Goal: Task Accomplishment & Management: Manage account settings

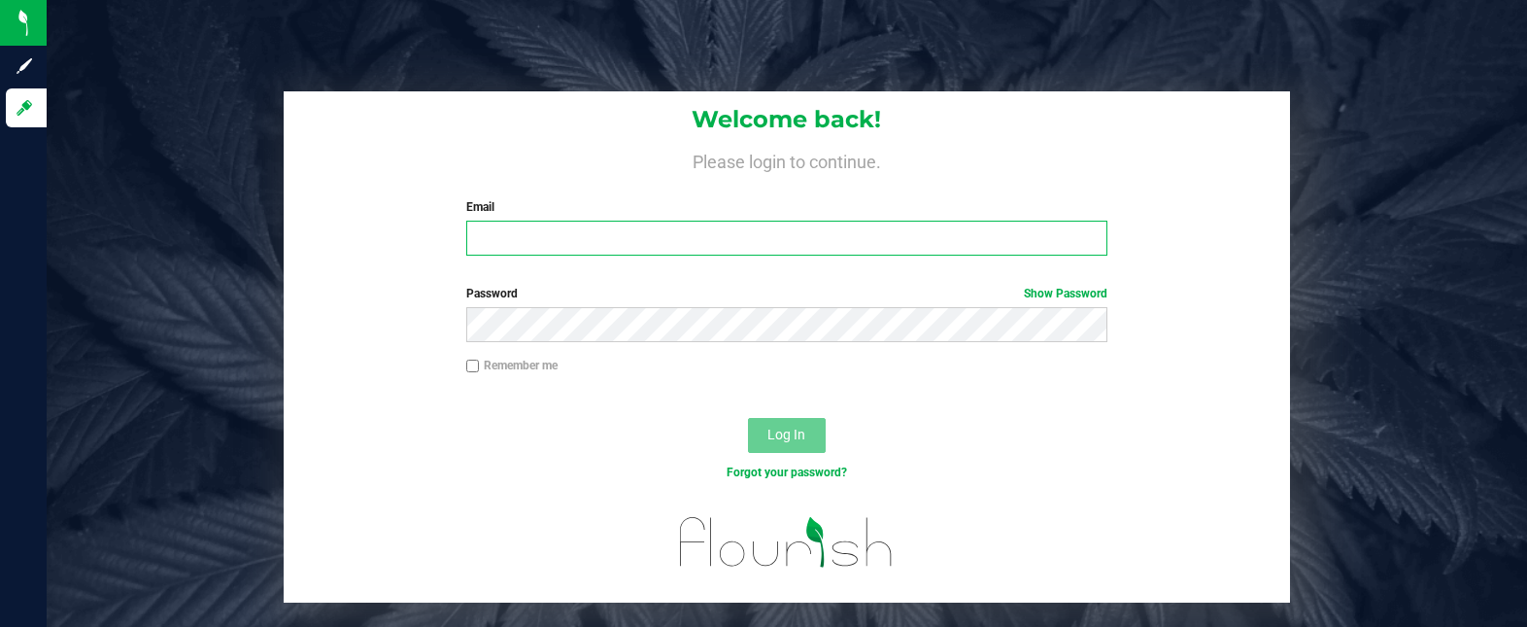
click at [496, 242] on input "Email" at bounding box center [787, 238] width 642 height 35
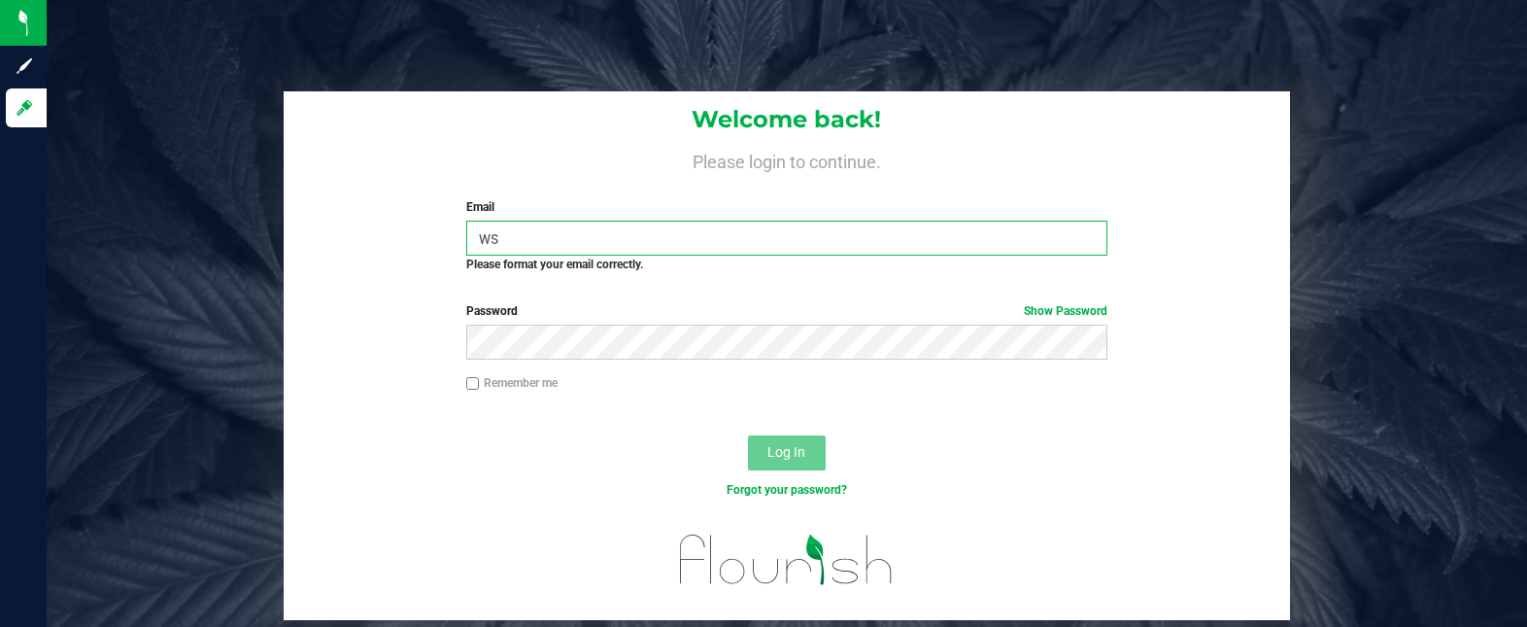
type input "w"
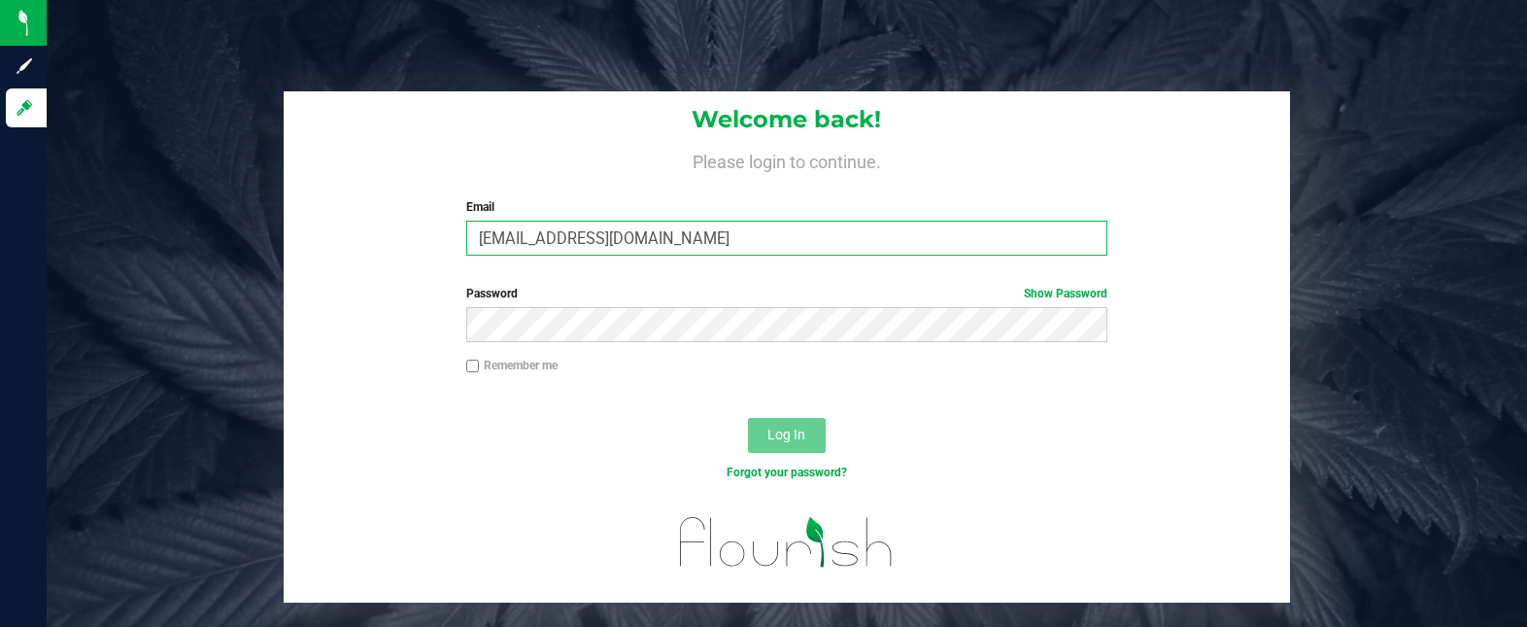
type input "[EMAIL_ADDRESS][DOMAIN_NAME]"
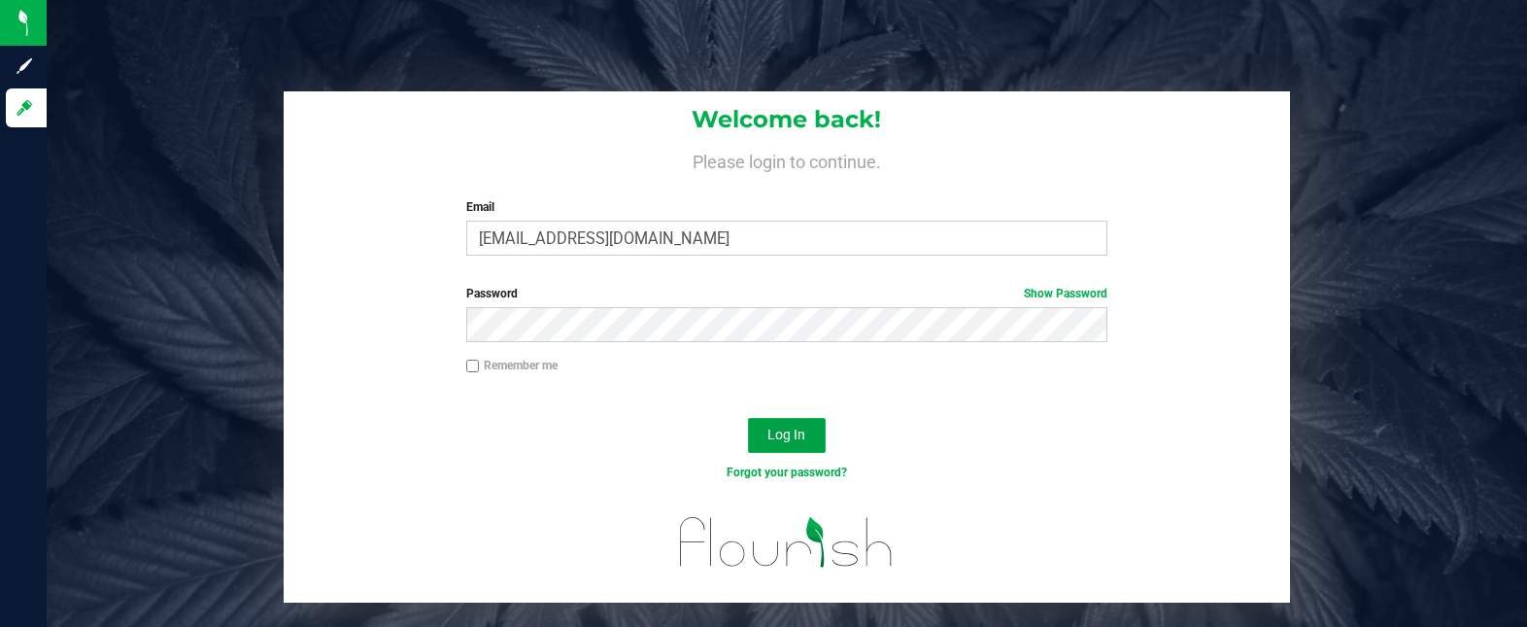
click at [781, 436] on span "Log In" at bounding box center [786, 434] width 38 height 16
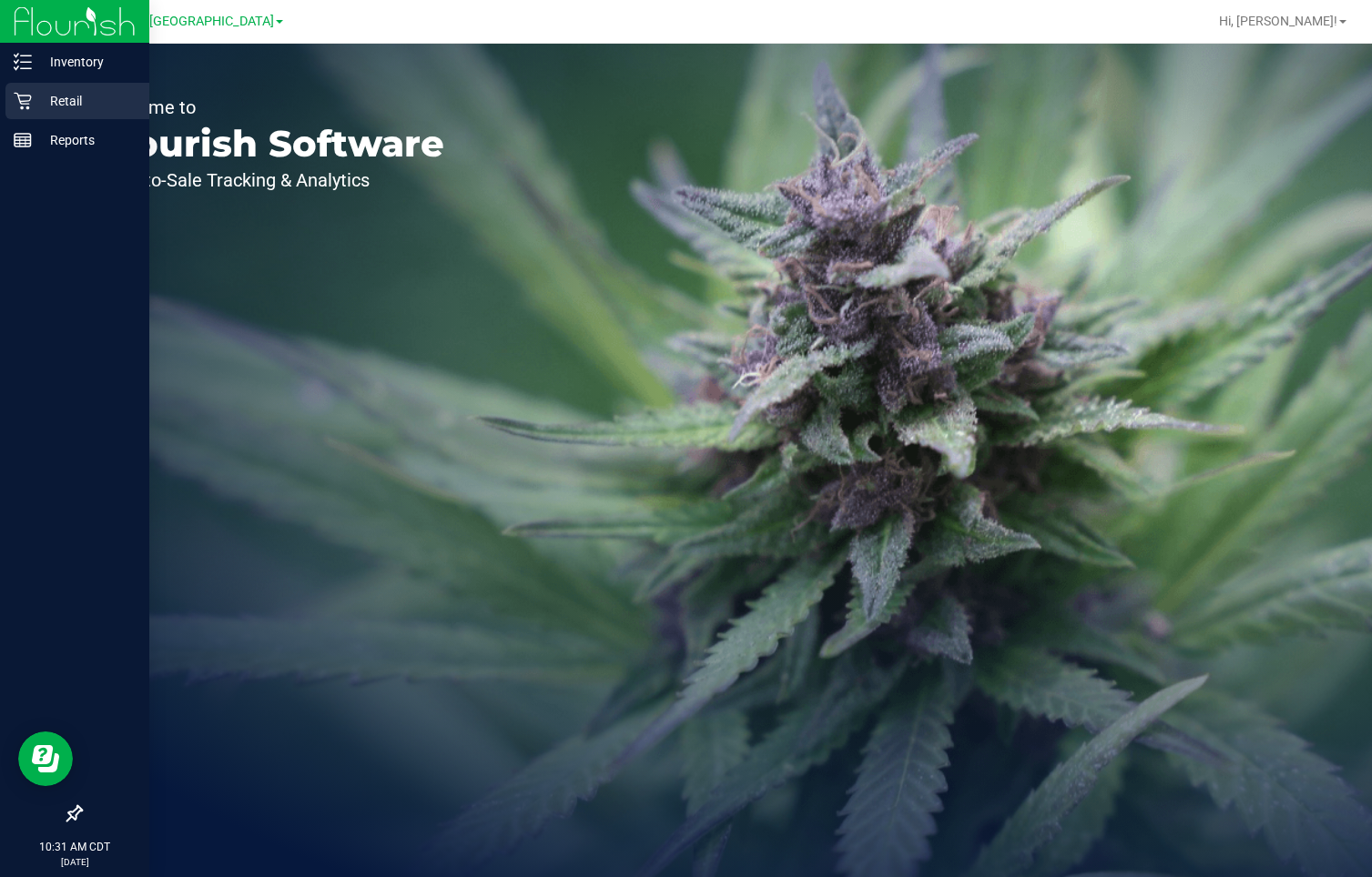
click at [35, 102] on p "Retail" at bounding box center [86, 100] width 110 height 22
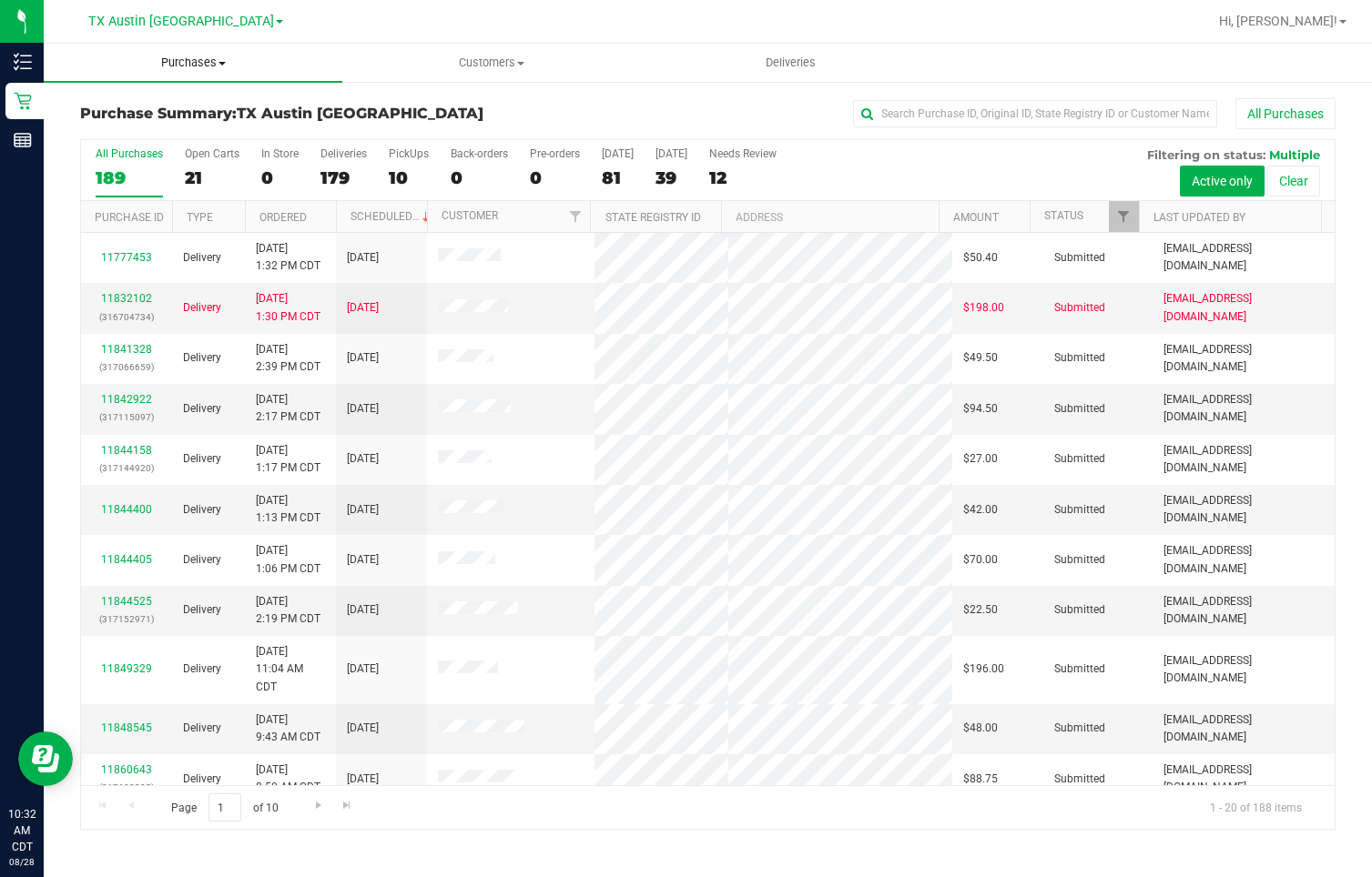
click at [200, 66] on span "Purchases" at bounding box center [193, 62] width 299 height 16
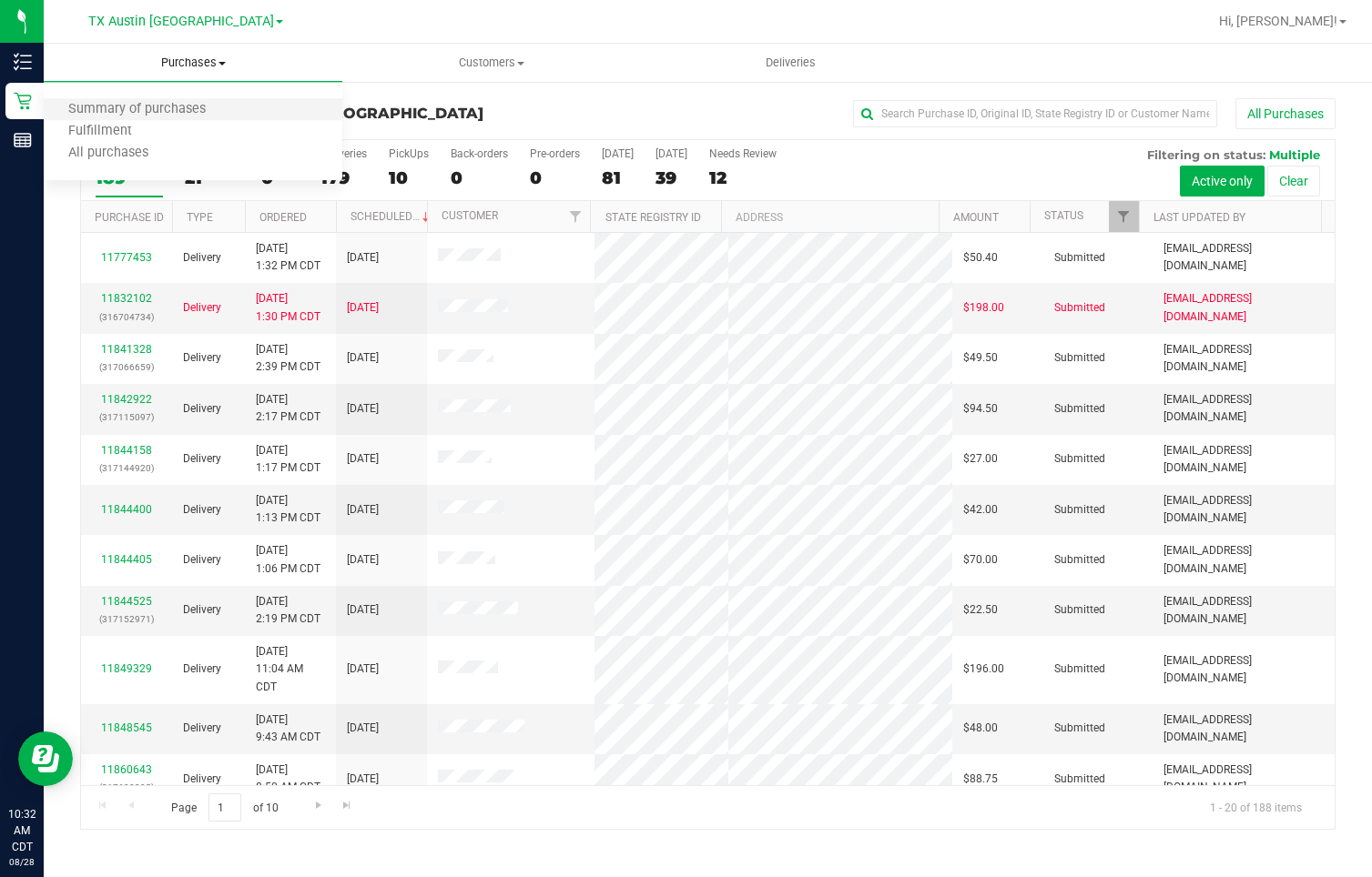
click at [181, 99] on li "Summary of purchases" at bounding box center [193, 110] width 299 height 22
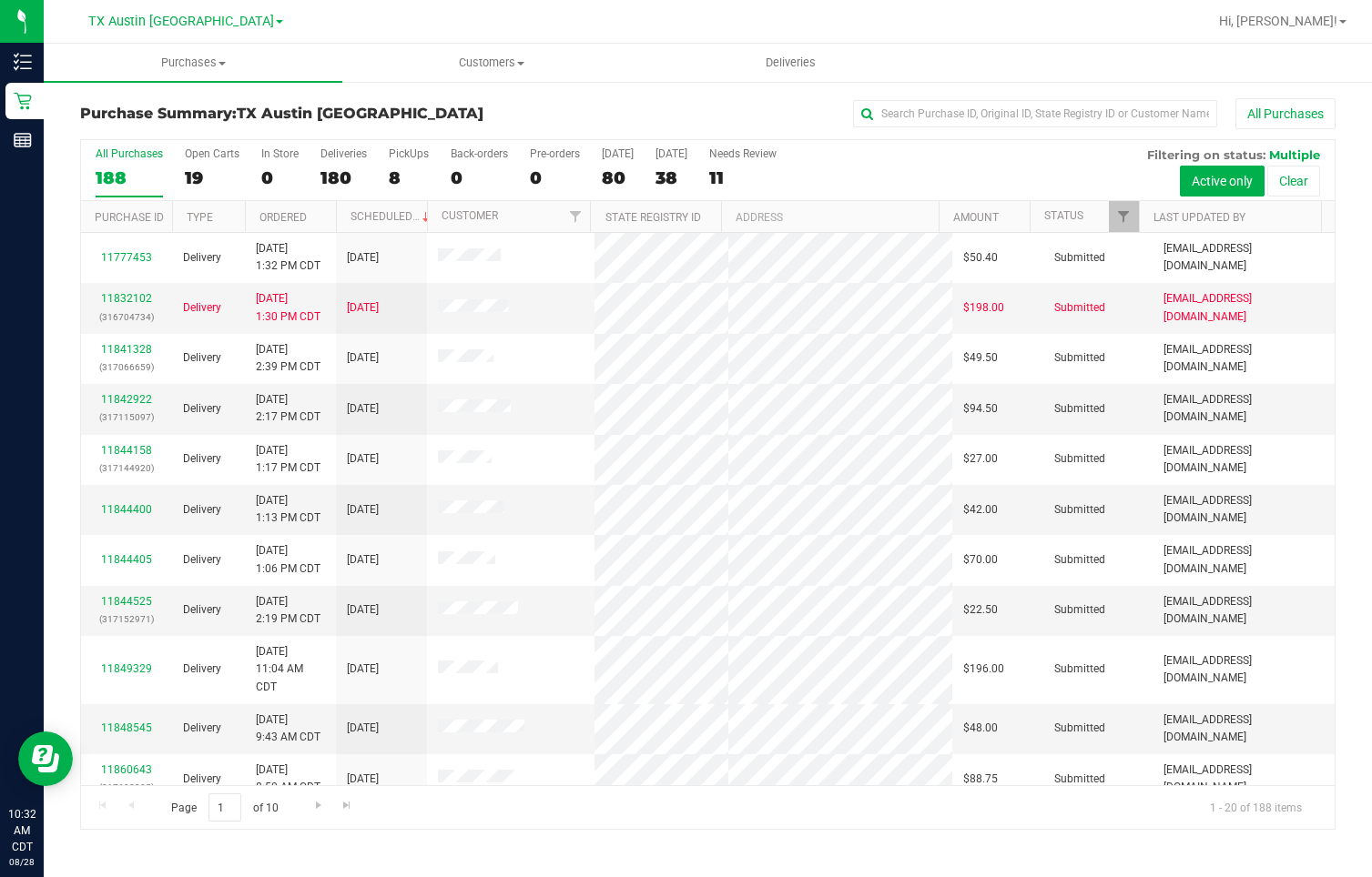
click at [221, 25] on link "TX Austin [GEOGRAPHIC_DATA]" at bounding box center [186, 21] width 195 height 17
click at [198, 89] on link "TX San Antonio Retail" at bounding box center [186, 89] width 266 height 24
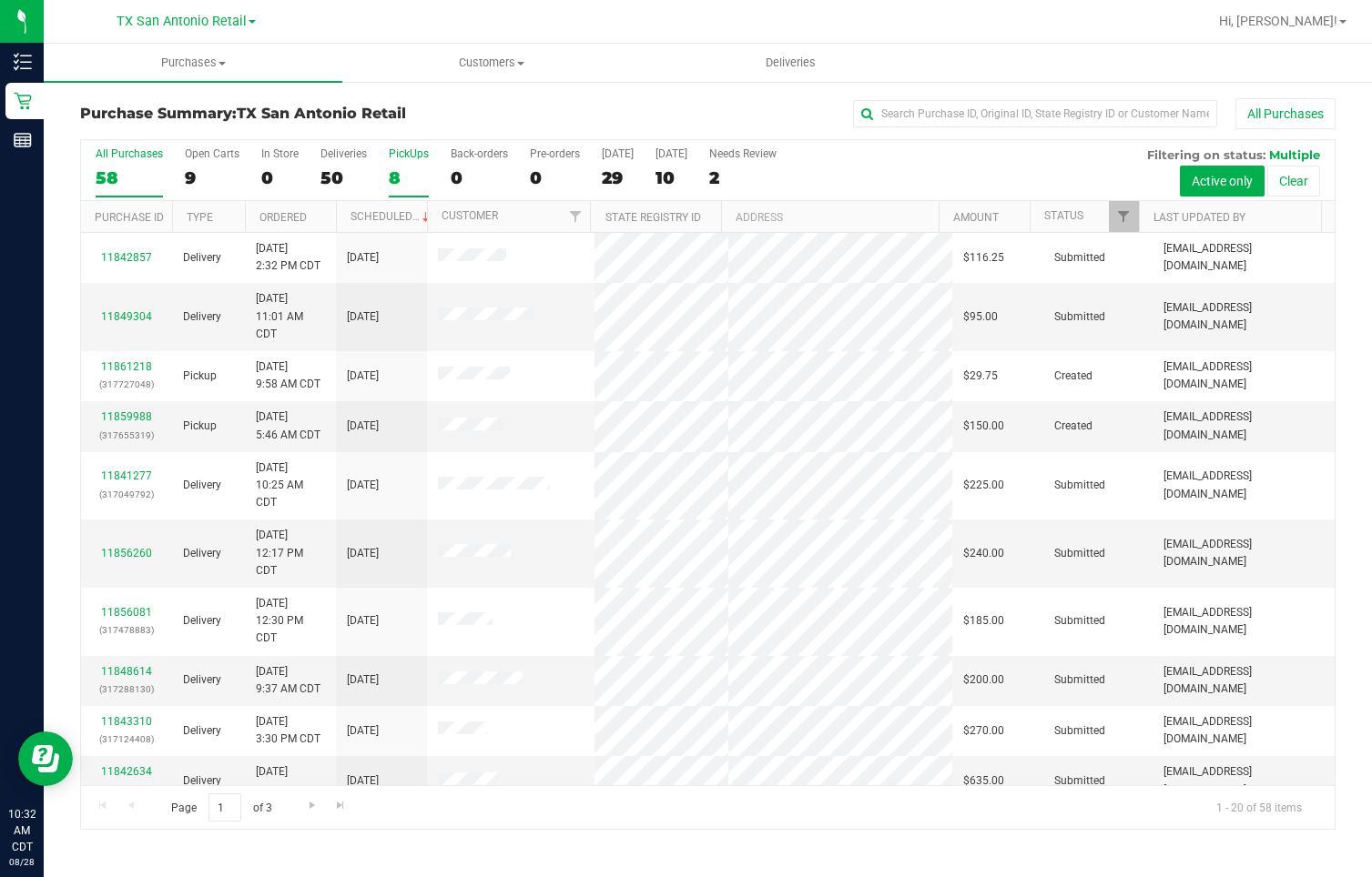
click at [412, 155] on div "PickUps" at bounding box center [409, 154] width 40 height 13
click at [0, 0] on input "PickUps 8" at bounding box center [0, 0] width 0 height 0
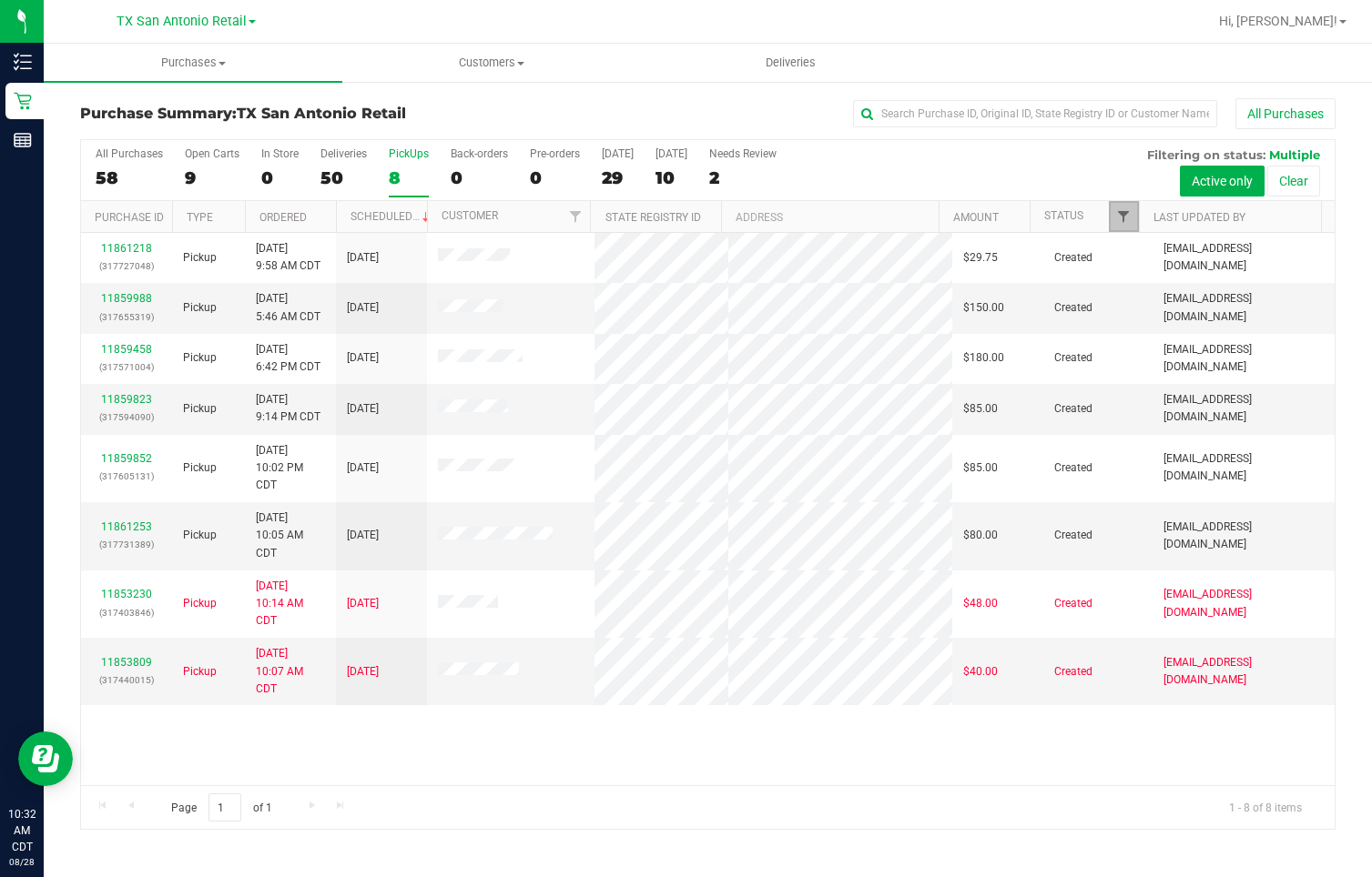
click at [1116, 215] on span "Filter" at bounding box center [1124, 216] width 15 height 15
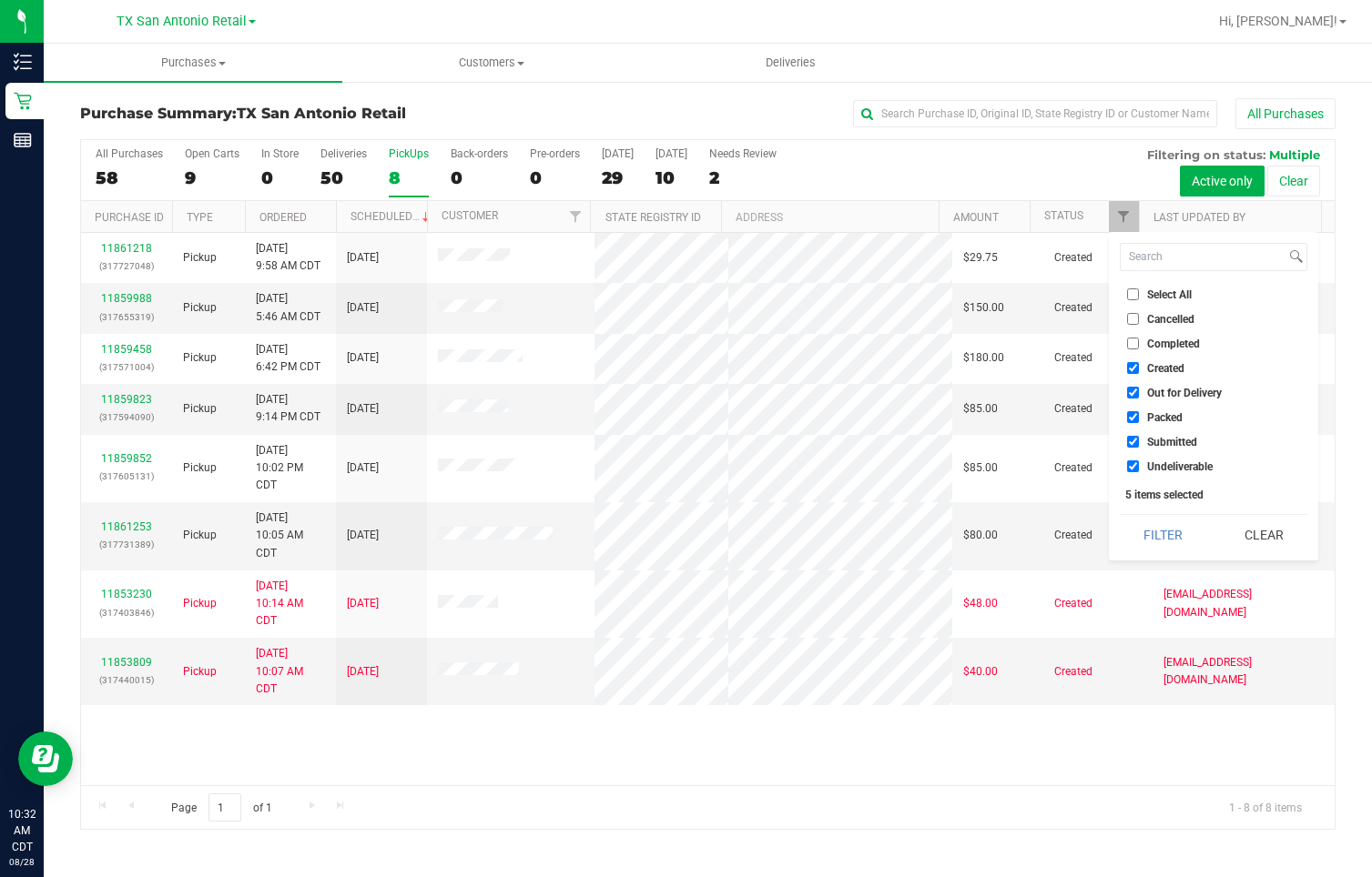
click at [1148, 389] on span "Out for Delivery" at bounding box center [1185, 394] width 75 height 11
click at [1139, 389] on input "Out for Delivery" at bounding box center [1133, 393] width 12 height 12
checkbox input "false"
click at [1131, 418] on input "Packed" at bounding box center [1133, 417] width 12 height 12
checkbox input "false"
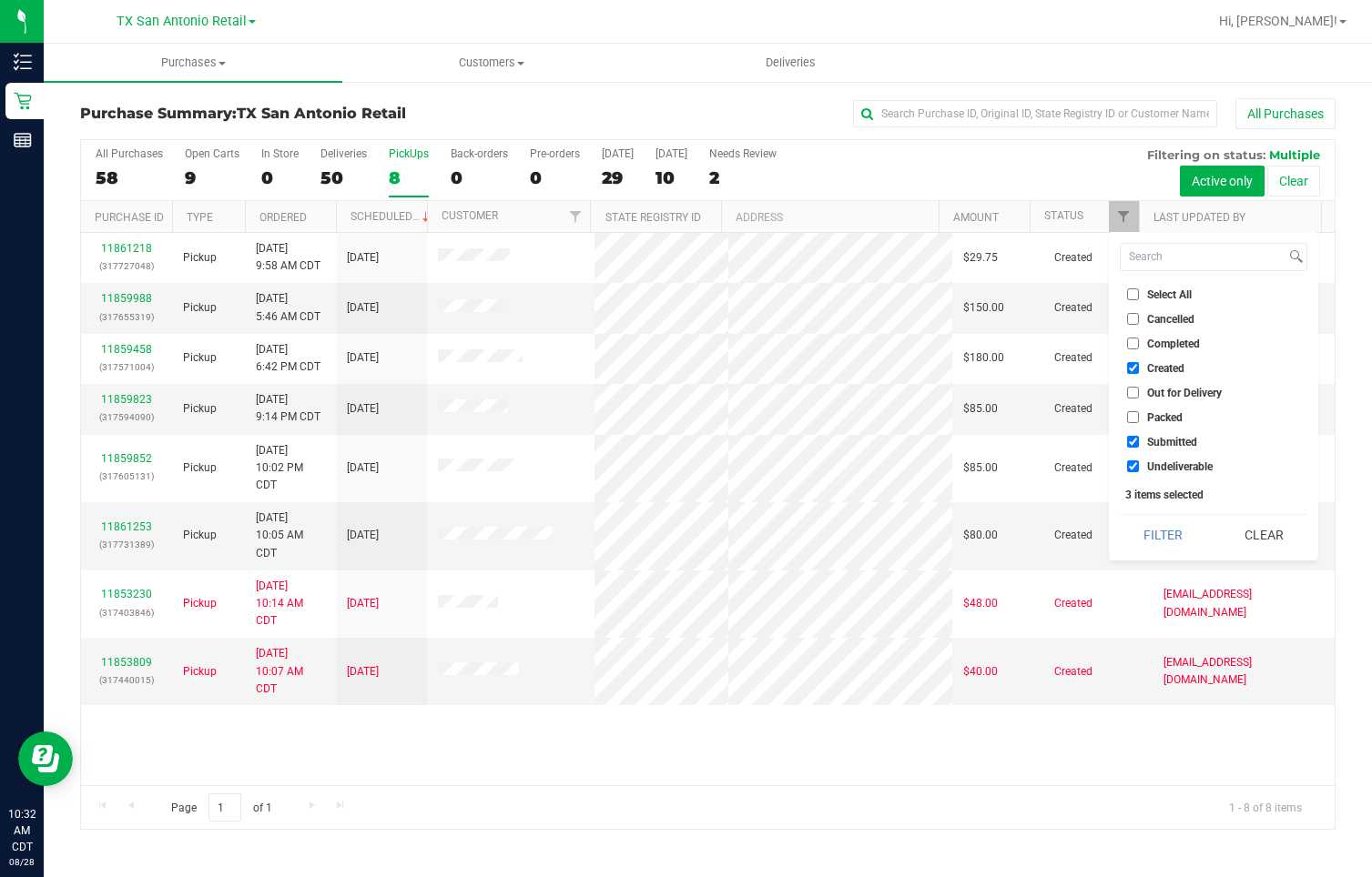
click at [1133, 439] on input "Submitted" at bounding box center [1133, 441] width 12 height 12
checkbox input "false"
click at [1135, 462] on input "Undeliverable" at bounding box center [1133, 467] width 12 height 12
checkbox input "false"
click at [1185, 543] on button "Filter" at bounding box center [1163, 535] width 87 height 40
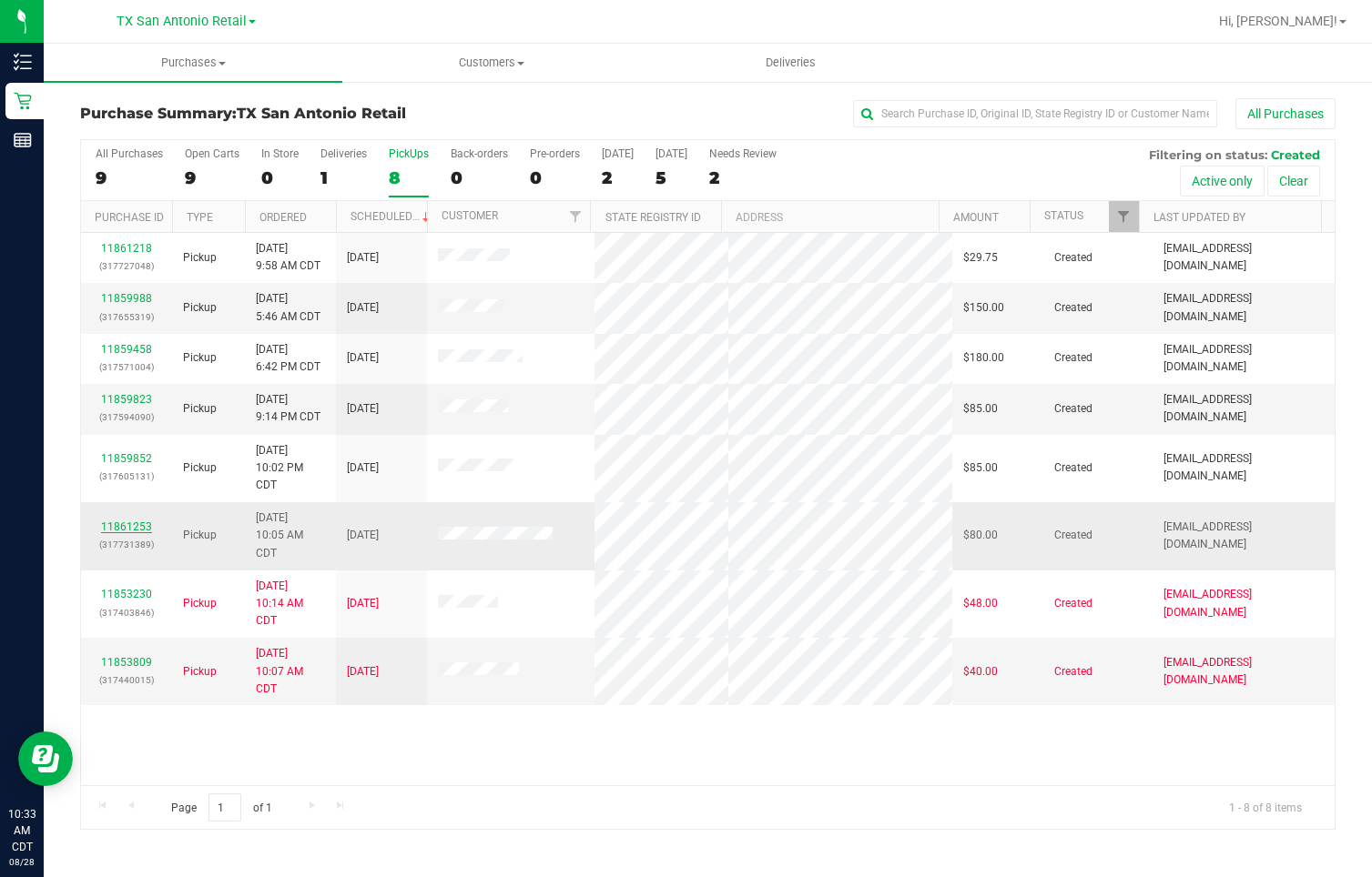
click at [125, 522] on link "11861253" at bounding box center [127, 528] width 51 height 13
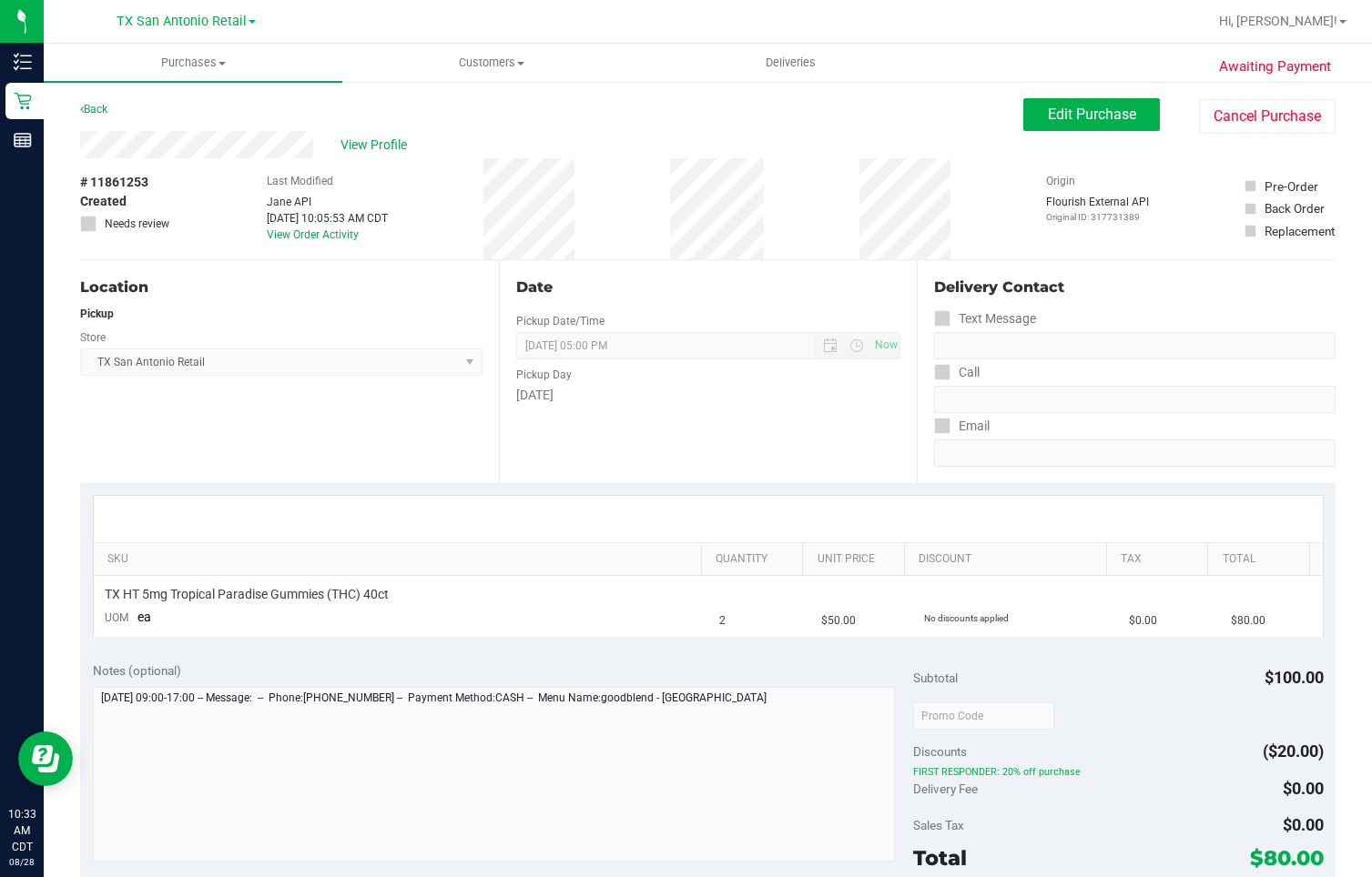
drag, startPoint x: 80, startPoint y: 141, endPoint x: 315, endPoint y: 138, distance: 235.0
click at [315, 138] on div "Awaiting Payment Back Edit Purchase Cancel Purchase View Profile # 11861253 Cre…" at bounding box center [708, 766] width 1328 height 1372
click at [632, 128] on purchase-details "Back Edit Purchase Cancel Purchase View Profile # 11861253 Created Needs review…" at bounding box center [708, 757] width 1256 height 1317
click at [217, 198] on div "# 11861253 Created Needs review Last Modified [PERSON_NAME] API [DATE] 10:05:53…" at bounding box center [708, 209] width 1256 height 101
click at [375, 150] on span "View Profile" at bounding box center [377, 145] width 73 height 19
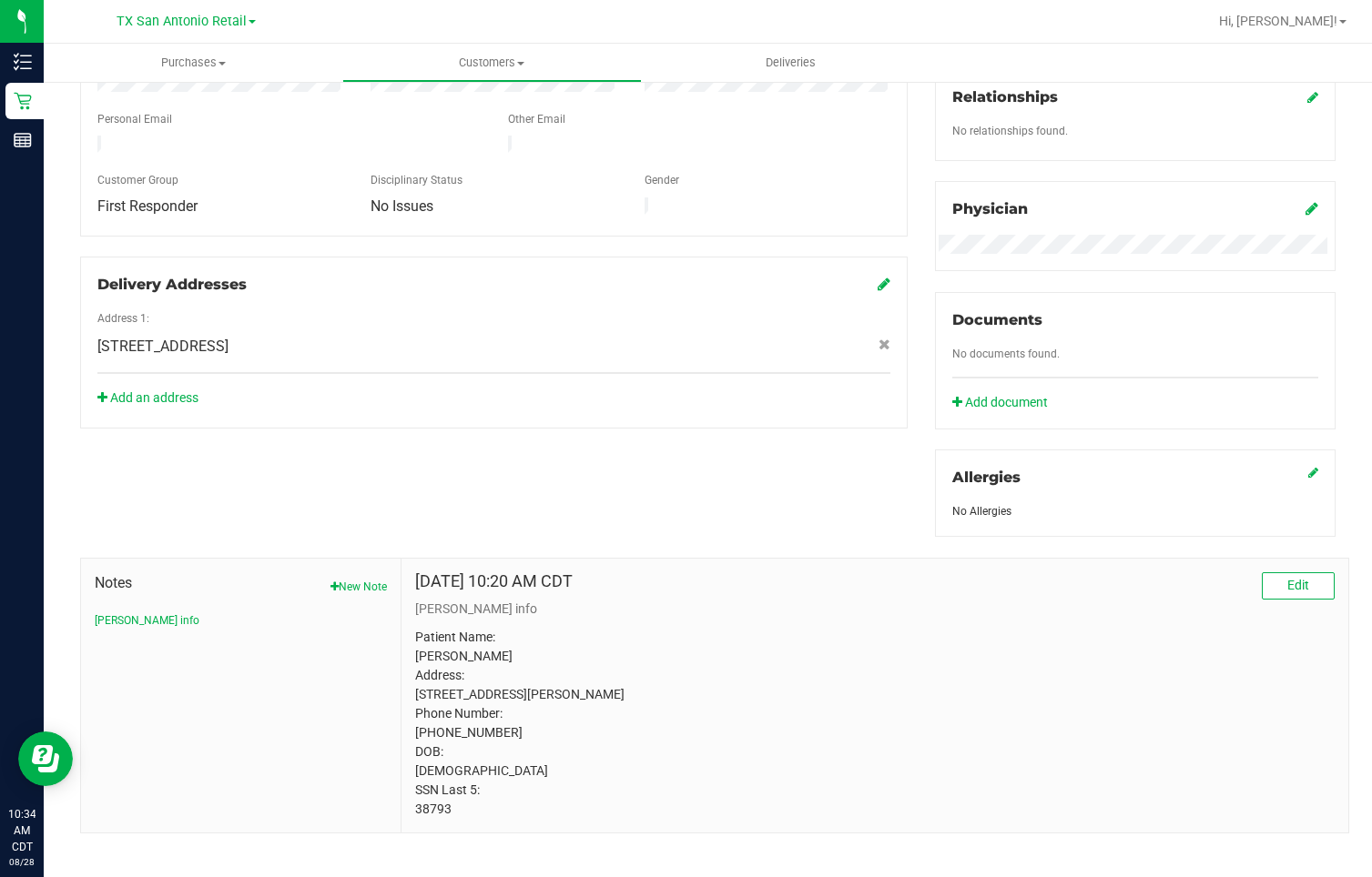
scroll to position [488, 0]
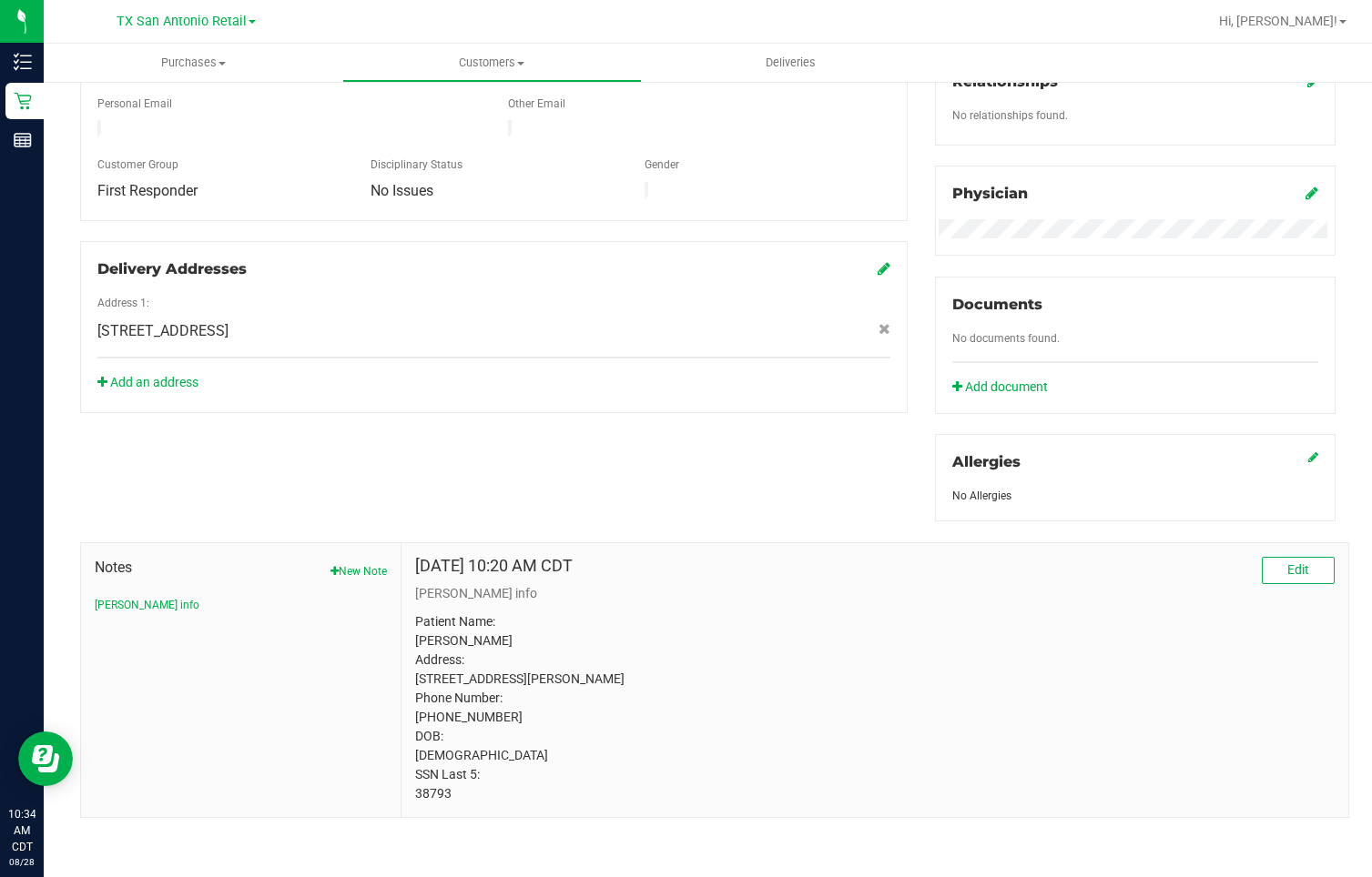
drag, startPoint x: 469, startPoint y: 793, endPoint x: 409, endPoint y: 793, distance: 60.0
click at [409, 587] on div "[DATE] 10:20 AM CDT Edit [PERSON_NAME] info Patient Name: [PERSON_NAME] Address…" at bounding box center [874, 680] width 947 height 274
drag, startPoint x: 409, startPoint y: 793, endPoint x: 432, endPoint y: 793, distance: 23.0
copy p "38793"
click at [876, 468] on div "Member Info * First Name * Last Name Preferred Name * Date of Birth (MM/DD/YYYY…" at bounding box center [708, 337] width 1283 height 961
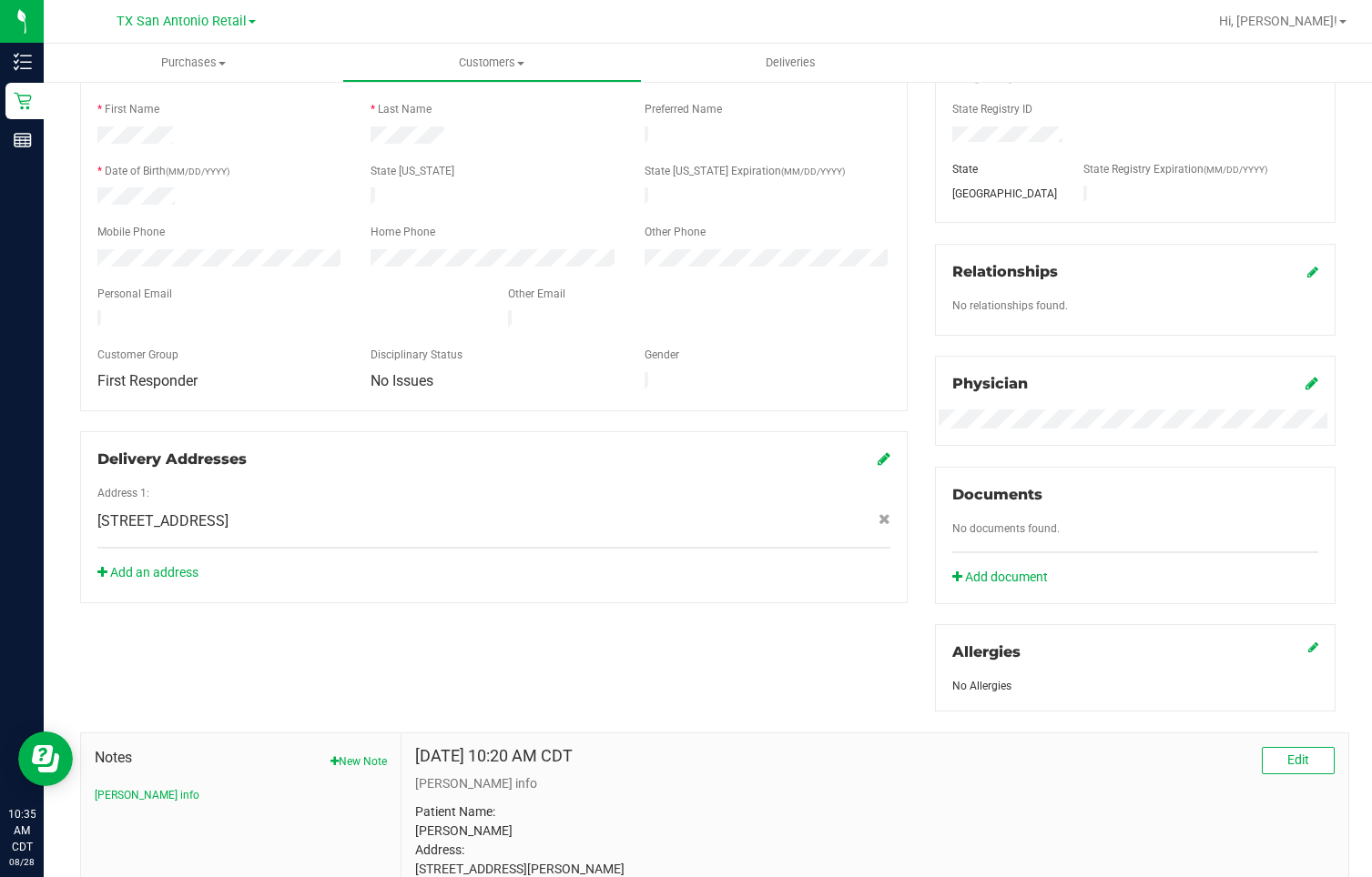
scroll to position [0, 0]
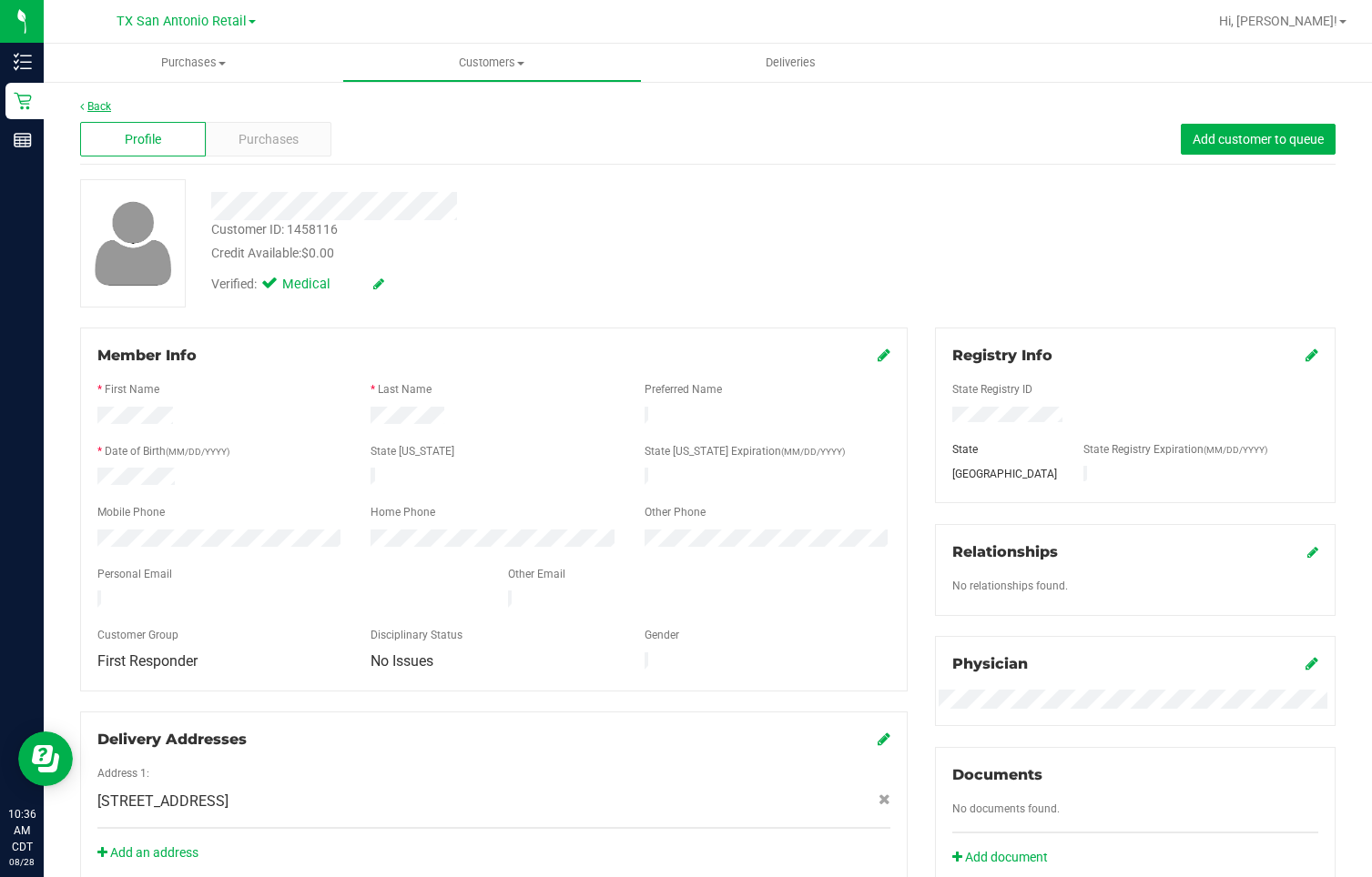
click at [97, 106] on link "Back" at bounding box center [95, 107] width 31 height 13
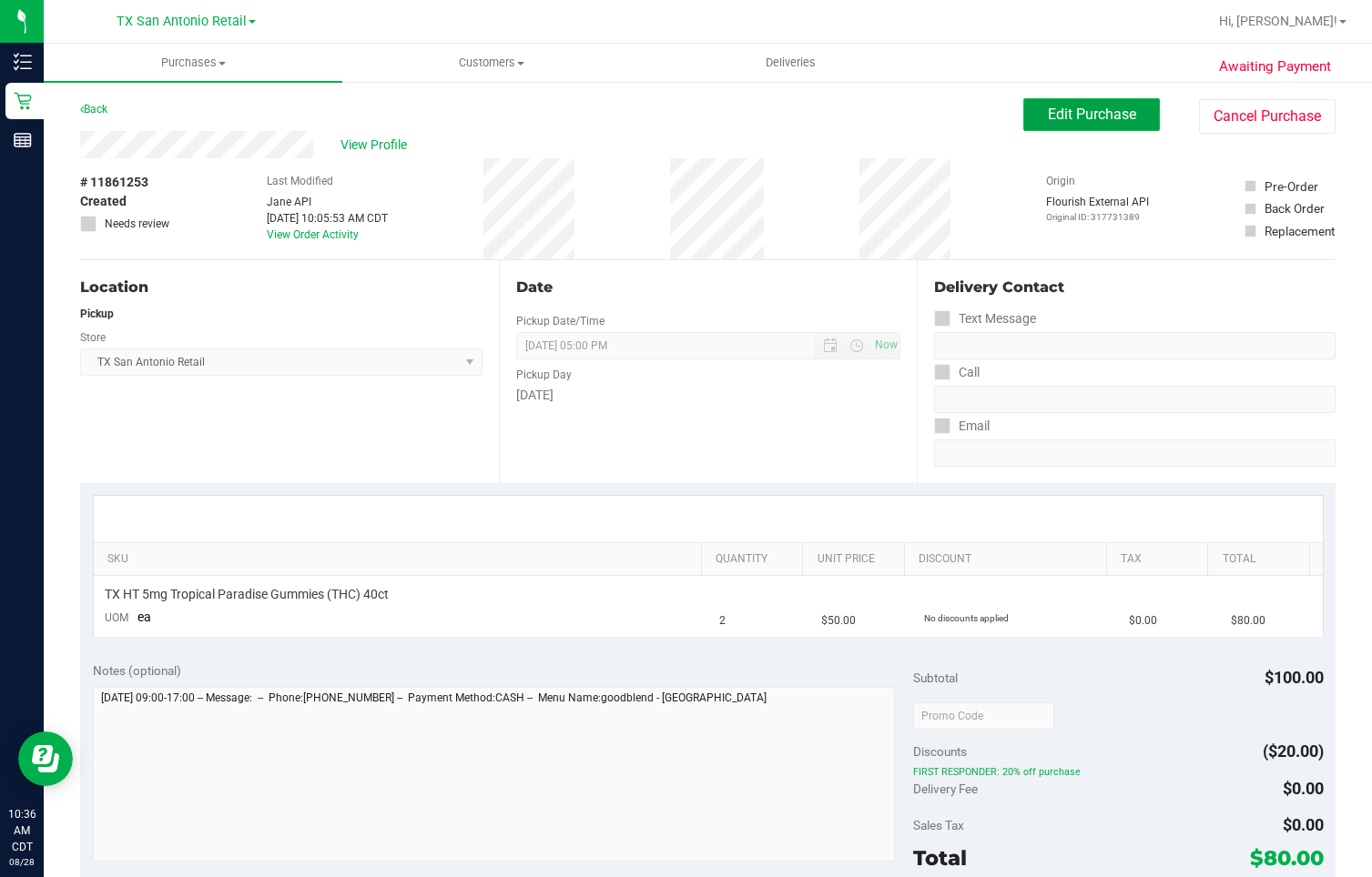
click at [1101, 123] on button "Edit Purchase" at bounding box center [1092, 114] width 137 height 33
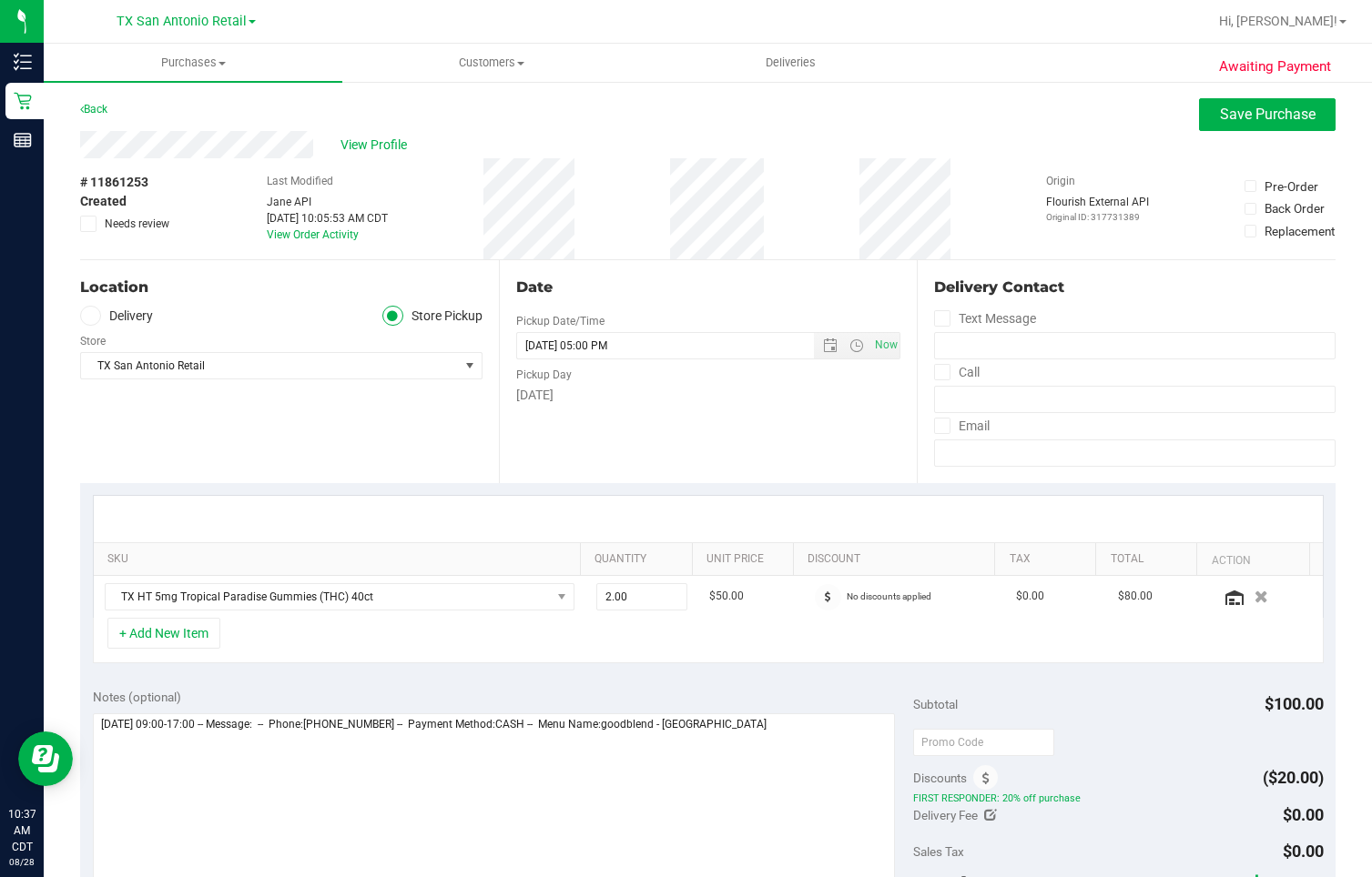
click at [94, 316] on icon at bounding box center [90, 316] width 11 height 0
click at [0, 0] on input "Delivery" at bounding box center [0, 0] width 0 height 0
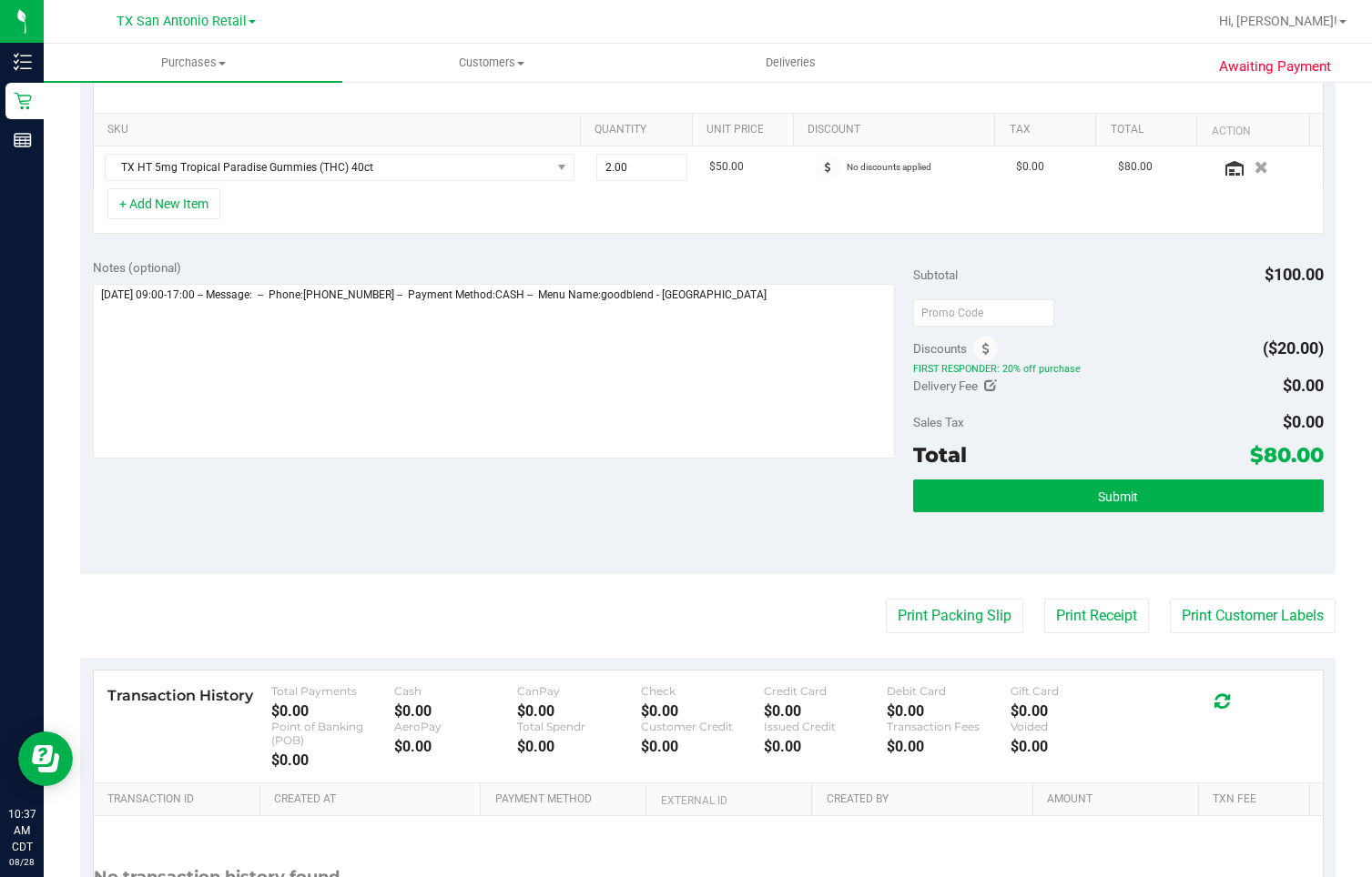
scroll to position [455, 0]
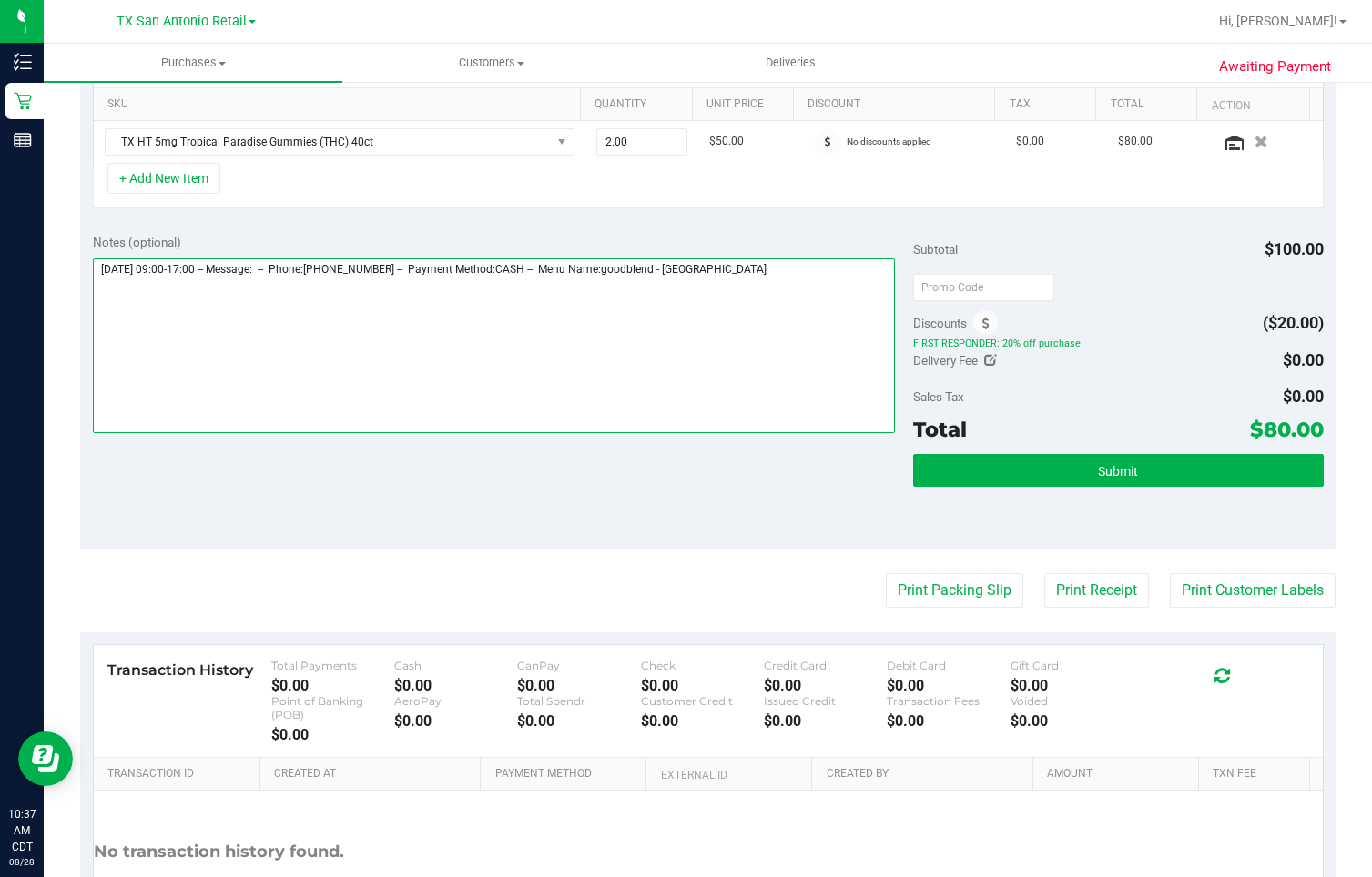
click at [796, 271] on textarea at bounding box center [494, 346] width 802 height 175
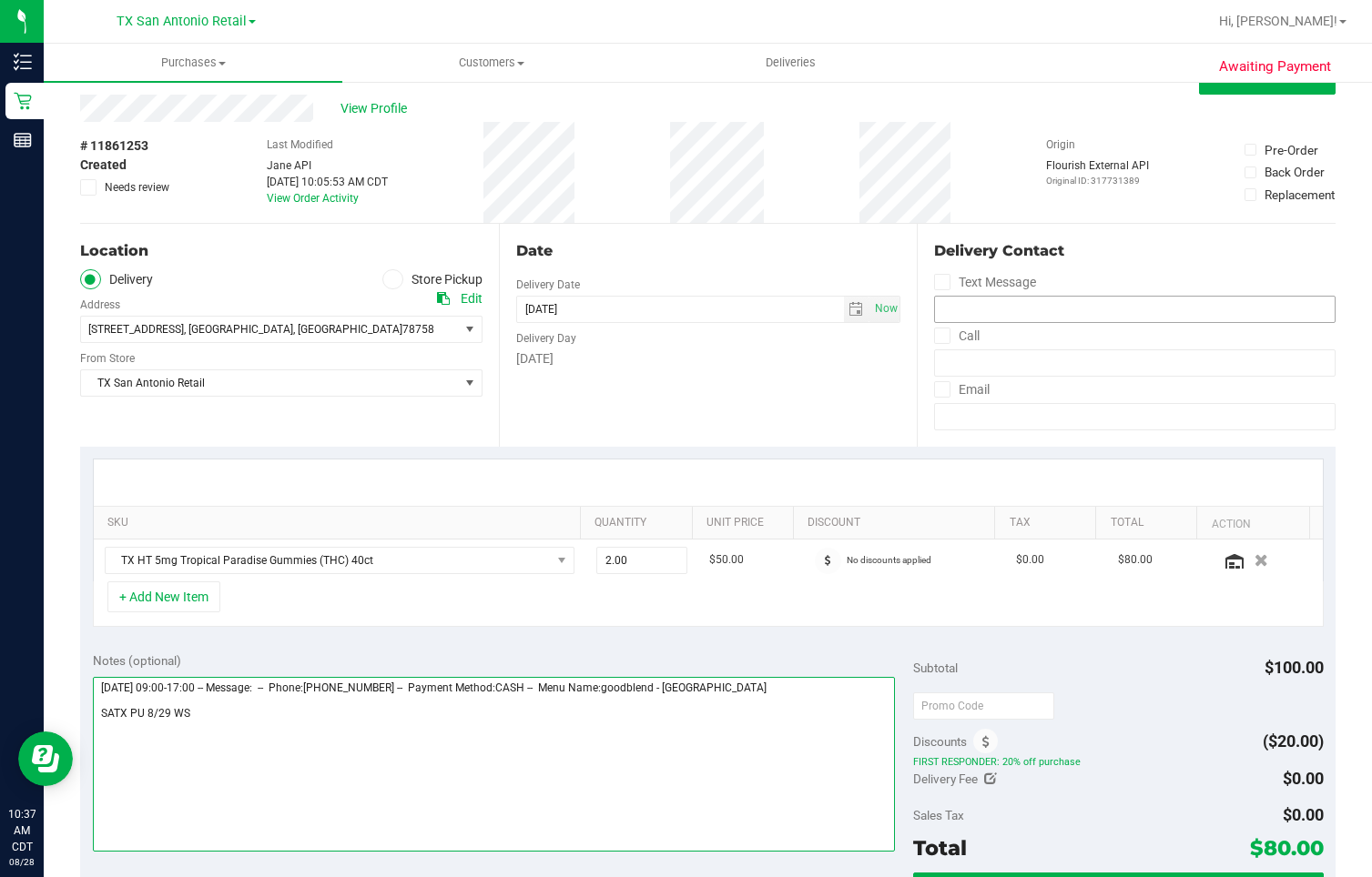
scroll to position [0, 0]
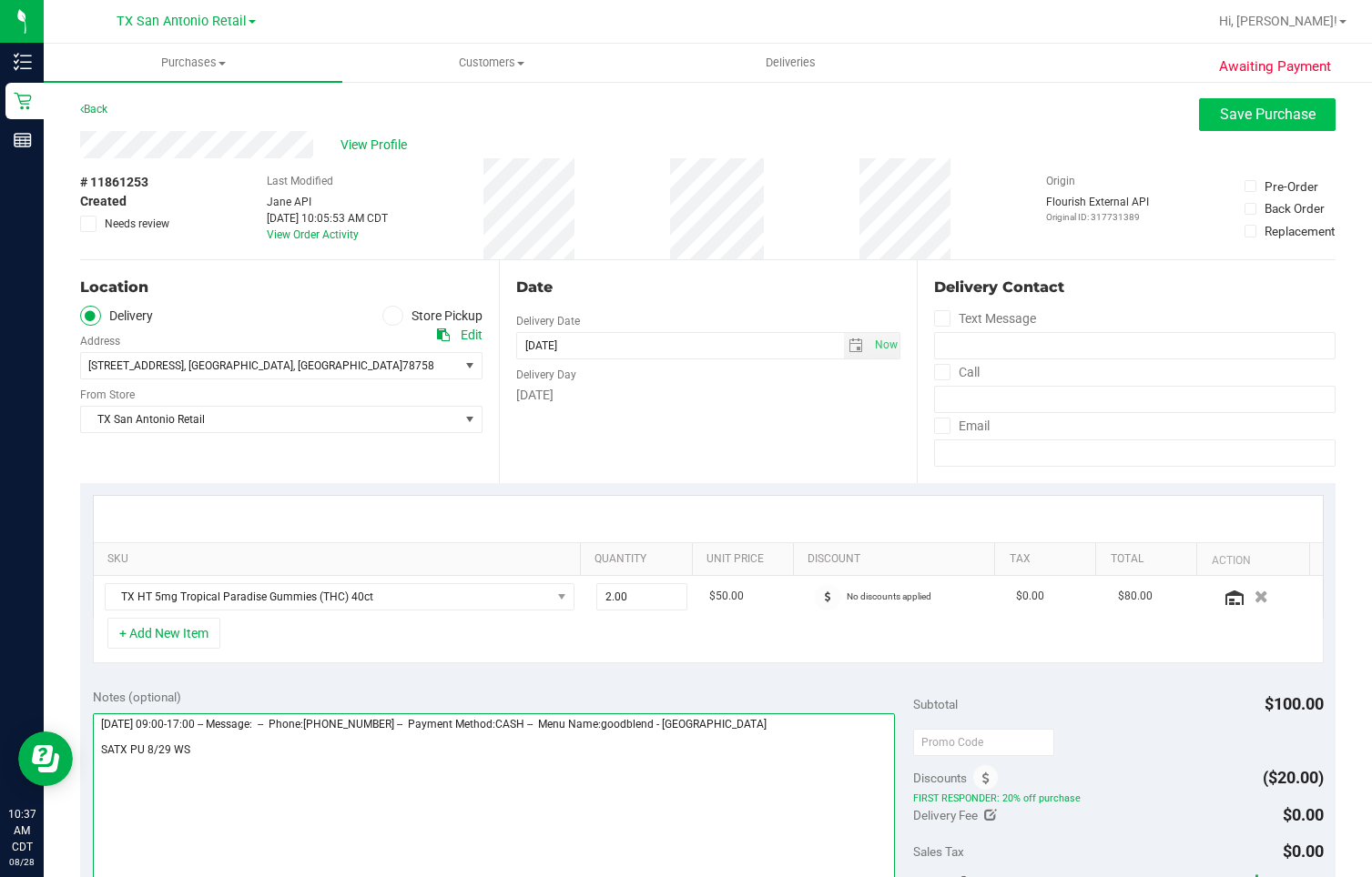
type textarea "[DATE] 09:00-17:00 -- Message: -- Phone:[PHONE_NUMBER] -- Payment Method:CASH -…"
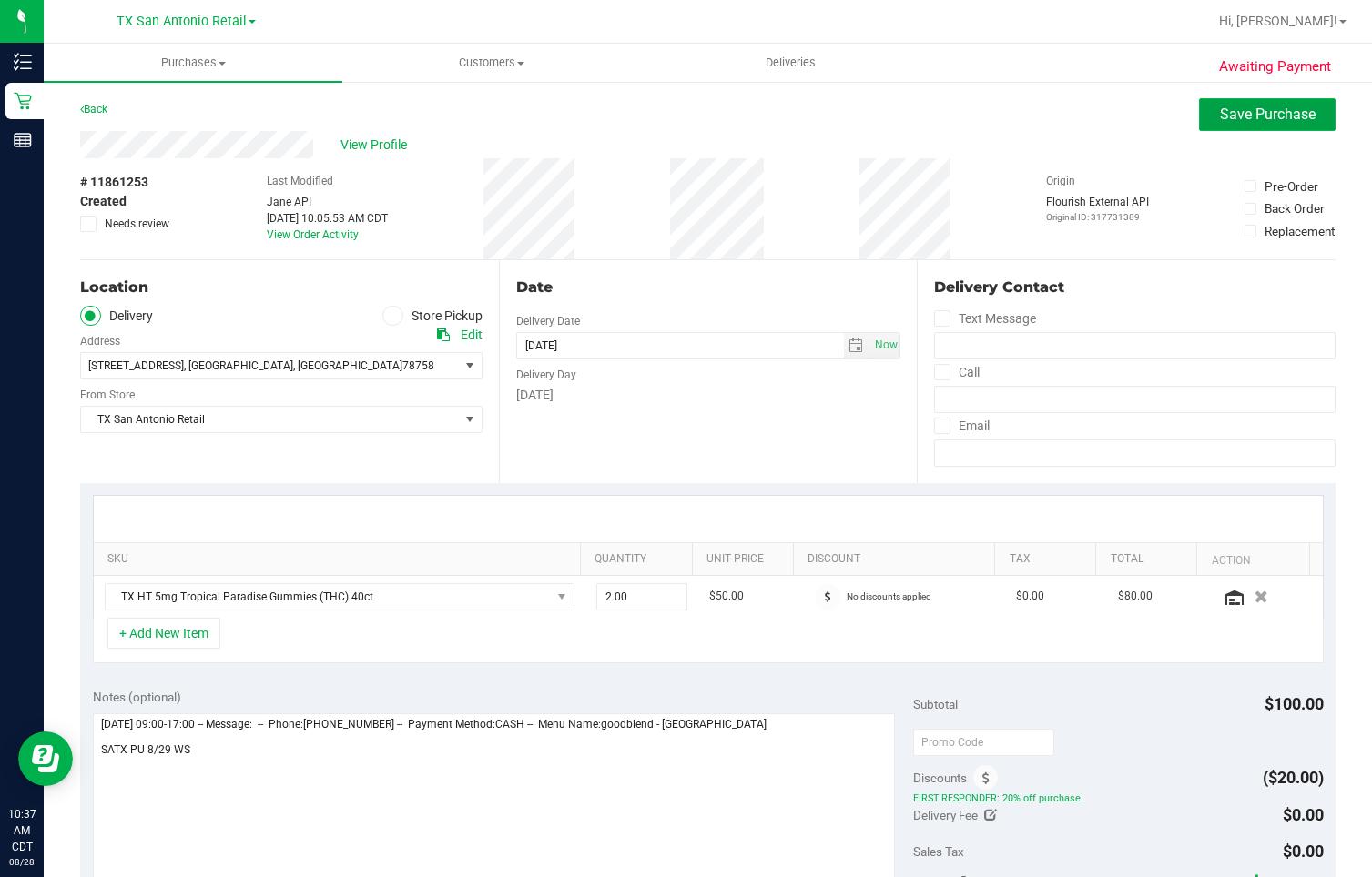
click at [1220, 117] on span "Save Purchase" at bounding box center [1268, 114] width 96 height 17
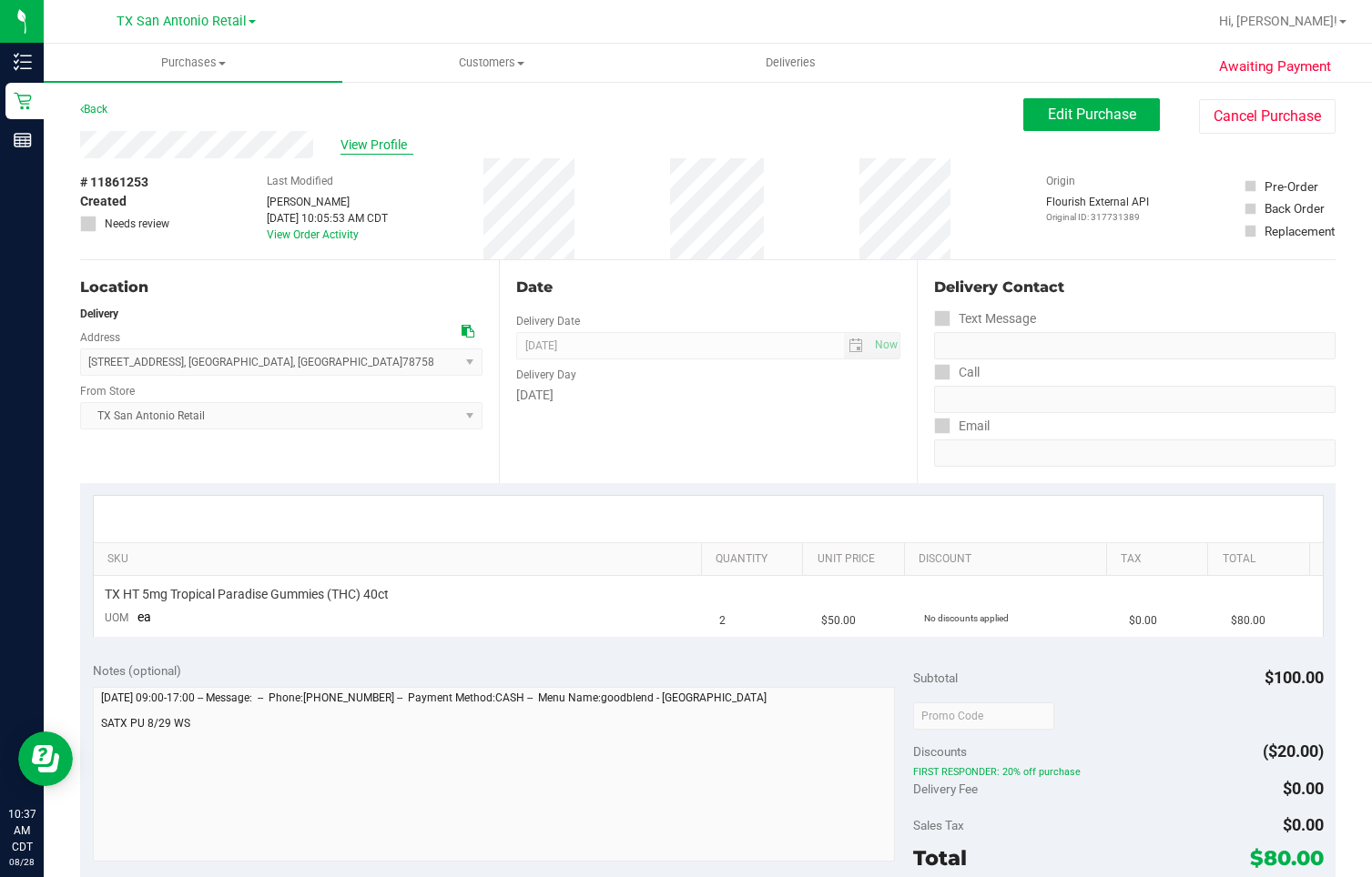
click at [353, 143] on span "View Profile" at bounding box center [377, 145] width 73 height 19
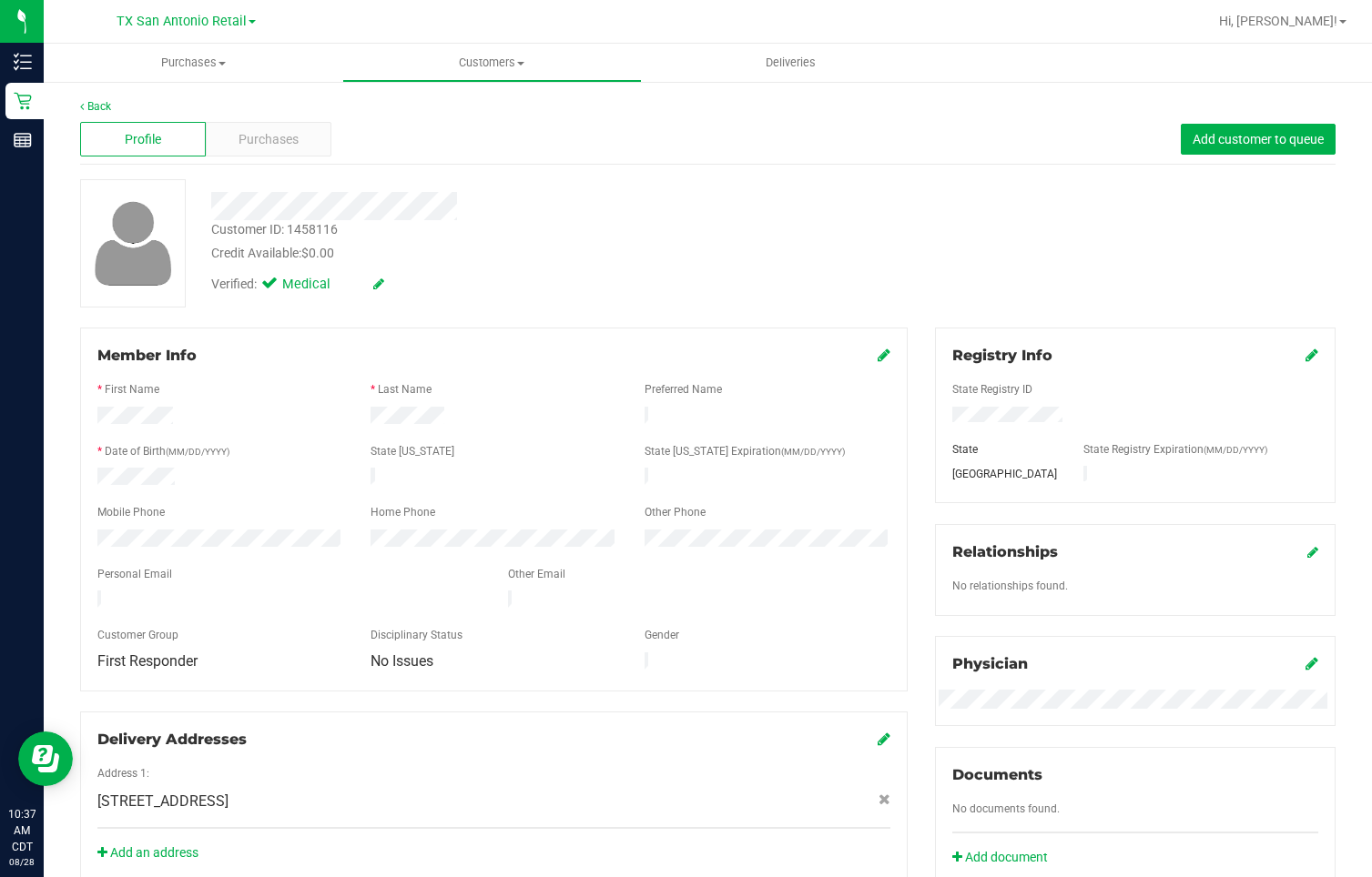
drag, startPoint x: 94, startPoint y: 589, endPoint x: 301, endPoint y: 593, distance: 207.0
click at [301, 587] on div at bounding box center [289, 601] width 410 height 22
click at [577, 207] on div at bounding box center [518, 206] width 642 height 28
click at [239, 143] on span "Purchases" at bounding box center [269, 140] width 60 height 19
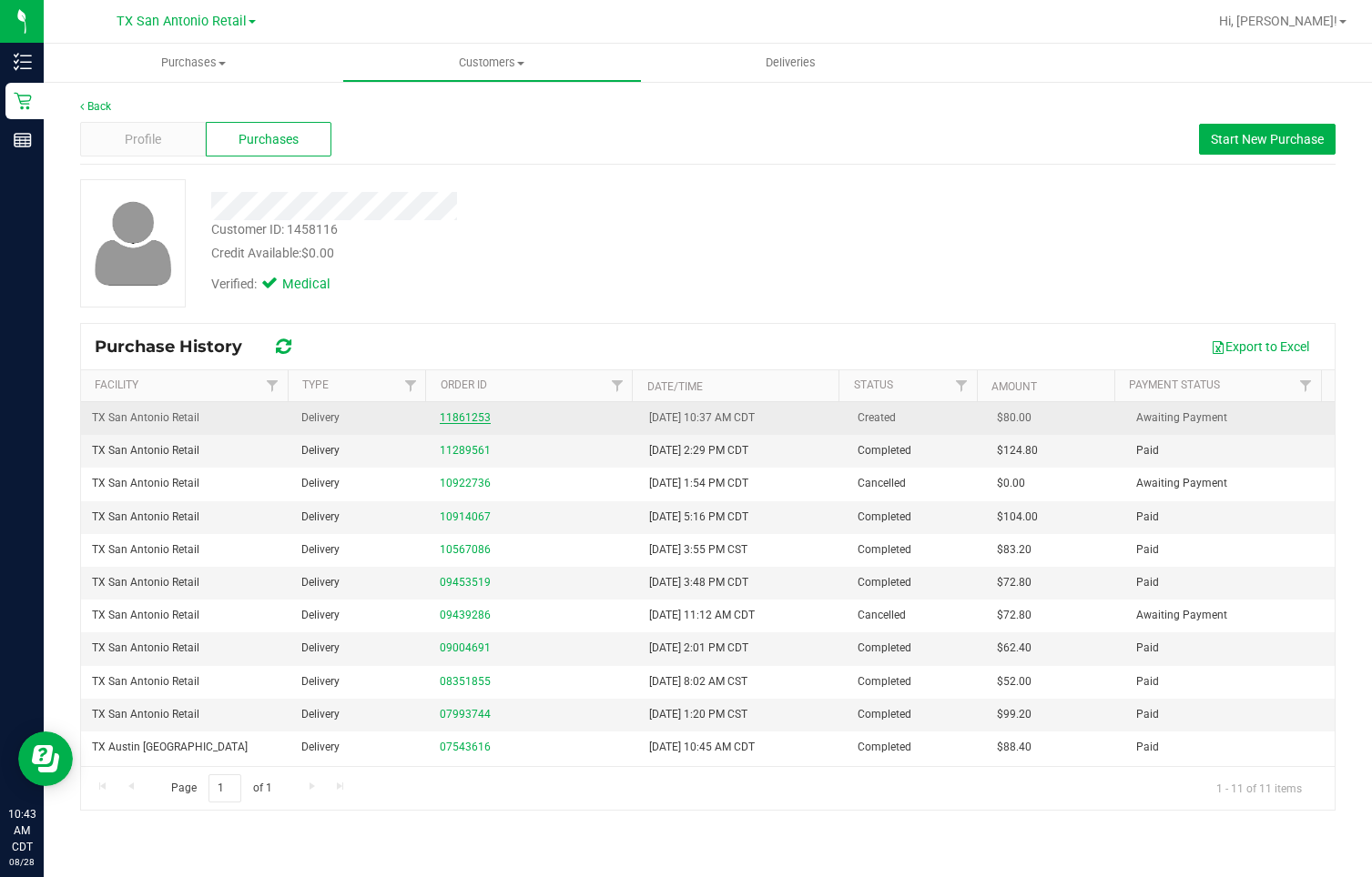
click at [462, 419] on link "11861253" at bounding box center [465, 418] width 51 height 13
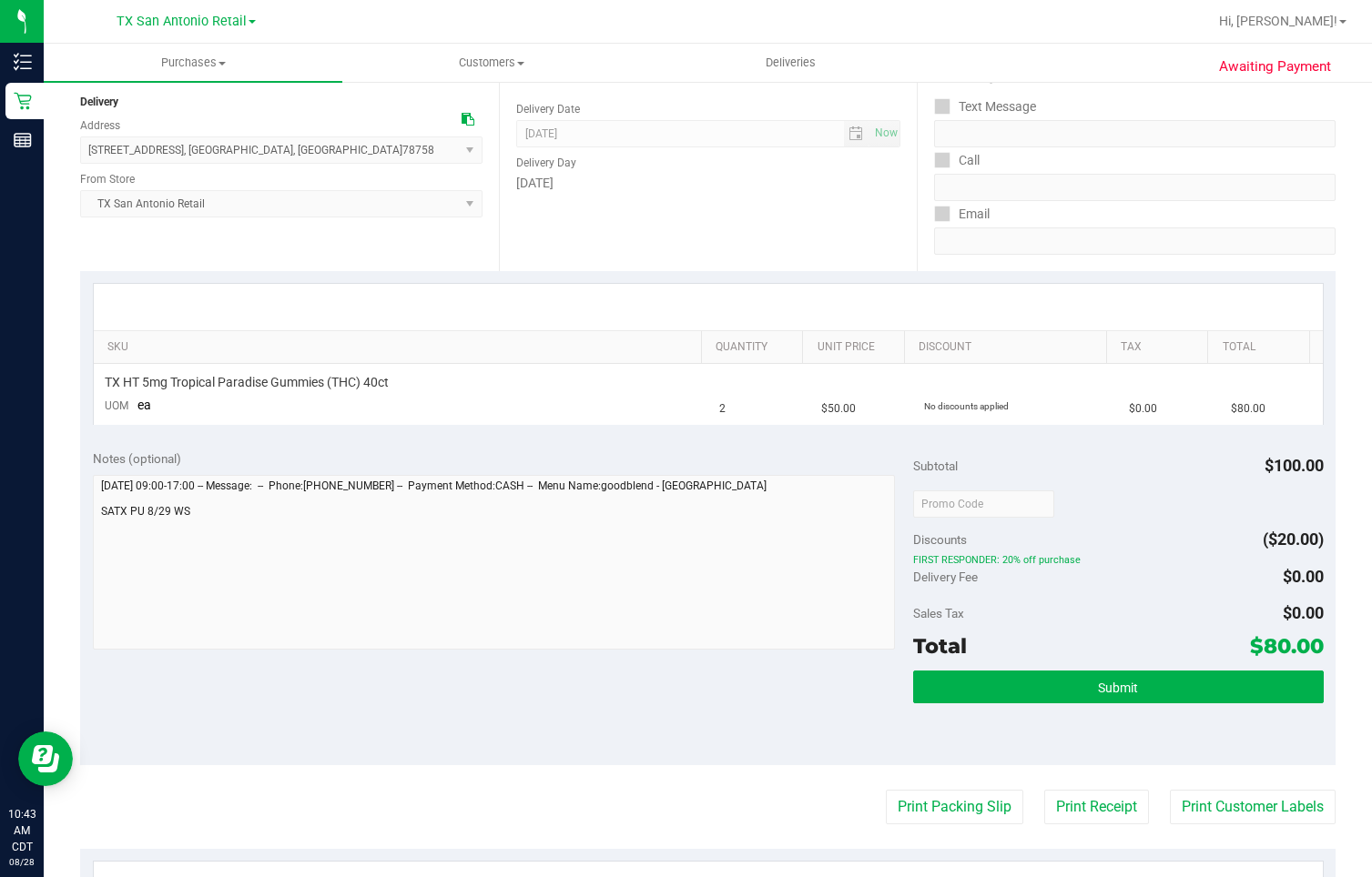
scroll to position [364, 0]
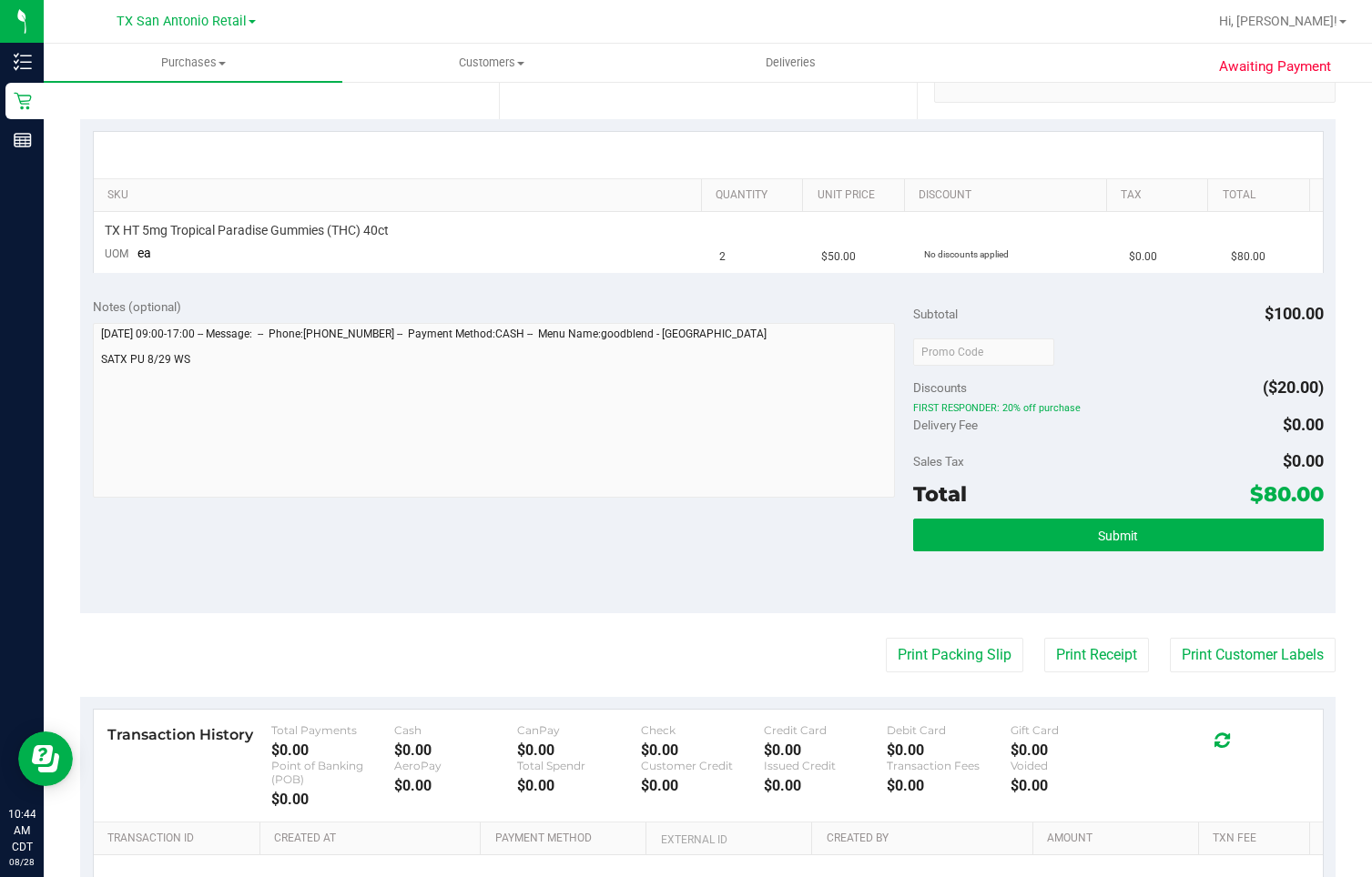
drag, startPoint x: 599, startPoint y: 93, endPoint x: 578, endPoint y: 104, distance: 23.7
click at [599, 93] on div "Date Delivery Date [DATE] Now [DATE] 07:00 AM Now Delivery Day [DATE]" at bounding box center [708, 7] width 419 height 223
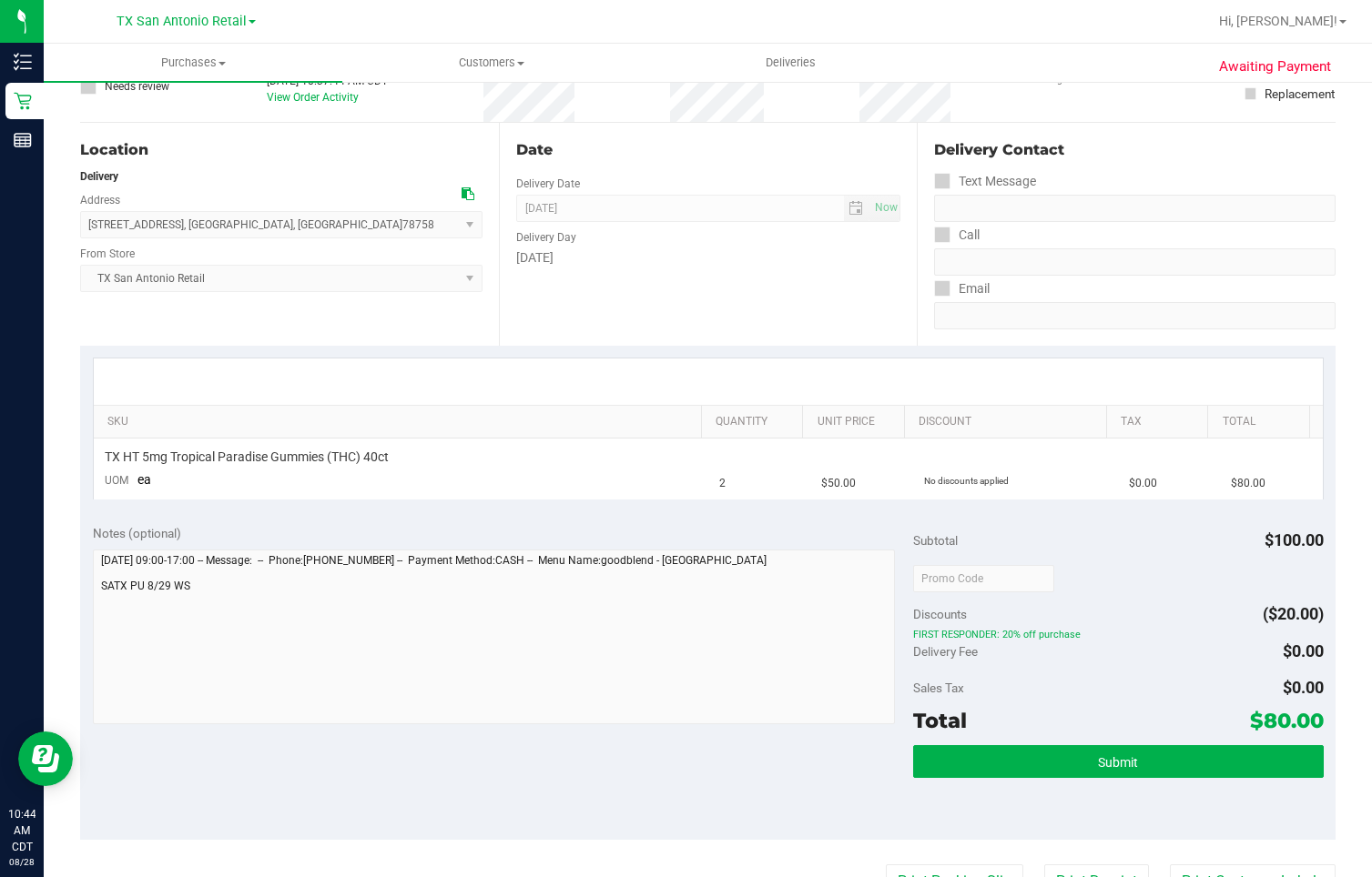
scroll to position [0, 0]
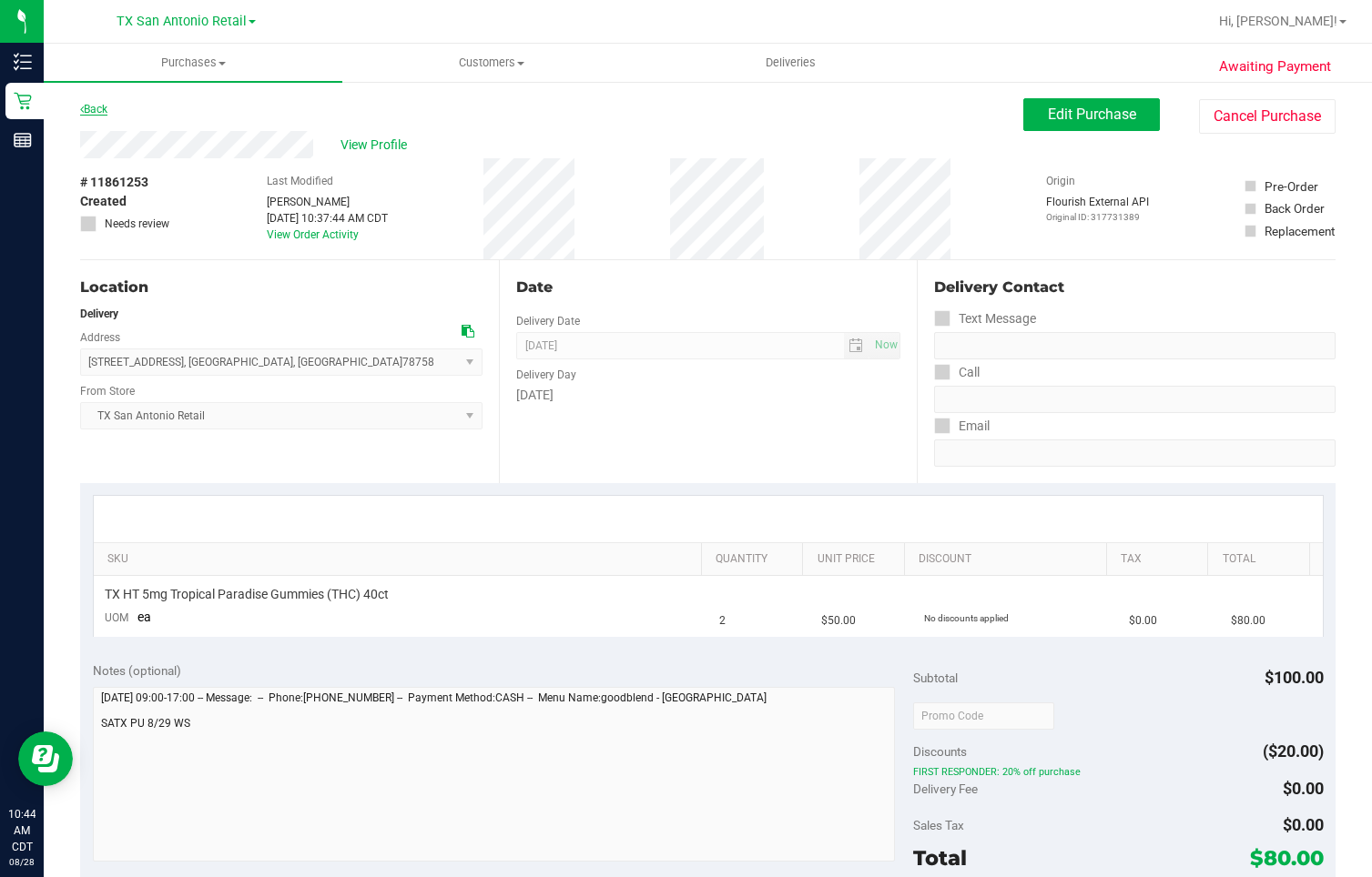
click at [97, 109] on link "Back" at bounding box center [93, 110] width 27 height 13
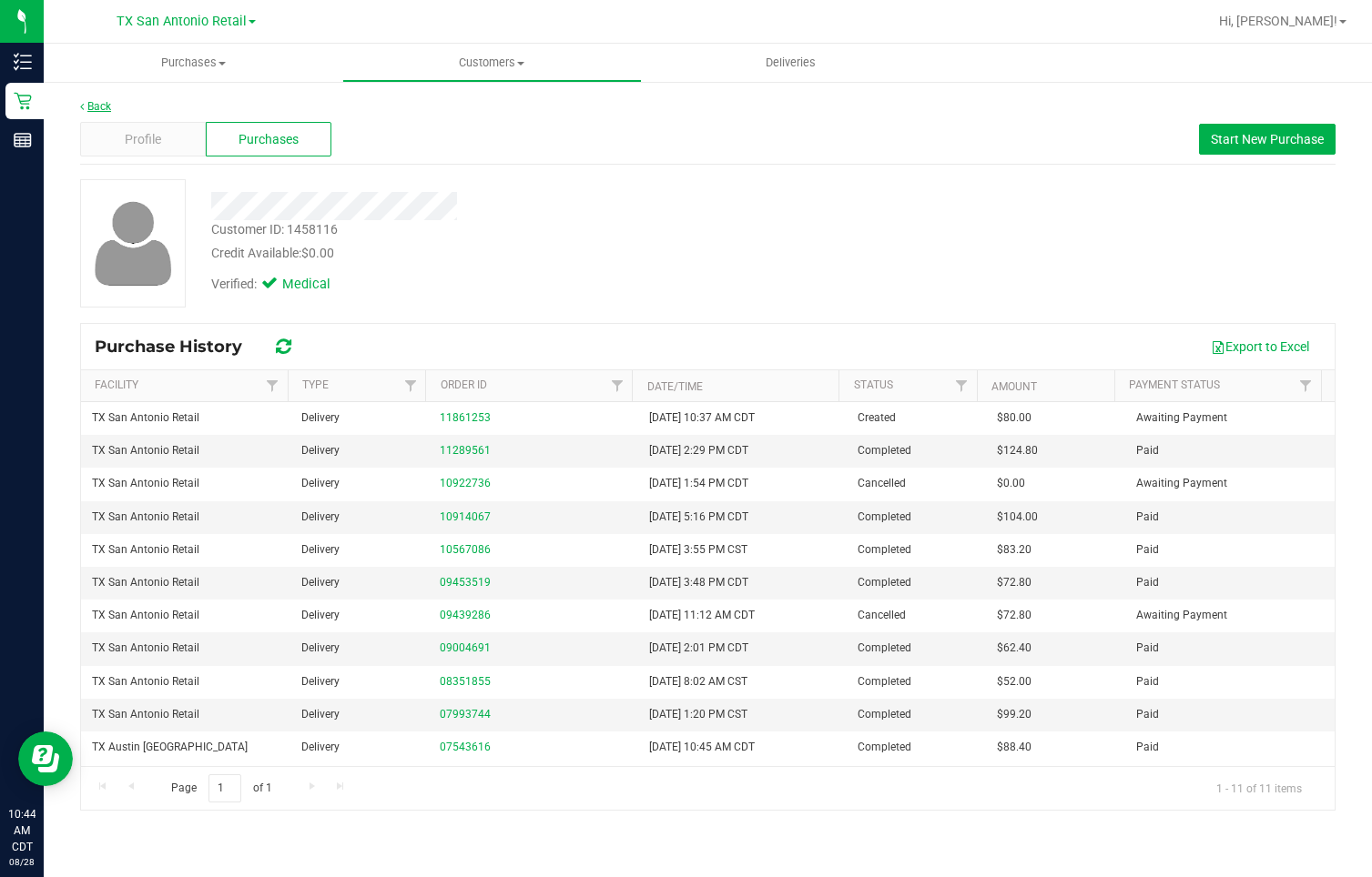
click at [100, 109] on link "Back" at bounding box center [95, 107] width 31 height 13
click at [183, 62] on span "Purchases" at bounding box center [193, 62] width 299 height 16
click at [175, 107] on span "Summary of purchases" at bounding box center [137, 110] width 186 height 16
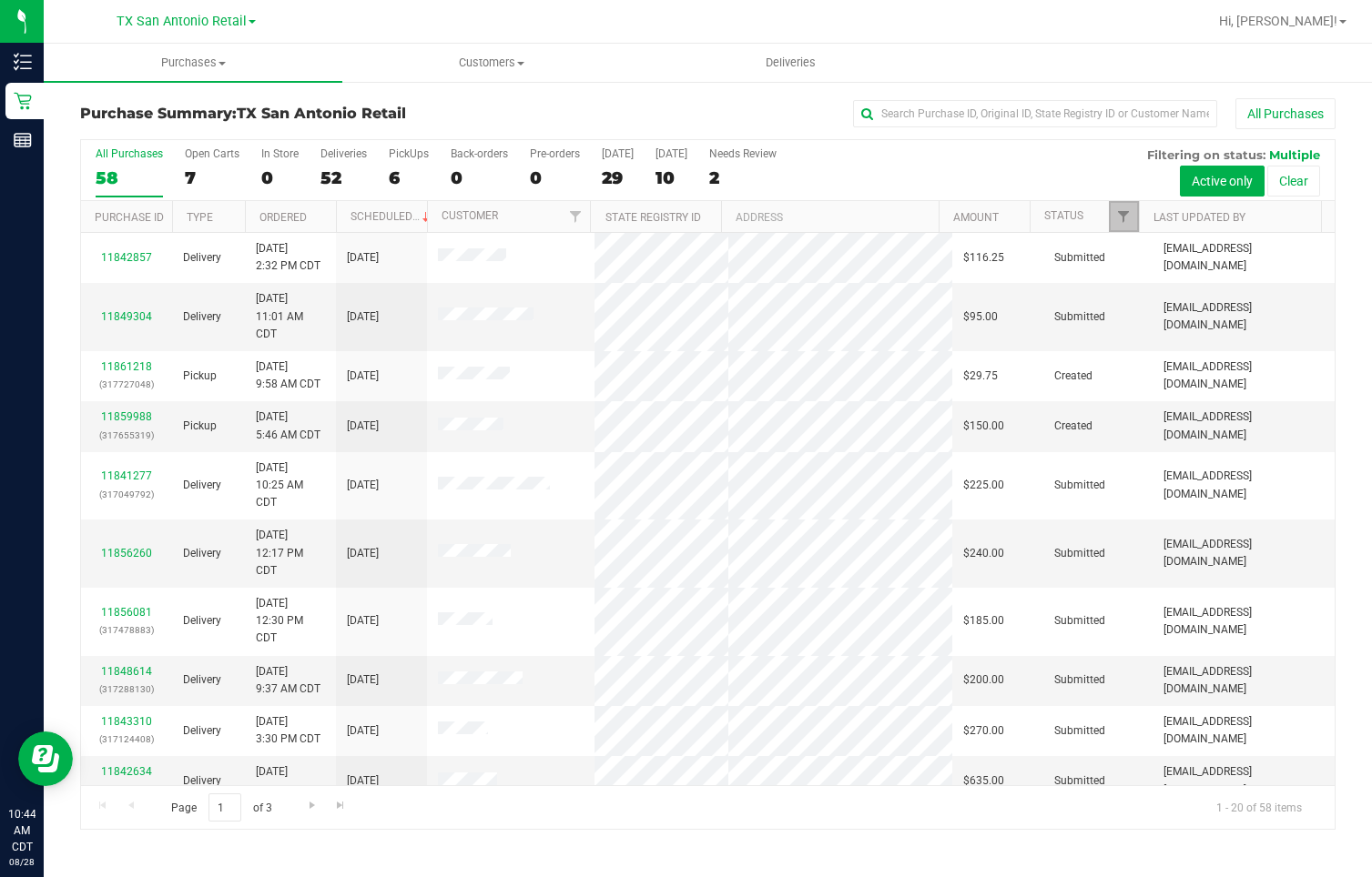
click at [1118, 206] on link "Filter" at bounding box center [1124, 216] width 30 height 31
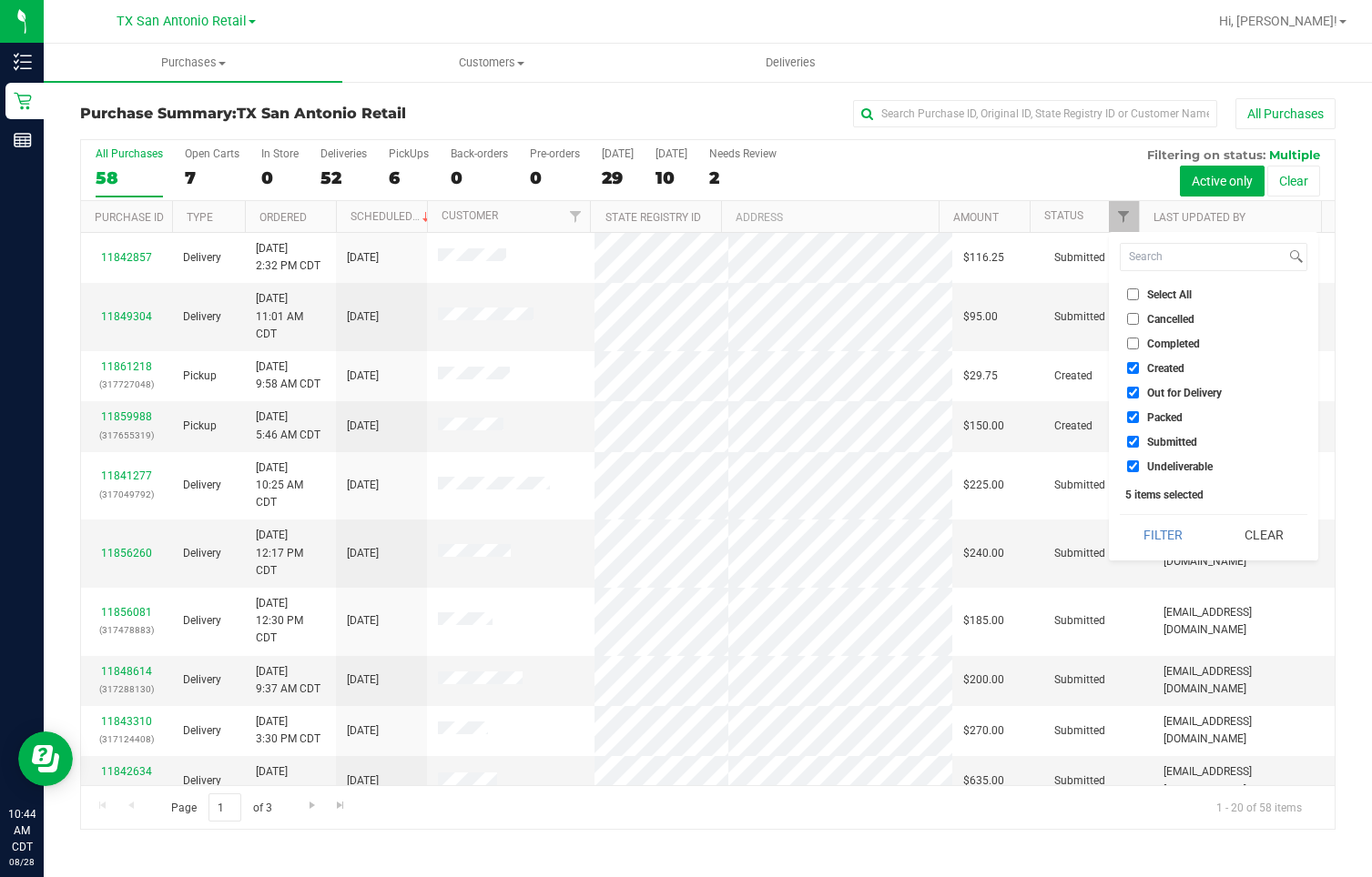
click at [1167, 394] on span "Out for Delivery" at bounding box center [1185, 394] width 75 height 11
click at [1139, 394] on input "Out for Delivery" at bounding box center [1133, 393] width 12 height 12
checkbox input "false"
click at [1157, 414] on span "Packed" at bounding box center [1165, 418] width 36 height 11
click at [1139, 414] on input "Packed" at bounding box center [1133, 417] width 12 height 12
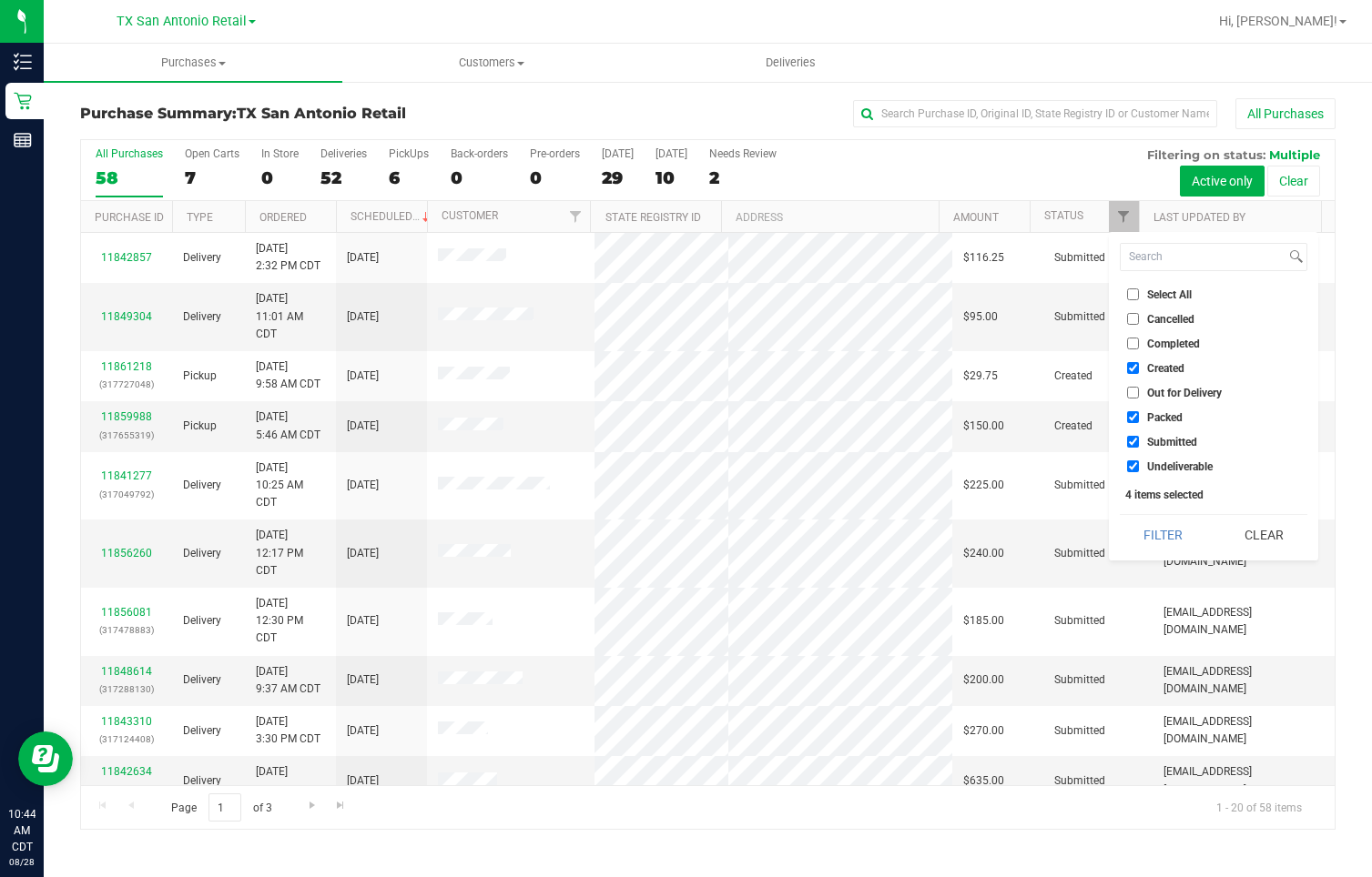
checkbox input "false"
click at [1158, 437] on span "Submitted" at bounding box center [1171, 442] width 50 height 11
click at [1139, 437] on input "Submitted" at bounding box center [1133, 441] width 12 height 12
checkbox input "false"
click at [1147, 457] on li "Undeliverable" at bounding box center [1214, 467] width 187 height 19
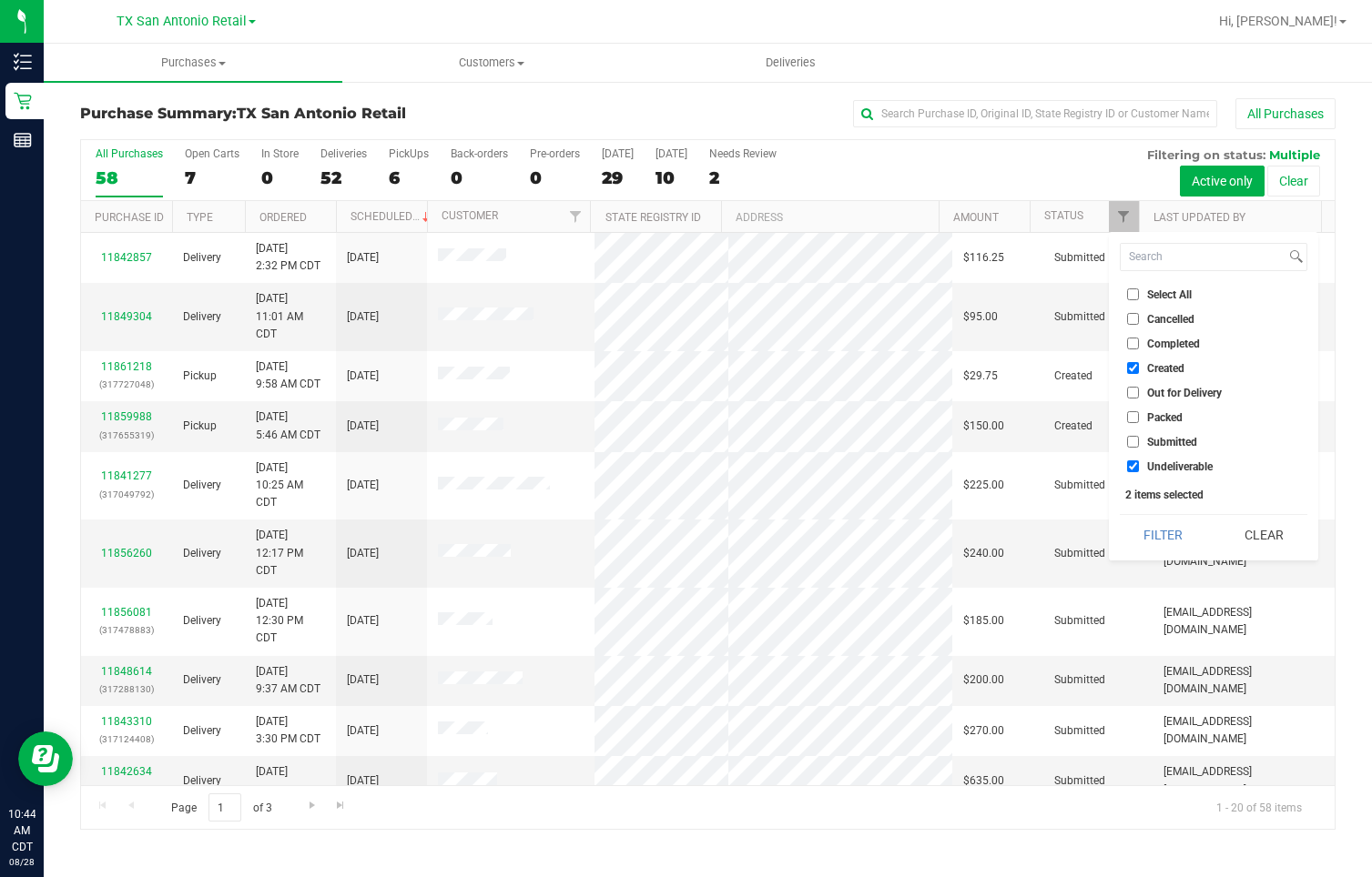
click at [1159, 462] on span "Undeliverable" at bounding box center [1180, 468] width 66 height 11
click at [1139, 462] on input "Undeliverable" at bounding box center [1133, 467] width 12 height 12
checkbox input "false"
click at [1164, 543] on button "Filter" at bounding box center [1163, 535] width 87 height 40
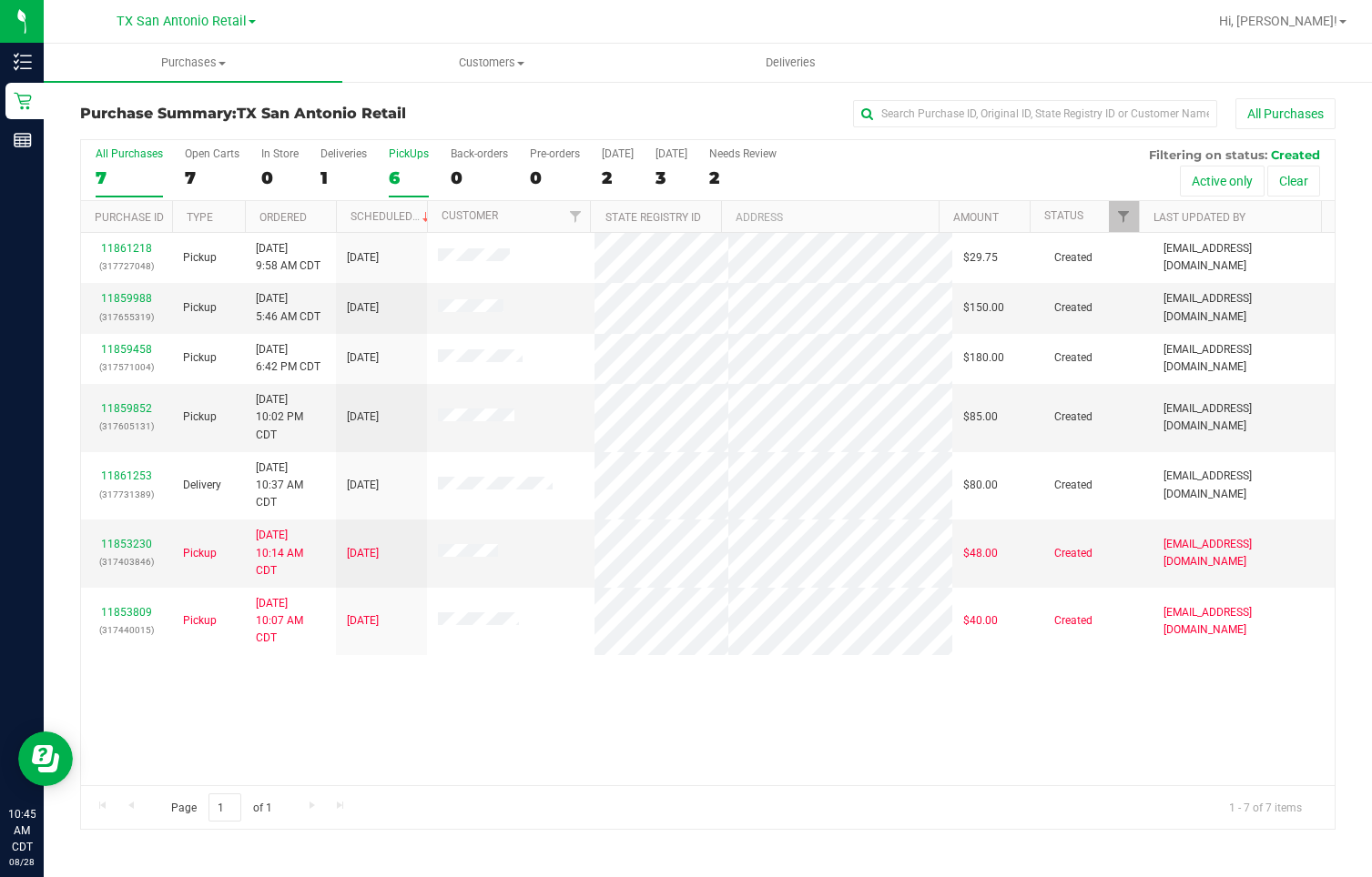
click at [398, 177] on div "6" at bounding box center [409, 178] width 40 height 21
click at [0, 0] on input "PickUps 6" at bounding box center [0, 0] width 0 height 0
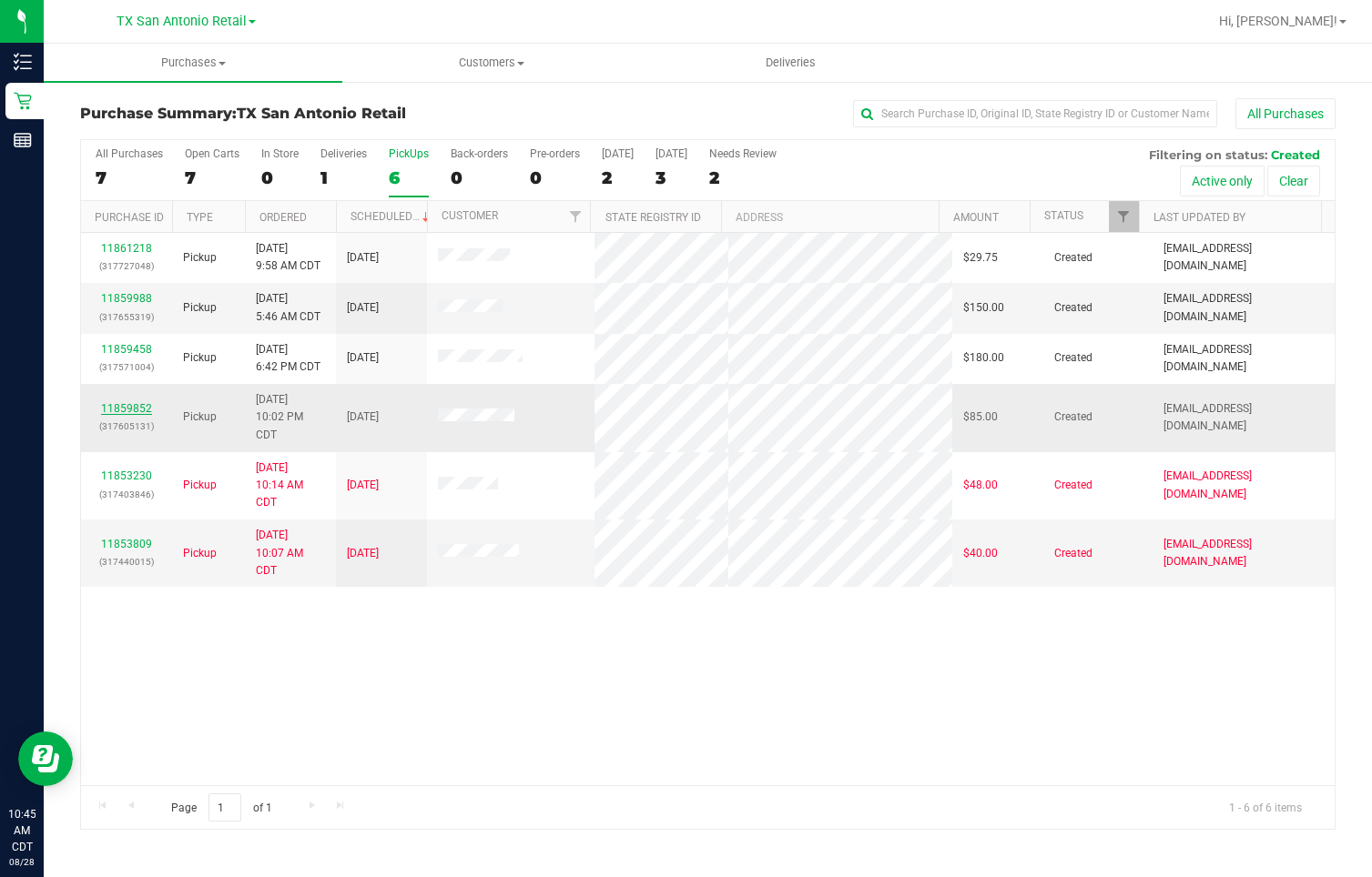
click at [131, 409] on link "11859852" at bounding box center [127, 409] width 51 height 13
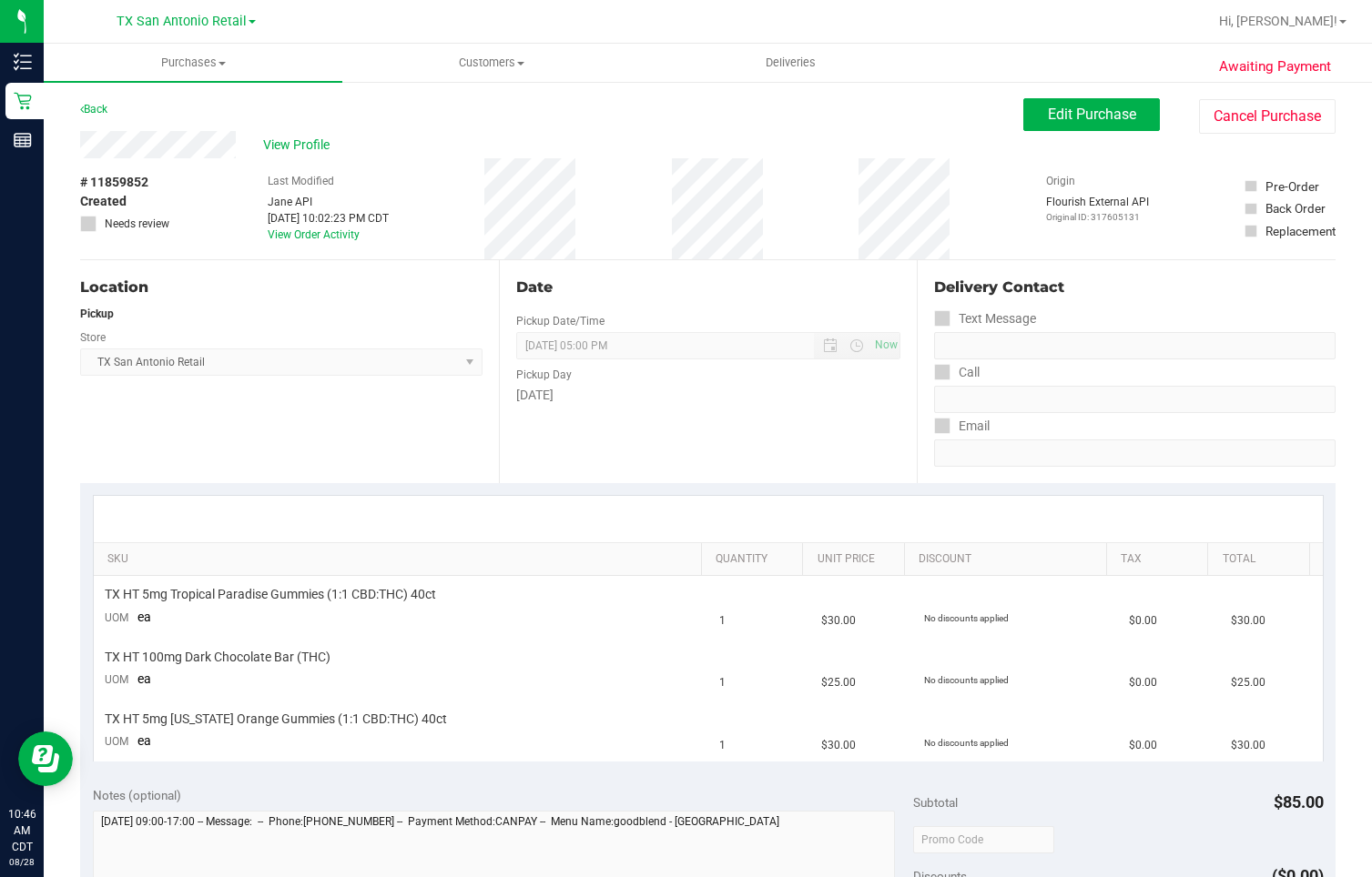
click at [676, 116] on div "Back Edit Purchase Cancel Purchase" at bounding box center [708, 114] width 1256 height 33
click at [1060, 113] on span "Edit Purchase" at bounding box center [1092, 114] width 88 height 17
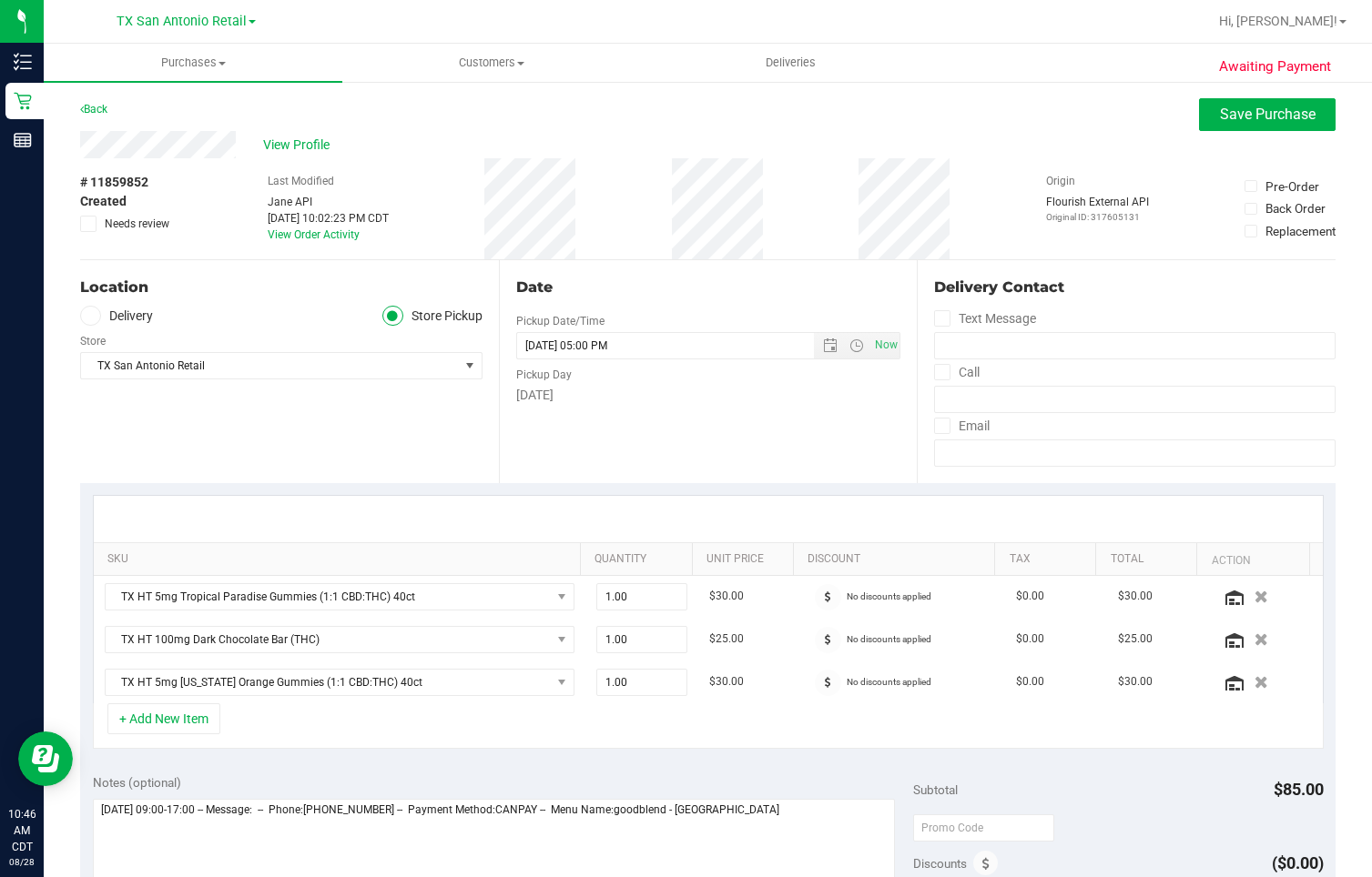
click at [102, 320] on label "Delivery" at bounding box center [116, 316] width 73 height 21
click at [0, 0] on input "Delivery" at bounding box center [0, 0] width 0 height 0
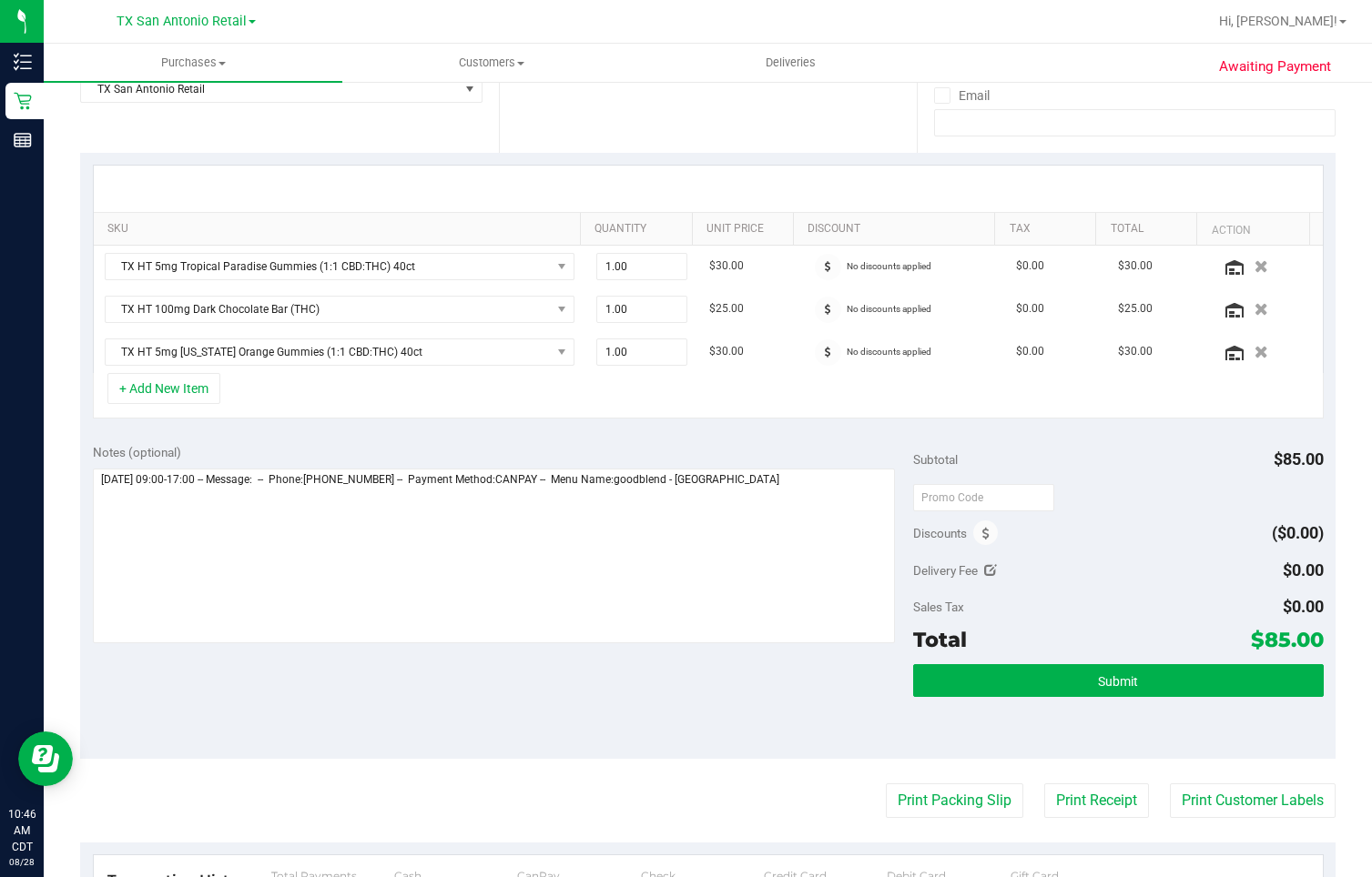
scroll to position [364, 0]
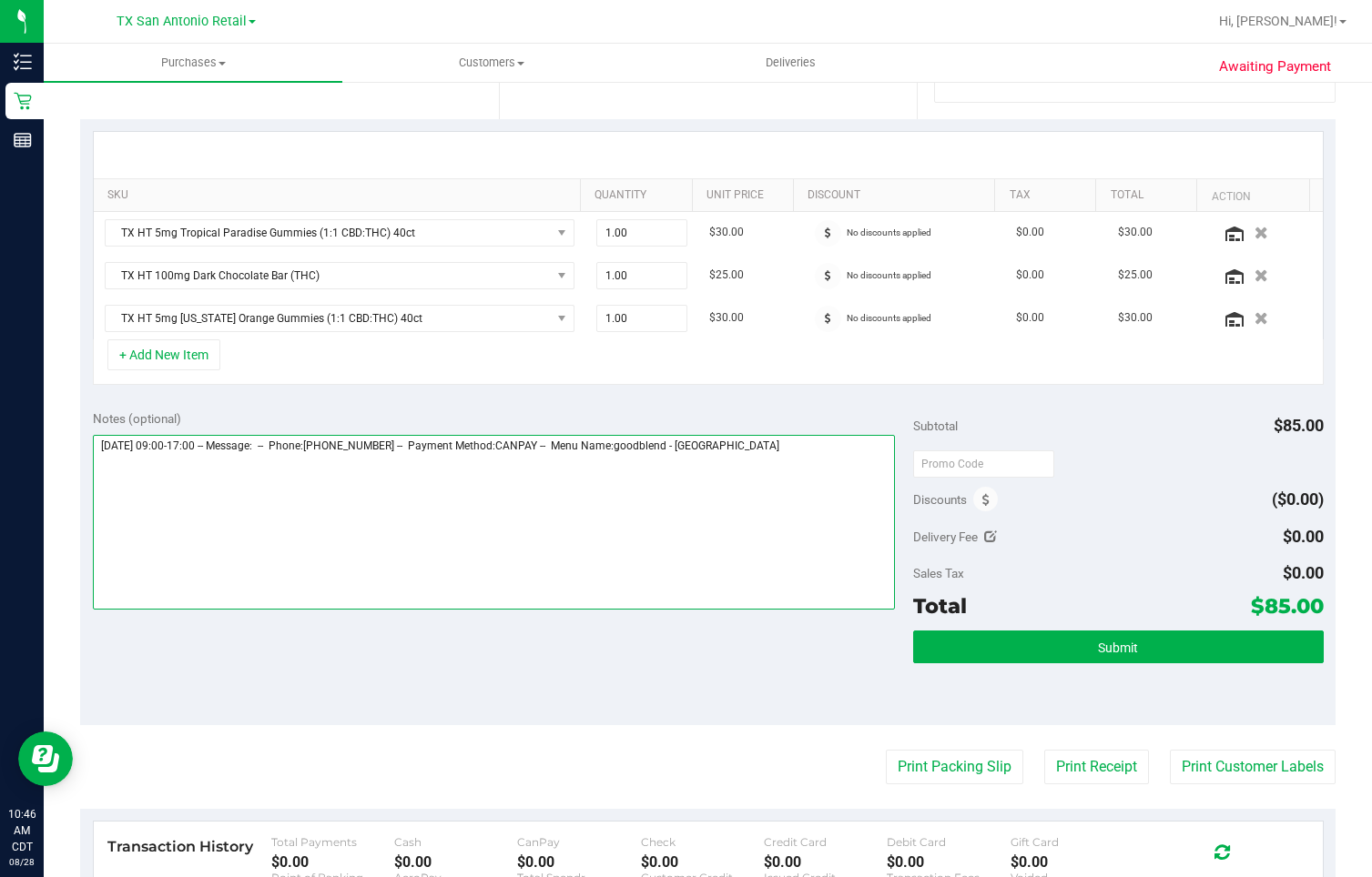
click at [781, 450] on textarea at bounding box center [494, 522] width 802 height 175
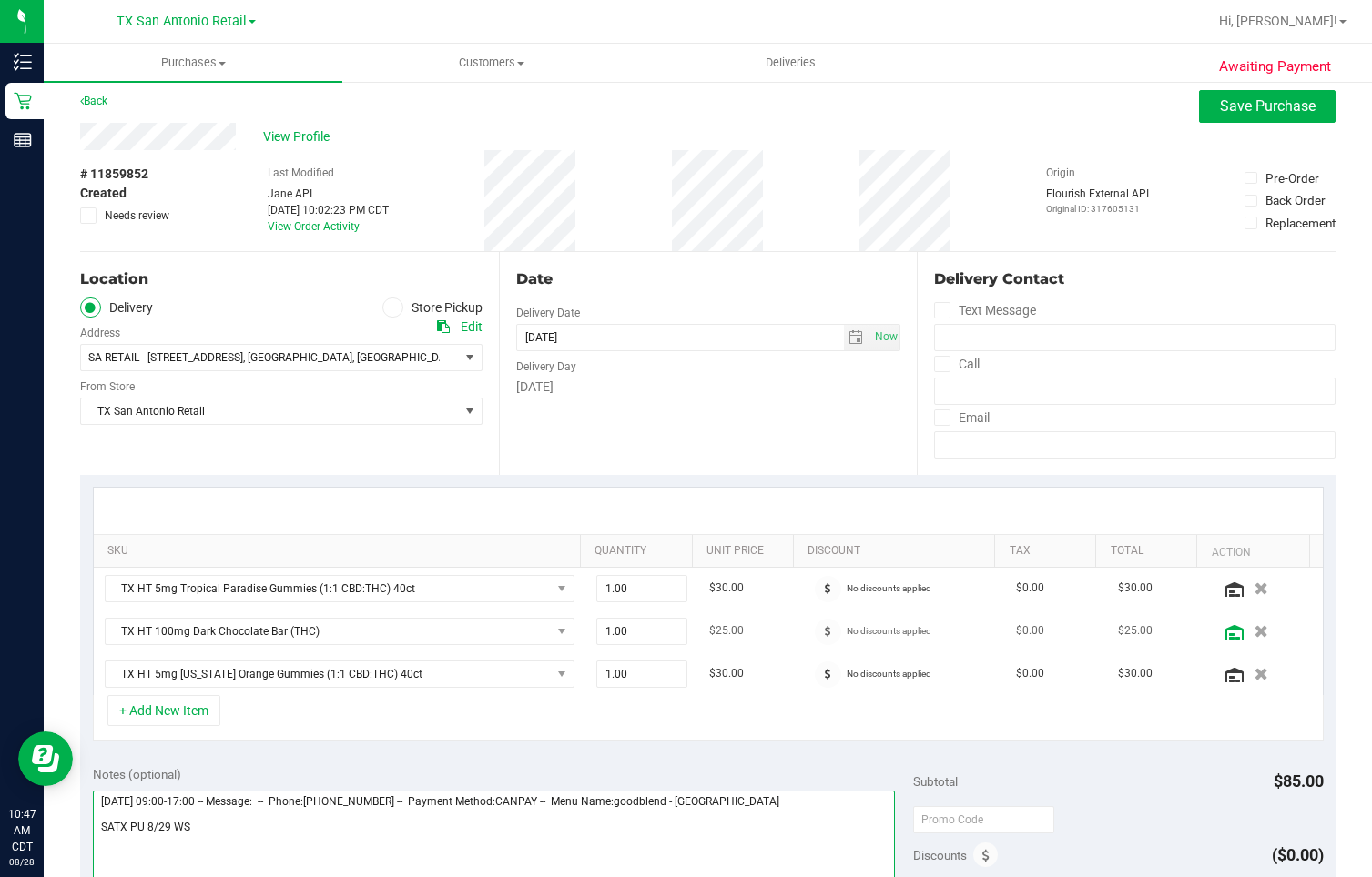
scroll to position [0, 0]
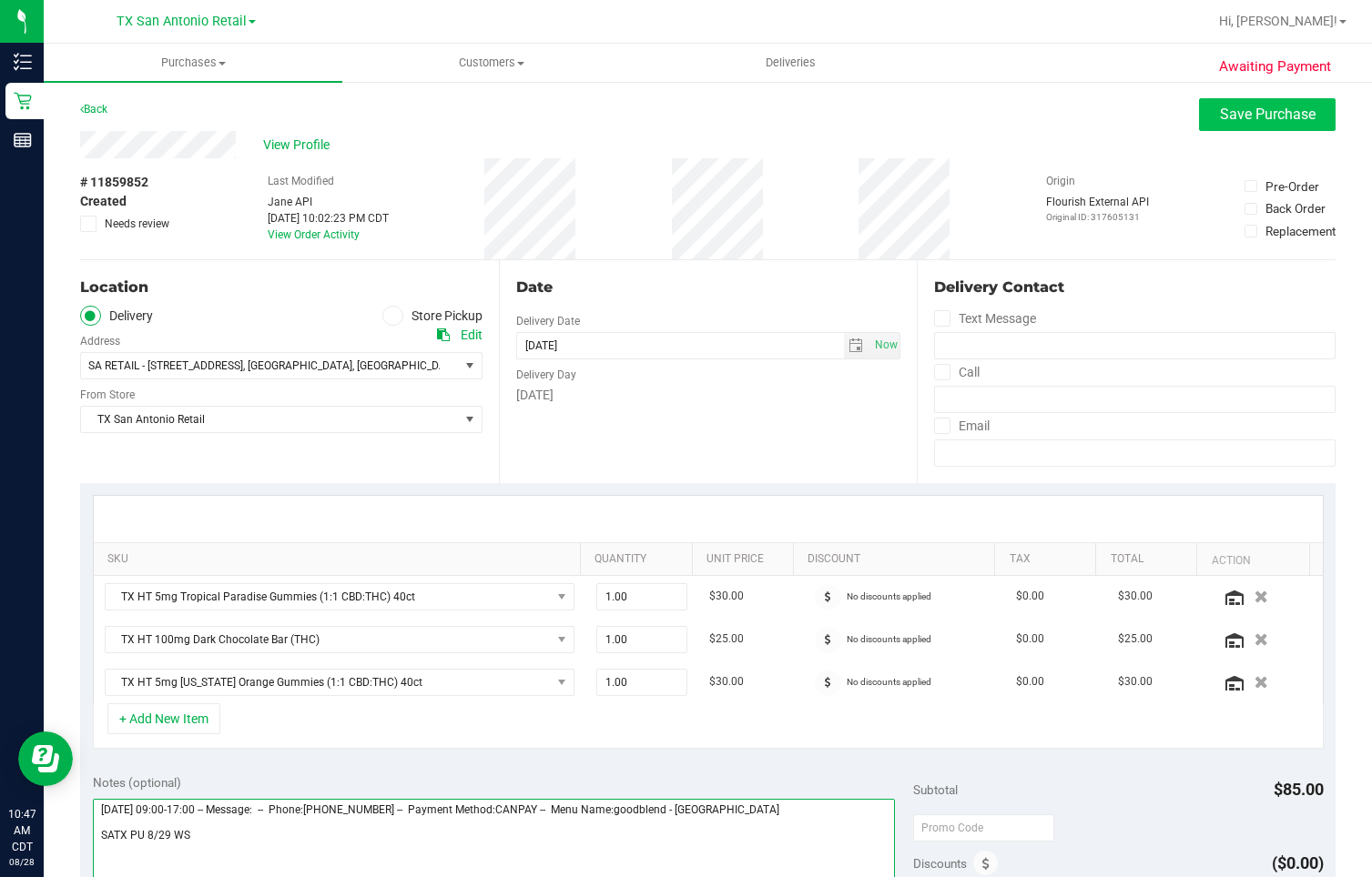
type textarea "[DATE] 09:00-17:00 -- Message: -- Phone:[PHONE_NUMBER] -- Payment Method:CANPAY…"
click at [1230, 119] on span "Save Purchase" at bounding box center [1268, 114] width 96 height 17
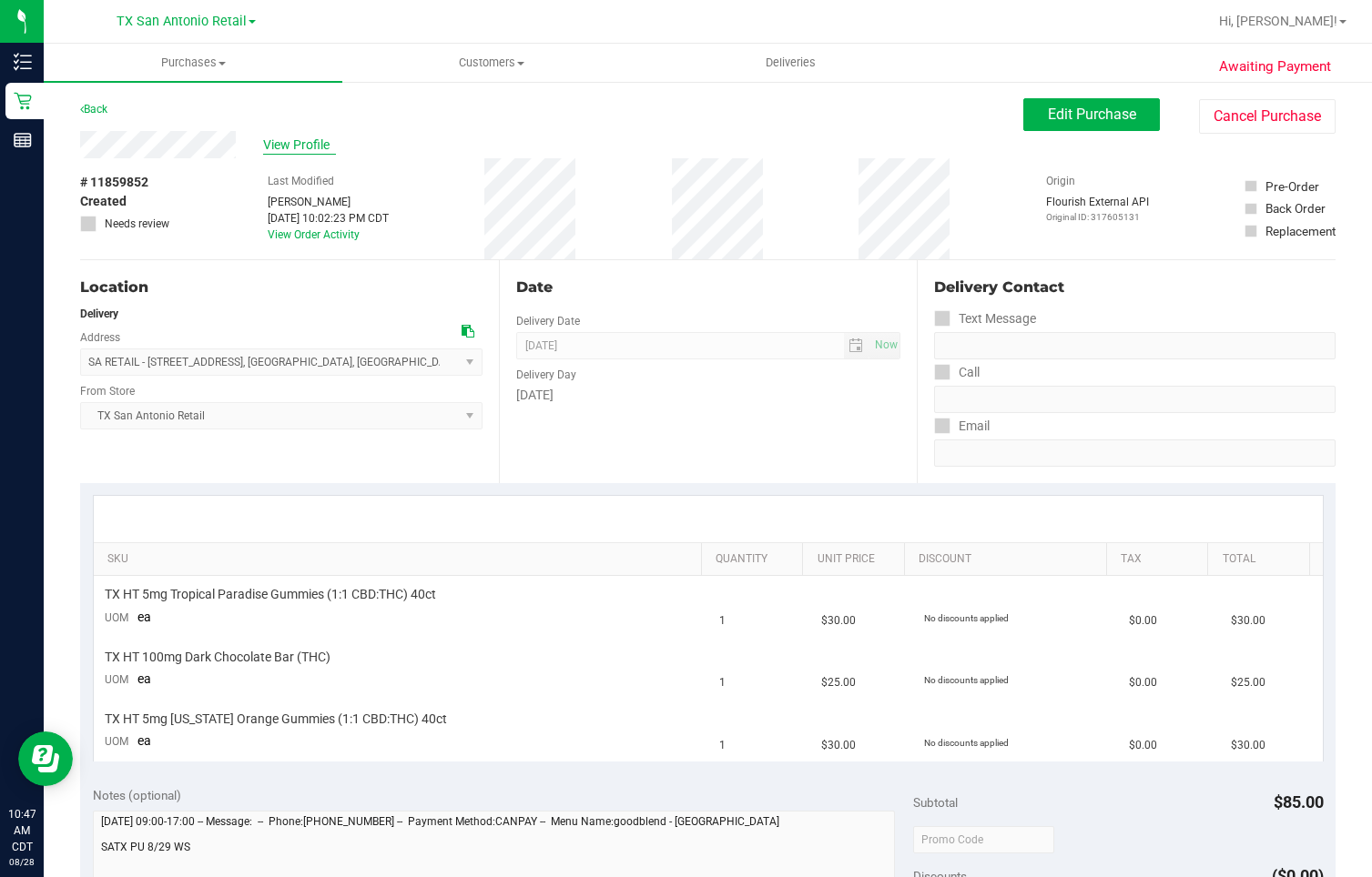
click at [306, 138] on span "View Profile" at bounding box center [300, 145] width 73 height 19
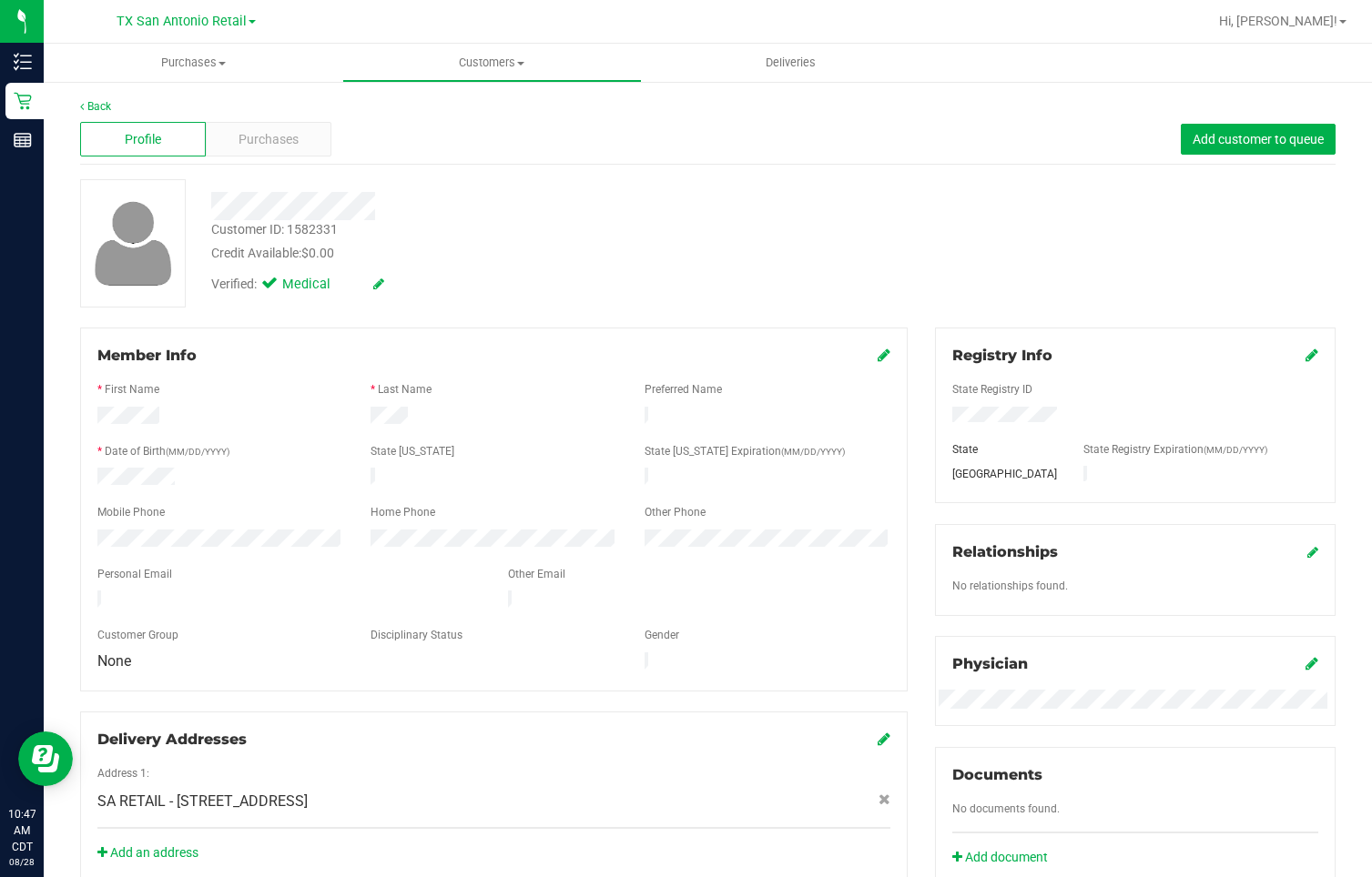
drag, startPoint x: 97, startPoint y: 589, endPoint x: 303, endPoint y: 589, distance: 206.0
click at [303, 587] on div at bounding box center [289, 601] width 410 height 22
click at [294, 149] on div "Purchases" at bounding box center [269, 139] width 126 height 35
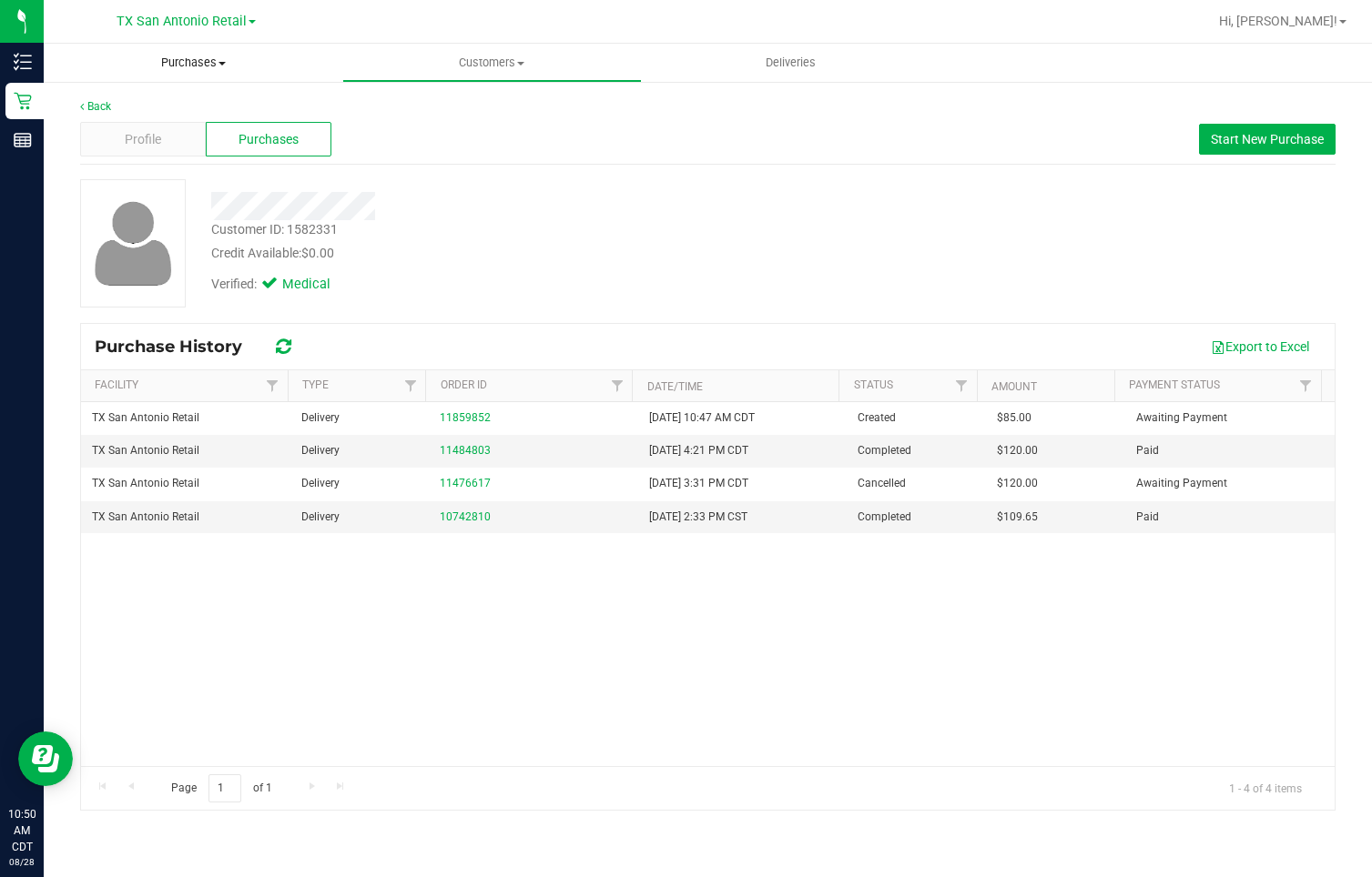
click at [181, 56] on span "Purchases" at bounding box center [193, 62] width 299 height 16
click at [187, 115] on span "Summary of purchases" at bounding box center [137, 110] width 186 height 16
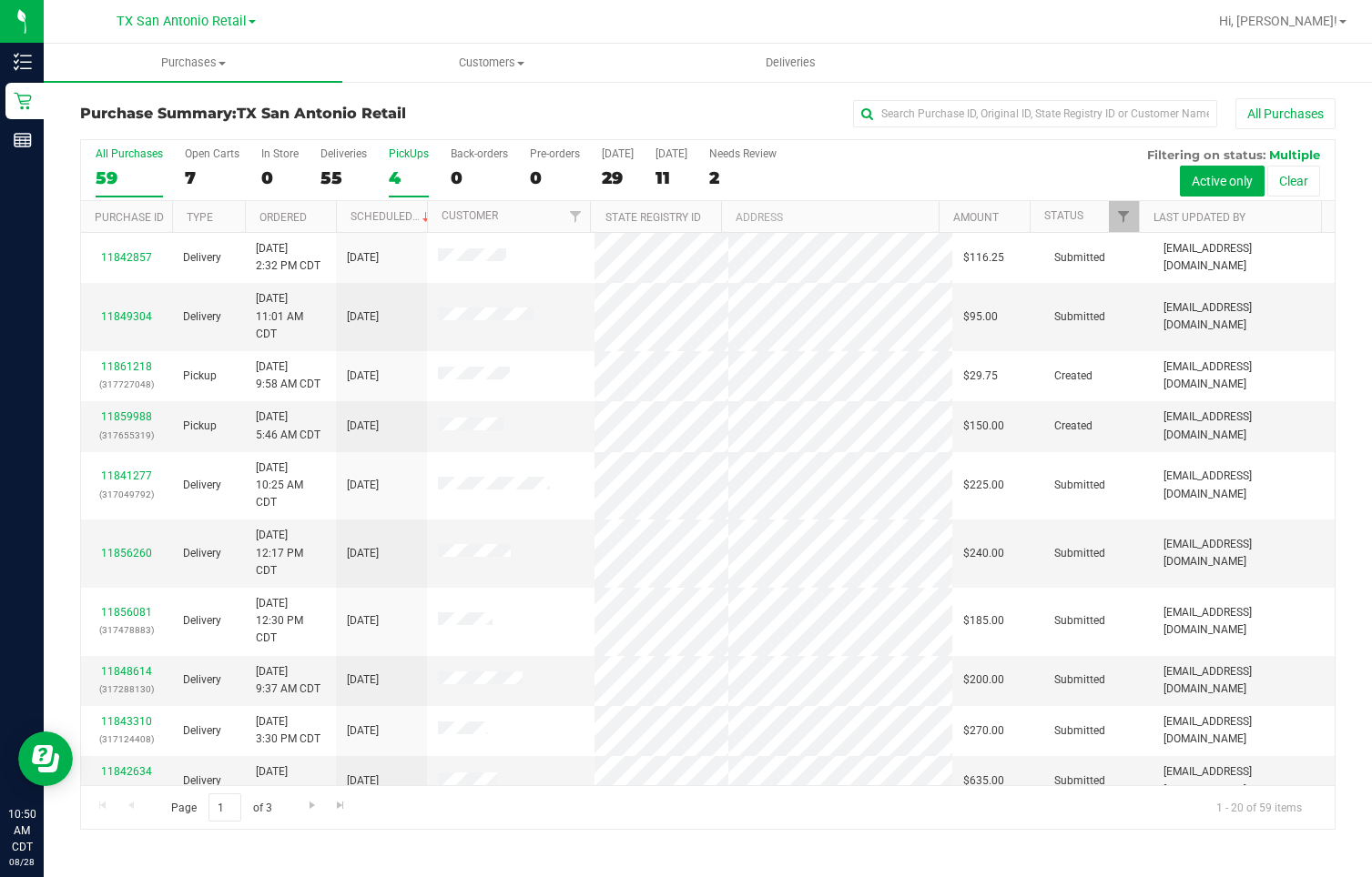
click at [397, 176] on div "4" at bounding box center [409, 178] width 40 height 21
click at [0, 0] on input "PickUps 4" at bounding box center [0, 0] width 0 height 0
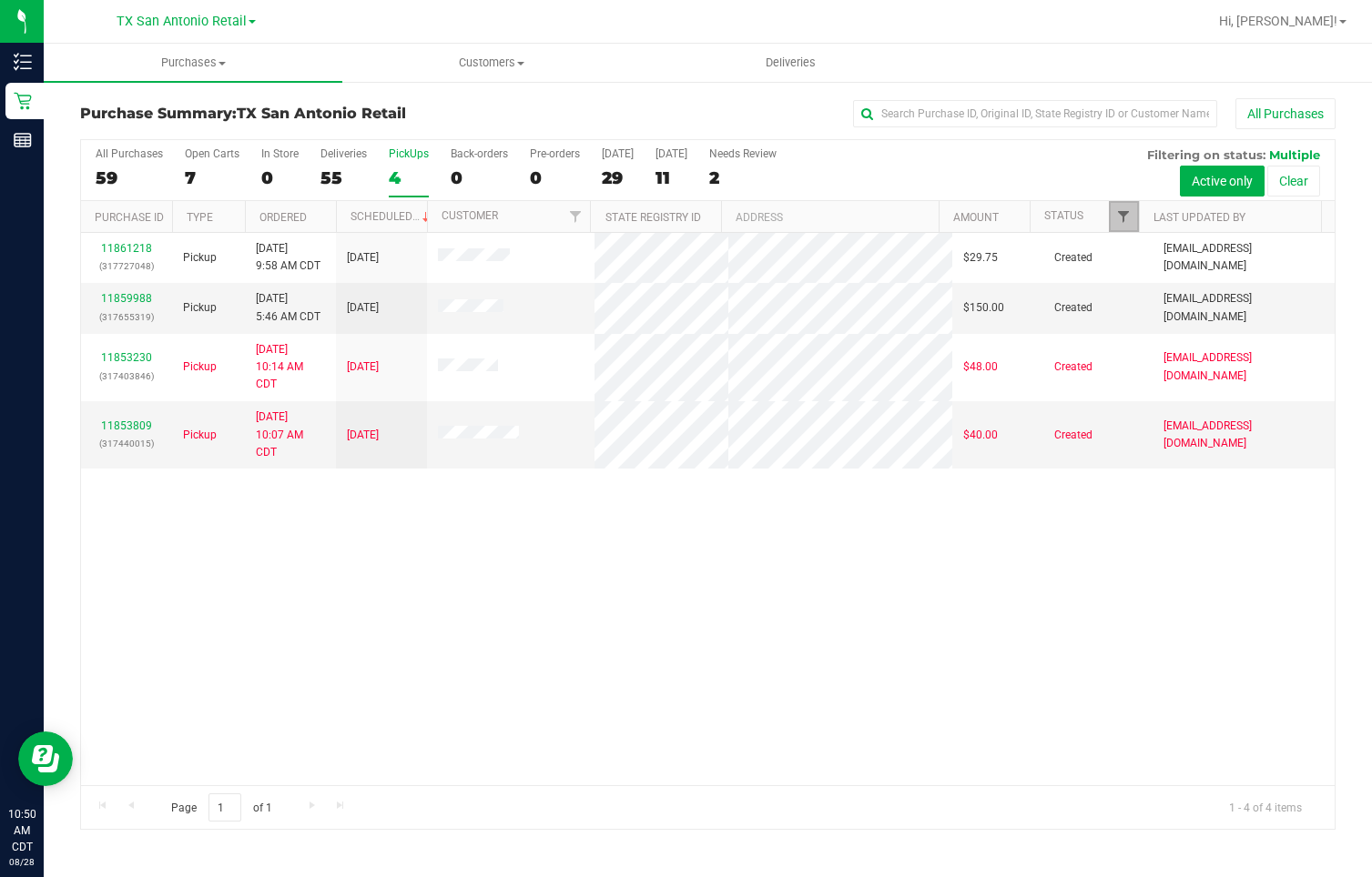
click at [1125, 215] on span "Filter" at bounding box center [1124, 216] width 15 height 15
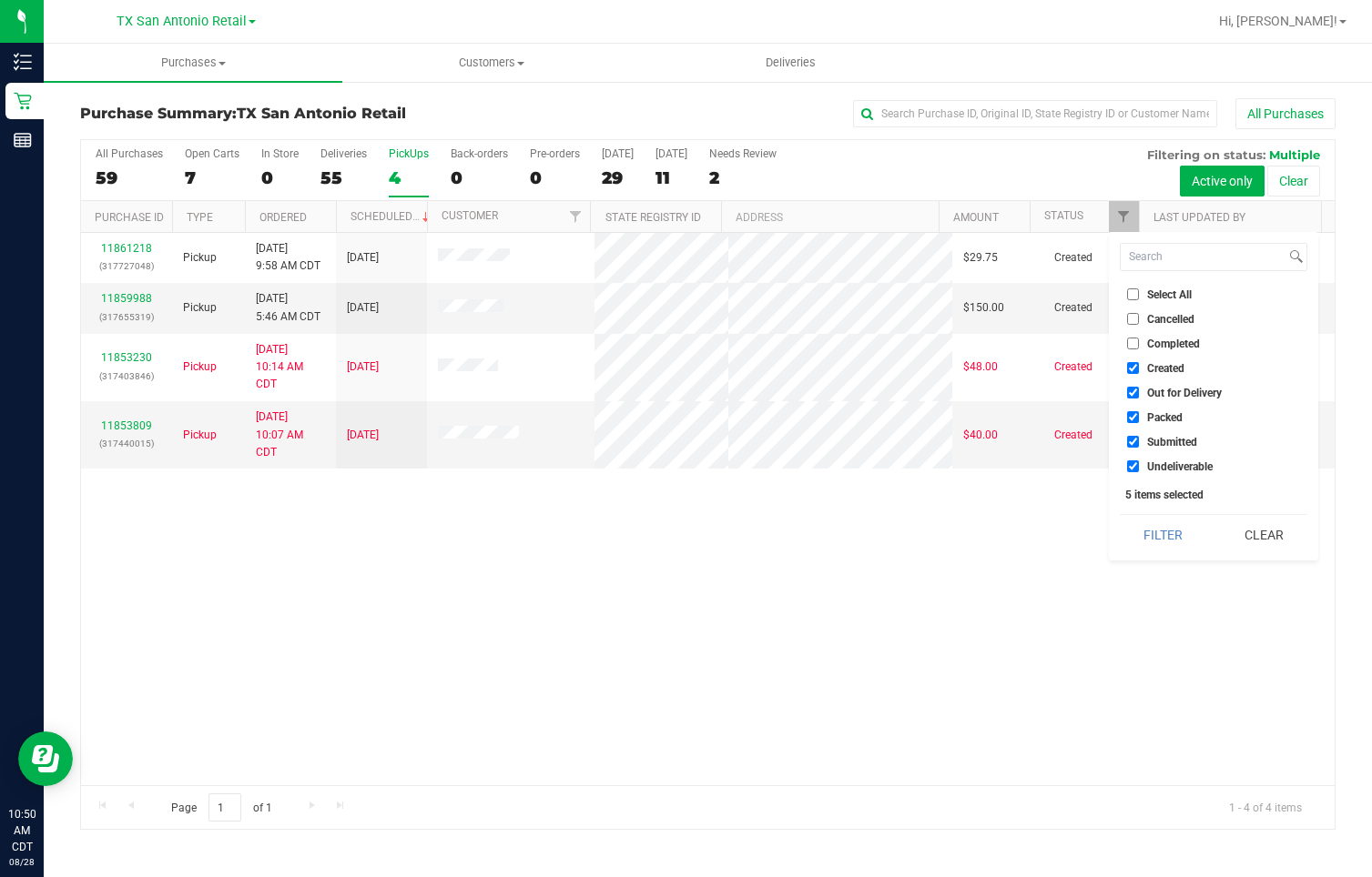
drag, startPoint x: 1131, startPoint y: 466, endPoint x: 1130, endPoint y: 457, distance: 9.1
click at [1131, 465] on input "Undeliverable" at bounding box center [1133, 467] width 12 height 12
checkbox input "false"
click at [1127, 437] on input "Submitted" at bounding box center [1133, 441] width 12 height 12
checkbox input "false"
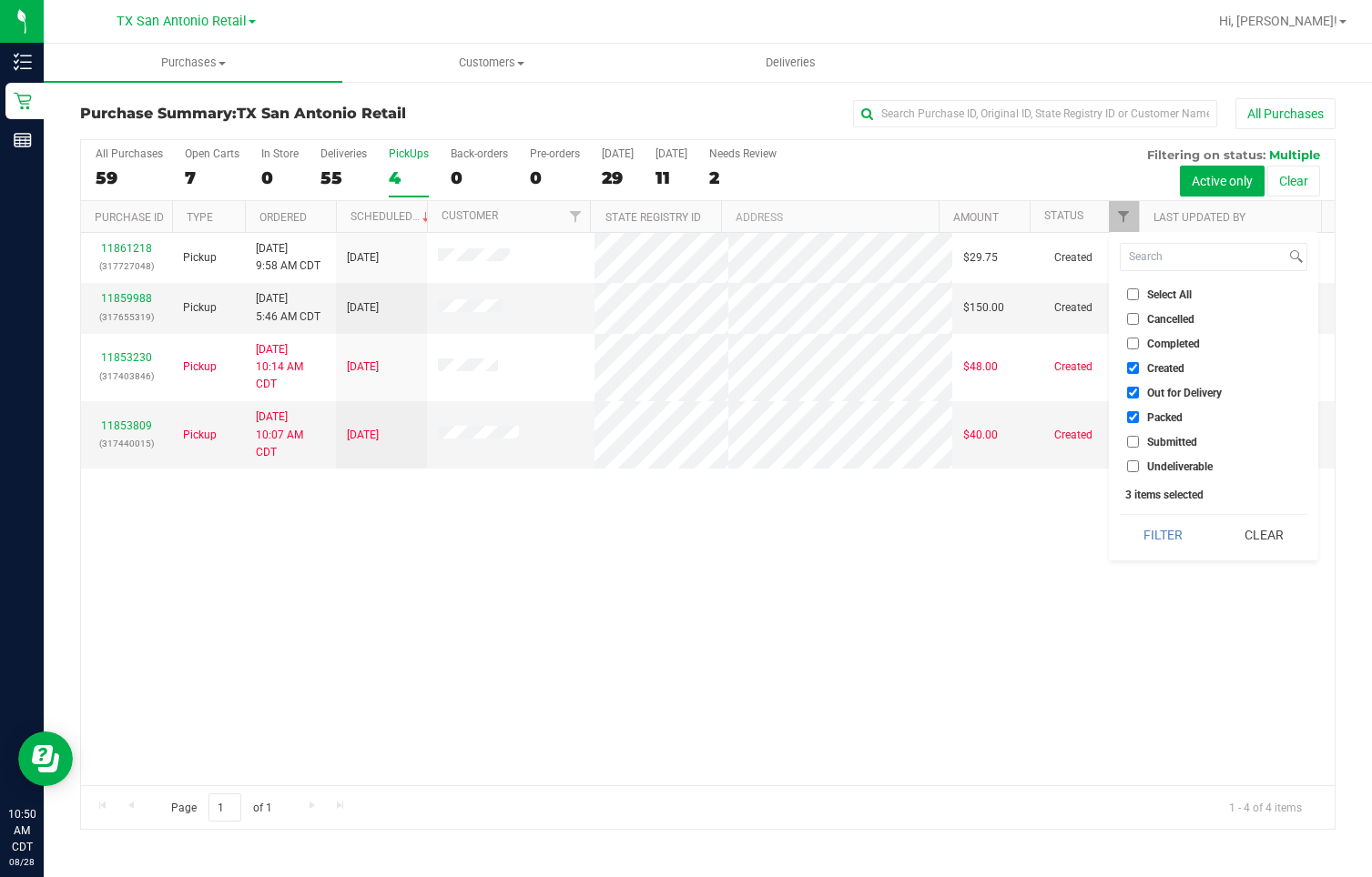
click at [1127, 416] on input "Packed" at bounding box center [1133, 417] width 12 height 12
checkbox input "false"
click at [1128, 389] on input "Out for Delivery" at bounding box center [1133, 393] width 12 height 12
checkbox input "false"
click at [1168, 536] on button "Filter" at bounding box center [1163, 535] width 87 height 40
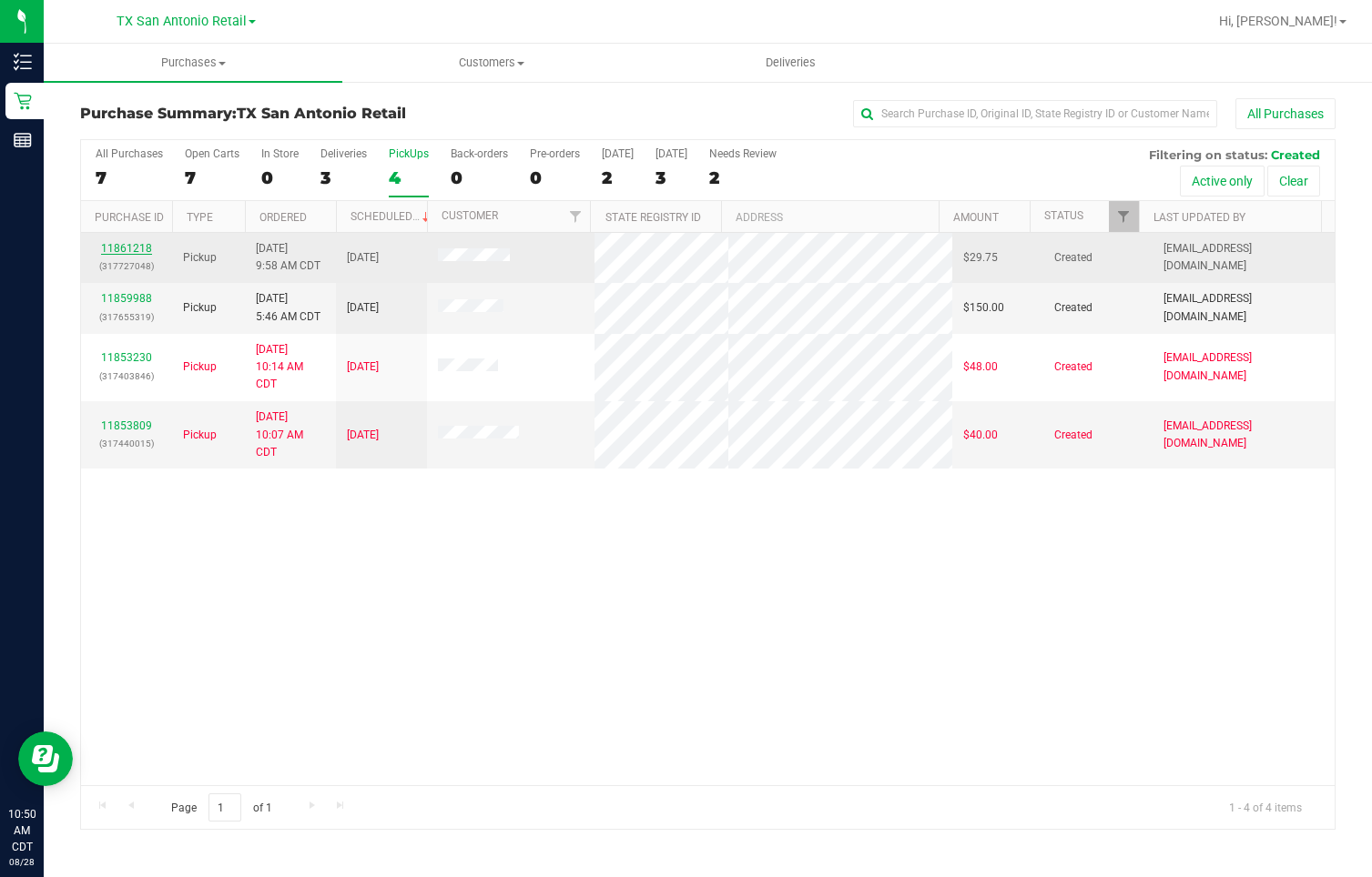
click at [127, 245] on link "11861218" at bounding box center [127, 248] width 51 height 13
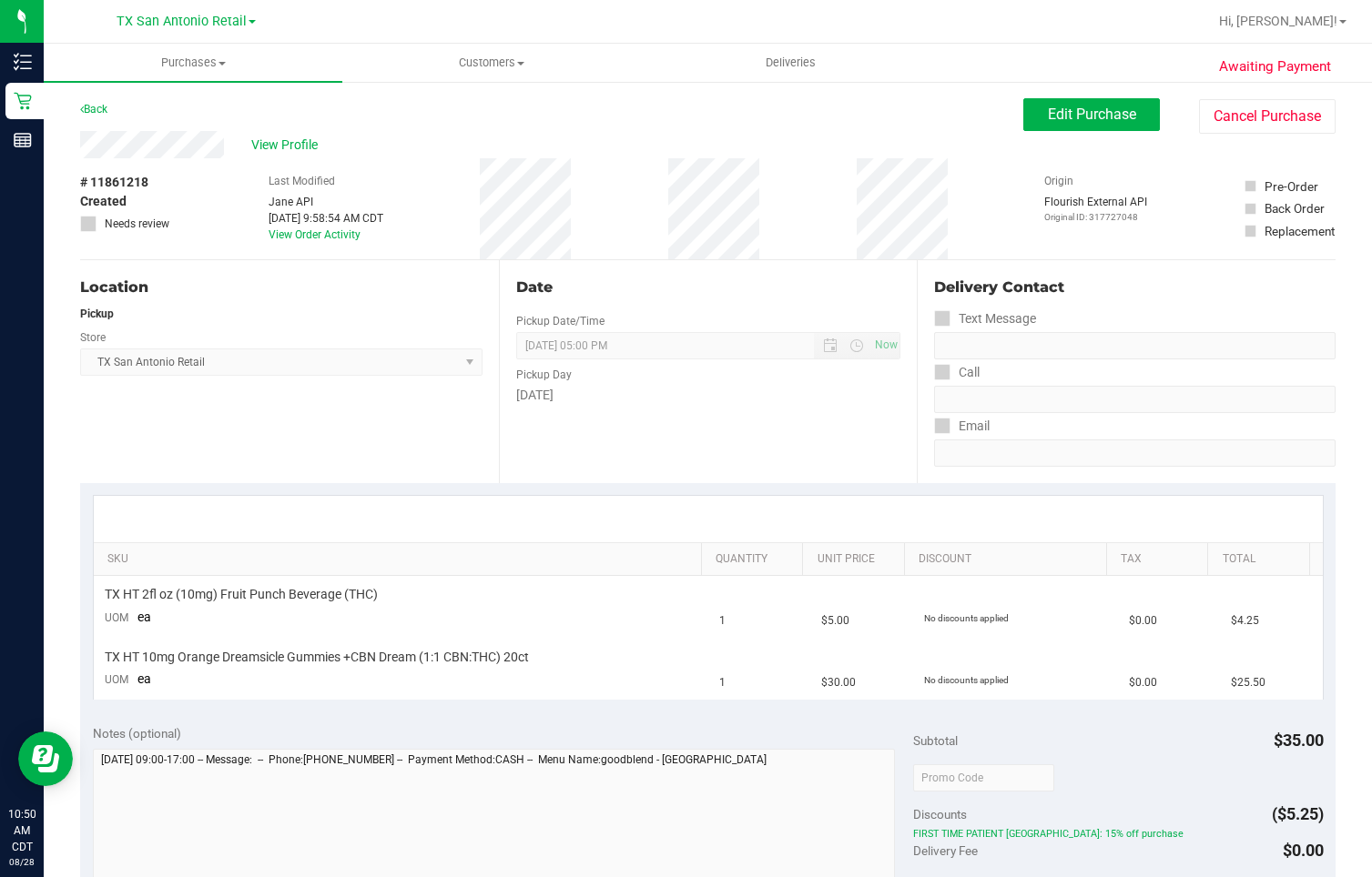
click at [224, 145] on div "View Profile" at bounding box center [551, 144] width 943 height 27
drag, startPoint x: 224, startPoint y: 145, endPoint x: 231, endPoint y: 184, distance: 39.6
click at [240, 190] on div "# 11861218 Created Needs review Last Modified [PERSON_NAME] API [DATE] 9:58:54 …" at bounding box center [708, 209] width 1256 height 101
click at [232, 144] on div "View Profile" at bounding box center [551, 144] width 943 height 27
click at [469, 126] on div "Back Edit Purchase Cancel Purchase" at bounding box center [708, 114] width 1256 height 33
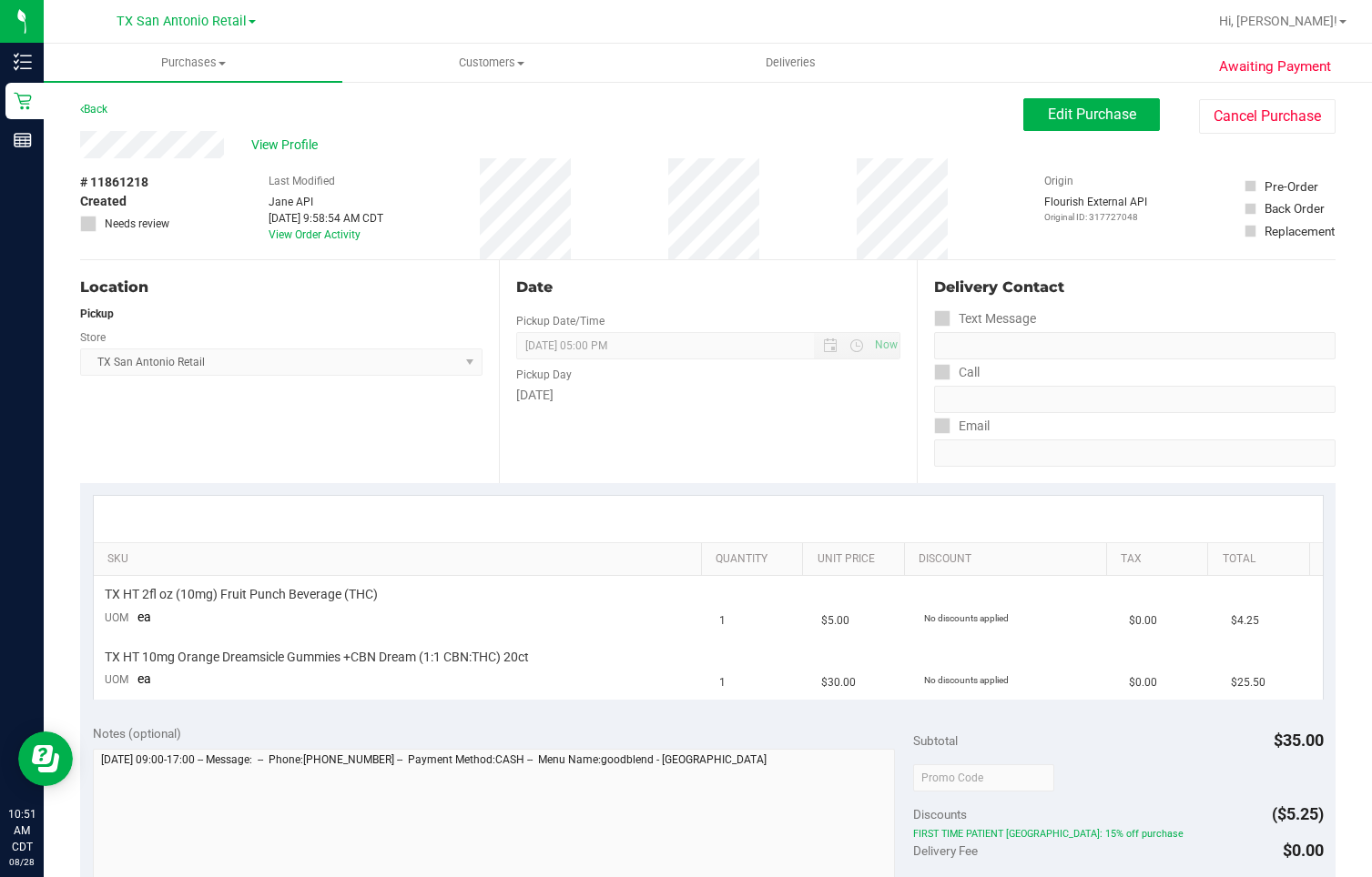
click at [239, 147] on div "View Profile" at bounding box center [551, 144] width 943 height 27
drag, startPoint x: 589, startPoint y: 219, endPoint x: 483, endPoint y: 207, distance: 106.7
click at [483, 207] on div "# 11861218 Created Needs review Last Modified [PERSON_NAME] API [DATE] 9:58:54 …" at bounding box center [708, 209] width 1256 height 101
click at [596, 208] on div "# 11861218 Created Needs review Last Modified [PERSON_NAME] API [DATE] 9:58:54 …" at bounding box center [708, 209] width 1256 height 101
click at [1099, 111] on span "Edit Purchase" at bounding box center [1092, 114] width 88 height 17
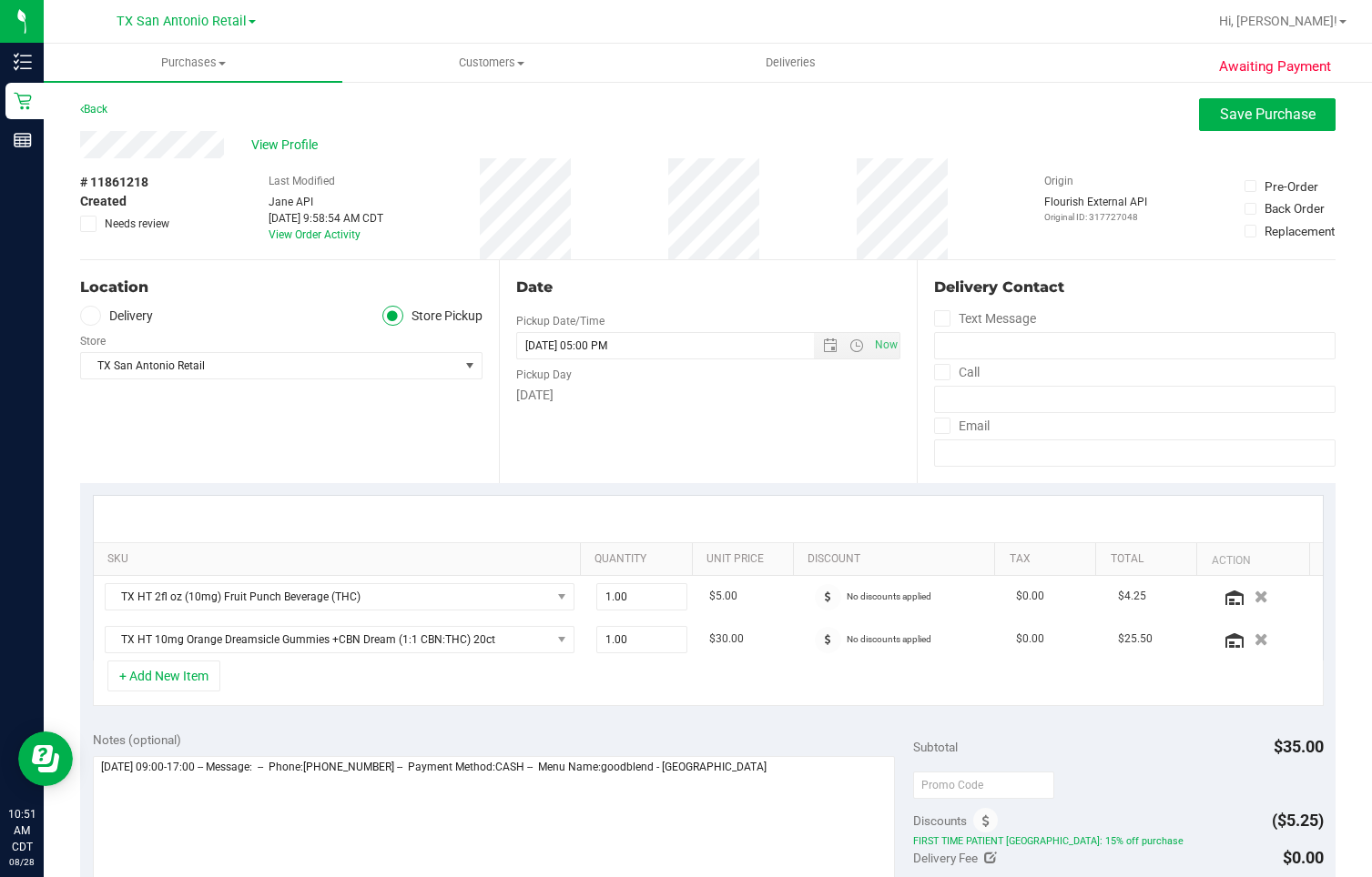
click at [114, 310] on label "Delivery" at bounding box center [116, 316] width 73 height 21
click at [0, 0] on input "Delivery" at bounding box center [0, 0] width 0 height 0
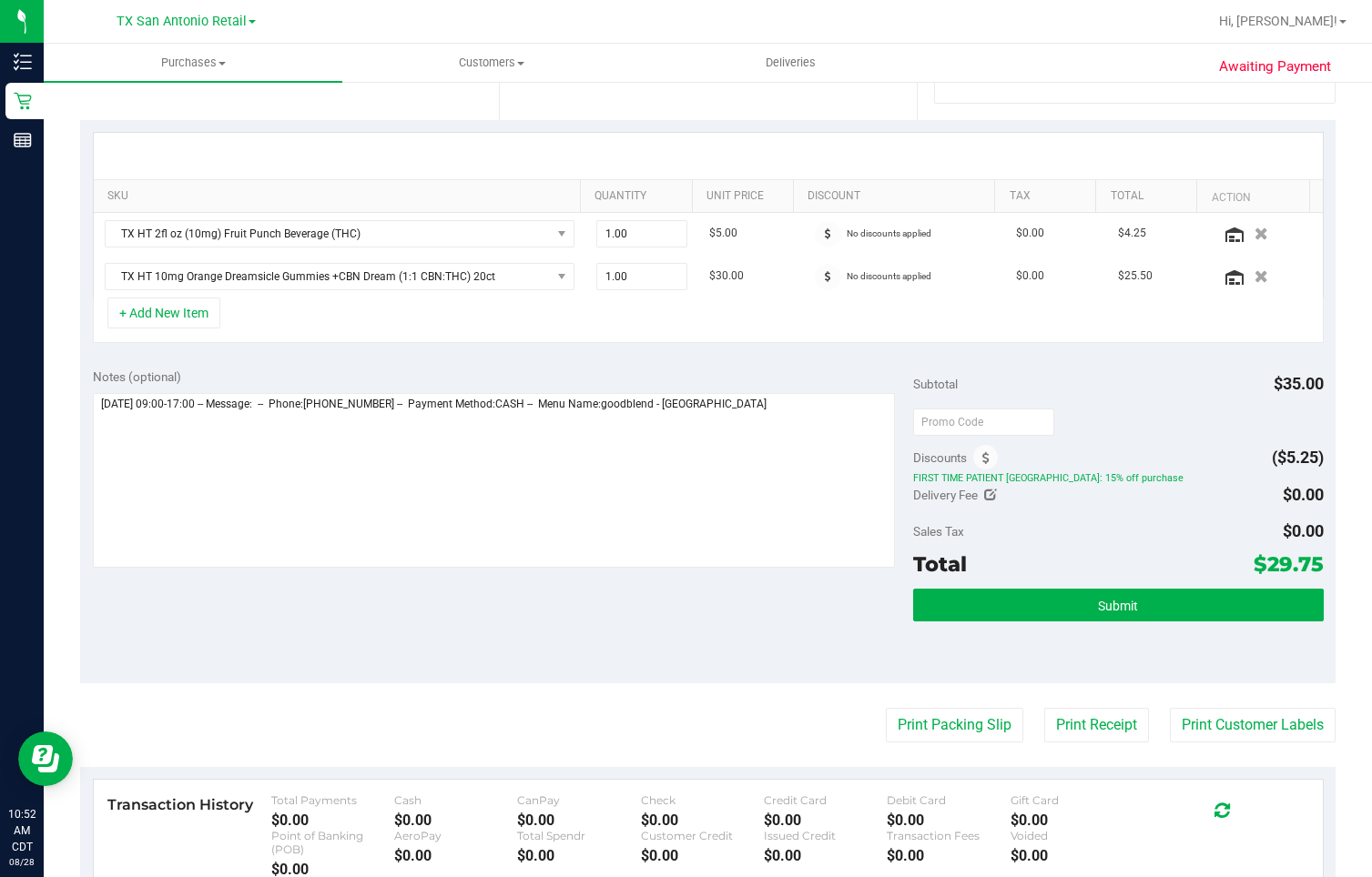
scroll to position [364, 0]
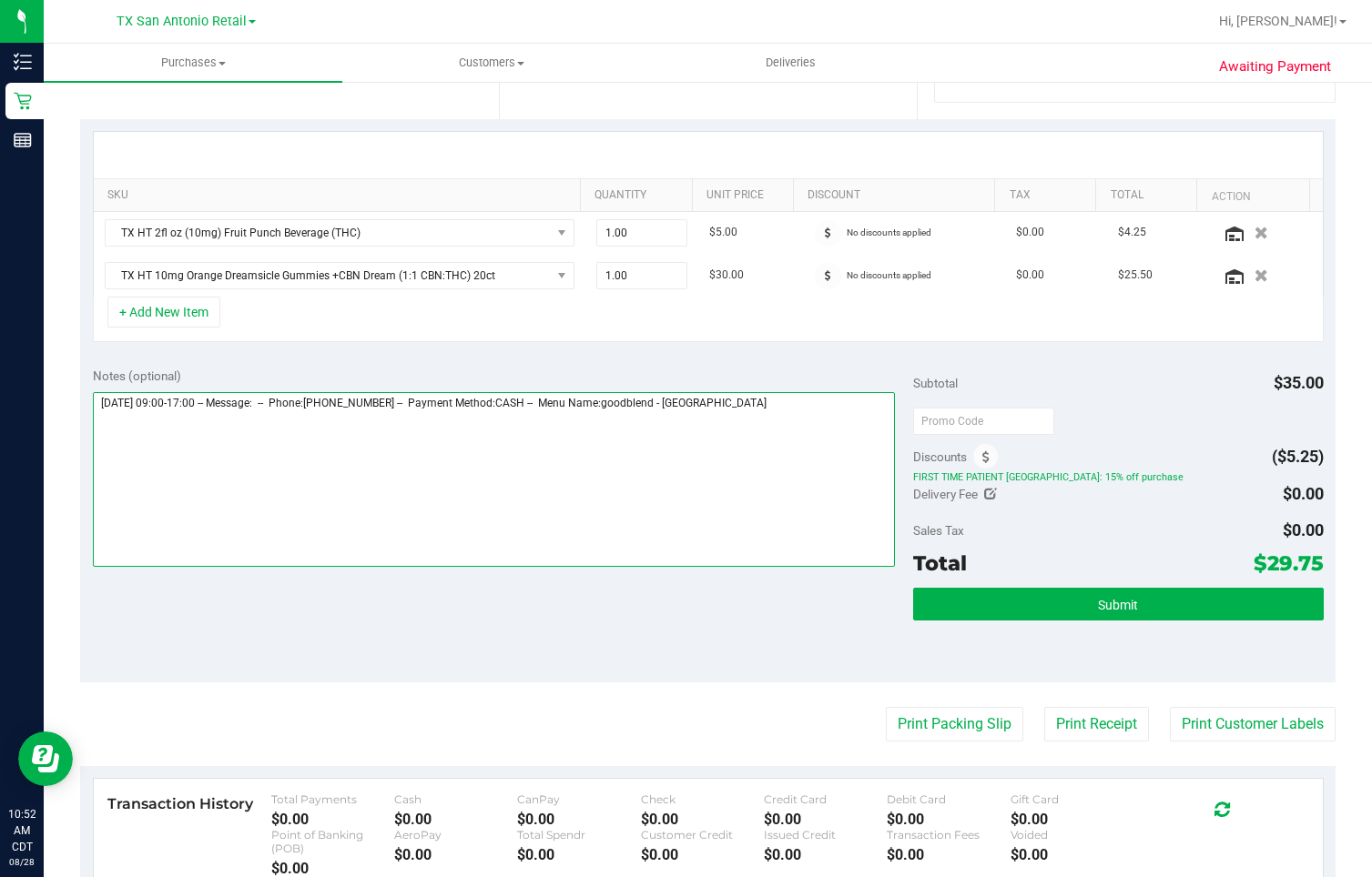
click at [817, 411] on textarea at bounding box center [494, 480] width 802 height 175
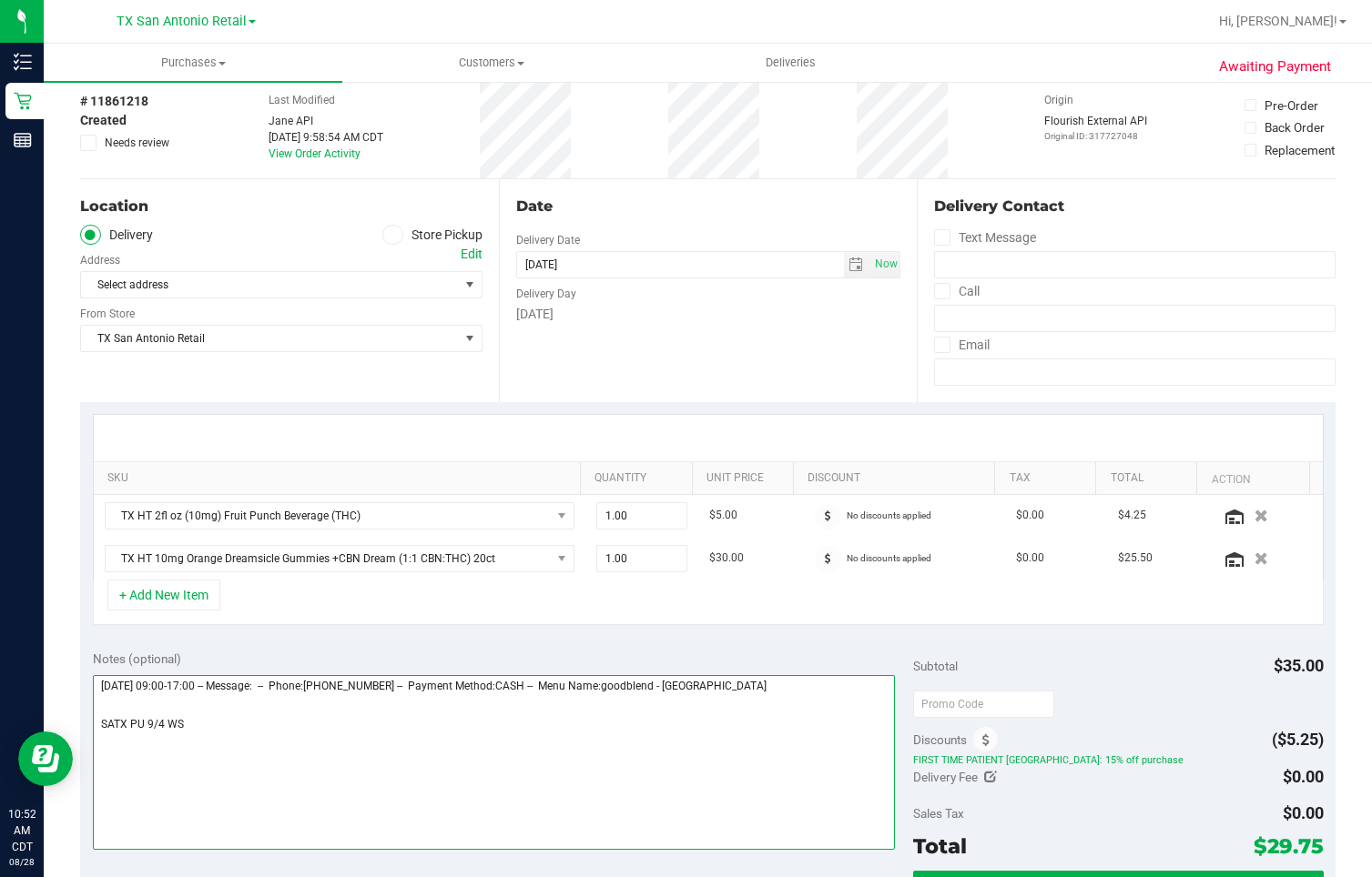
scroll to position [0, 0]
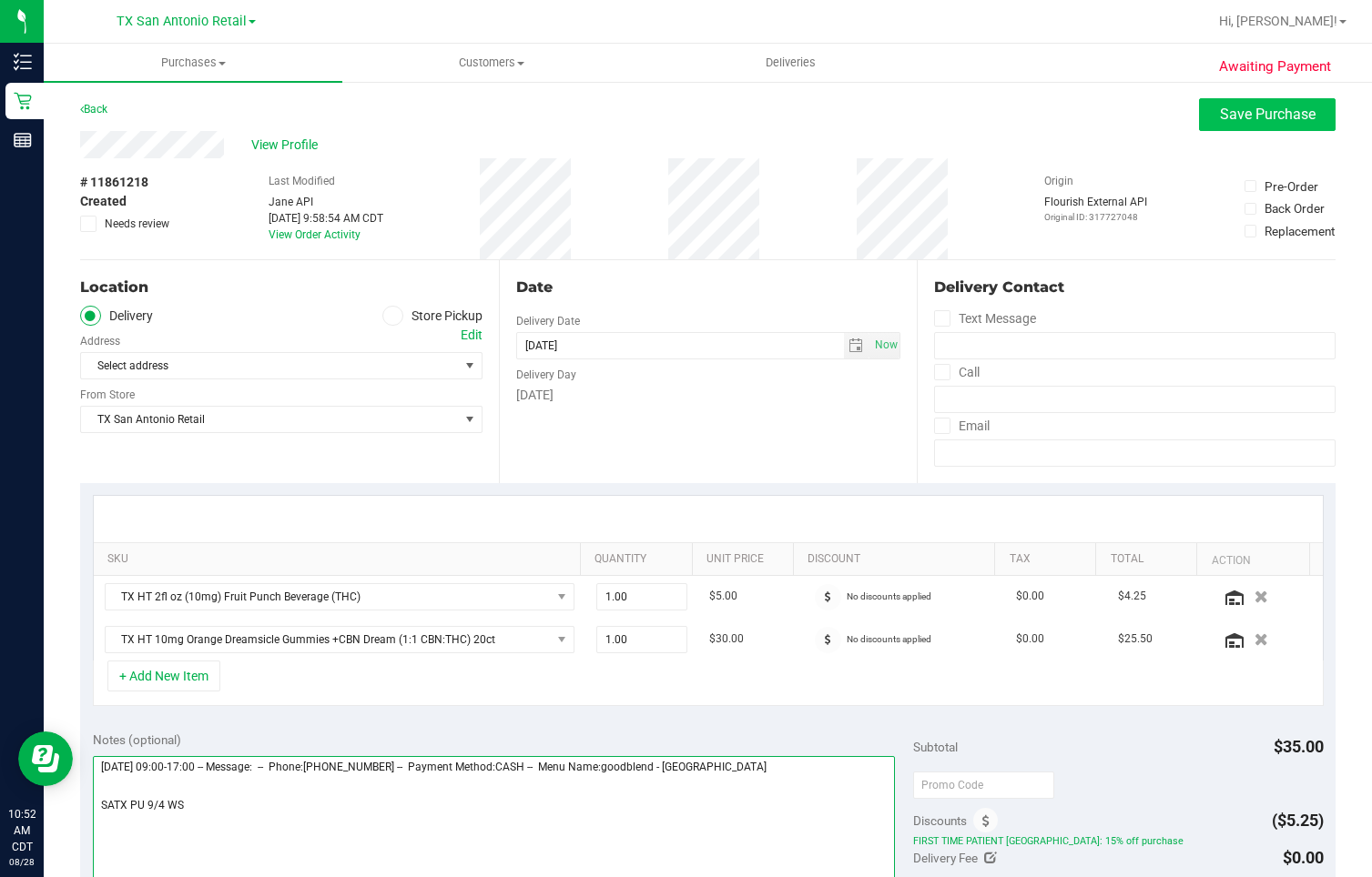
type textarea "[DATE] 09:00-17:00 -- Message: -- Phone:[PHONE_NUMBER] -- Payment Method:CASH -…"
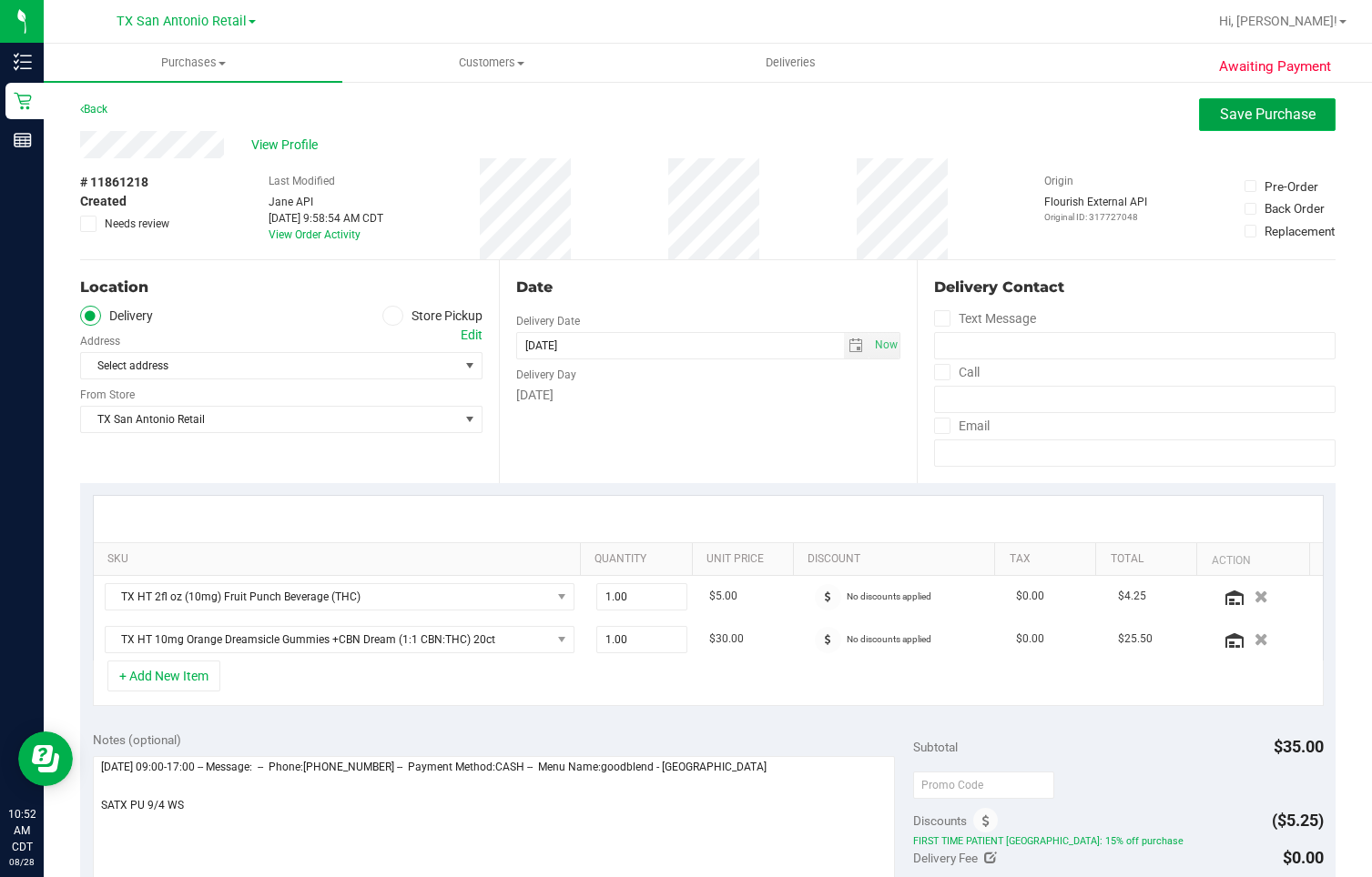
click at [1220, 117] on span "Save Purchase" at bounding box center [1268, 114] width 96 height 17
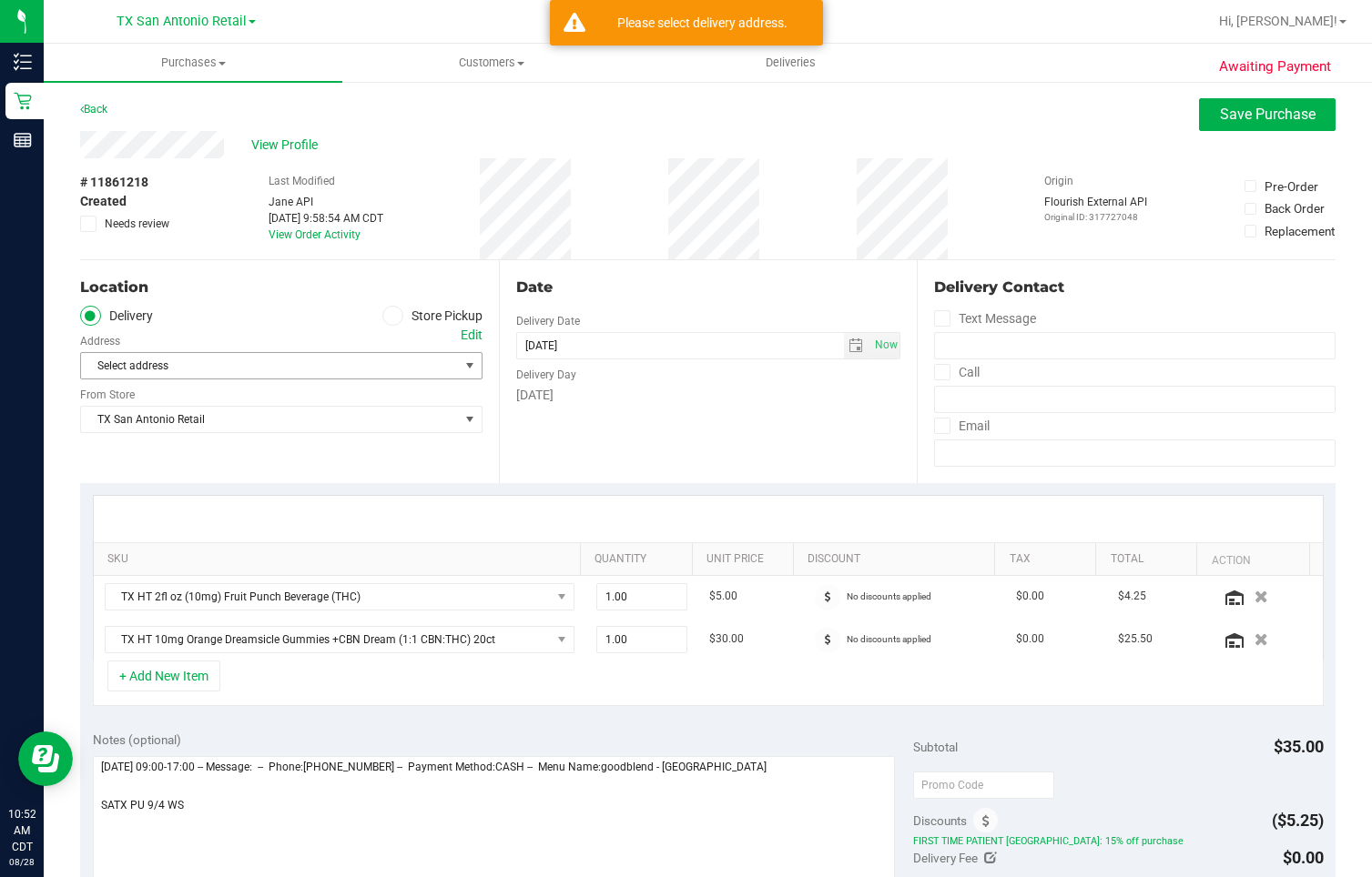
click at [256, 372] on span "Select address" at bounding box center [260, 365] width 359 height 25
click at [328, 305] on ul "Delivery Store Pickup" at bounding box center [280, 316] width 402 height 21
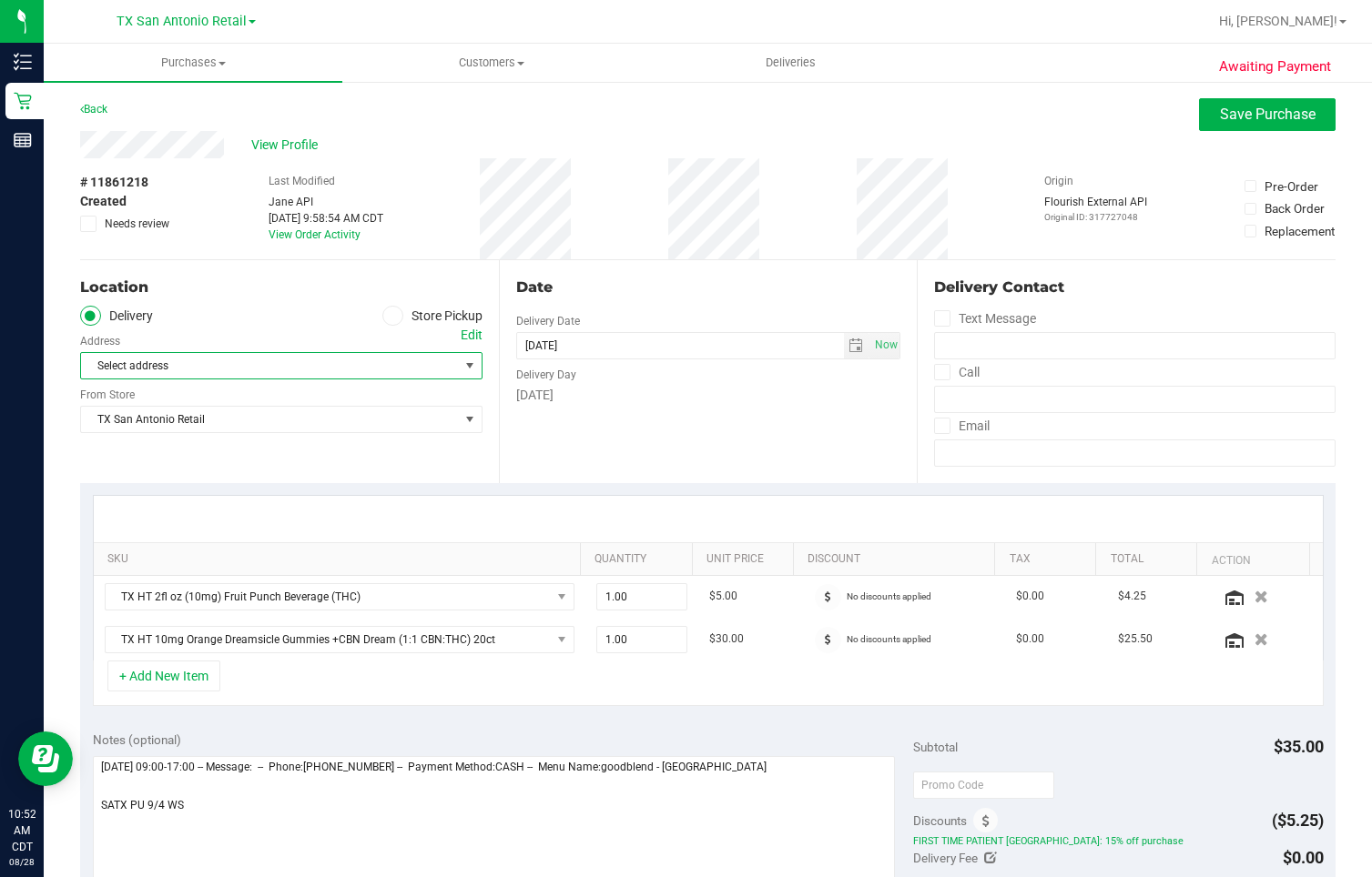
click at [465, 365] on span "select" at bounding box center [470, 366] width 15 height 15
click at [464, 364] on span "select" at bounding box center [470, 366] width 15 height 15
click at [391, 316] on icon at bounding box center [393, 316] width 11 height 0
click at [0, 0] on input "Store Pickup" at bounding box center [0, 0] width 0 height 0
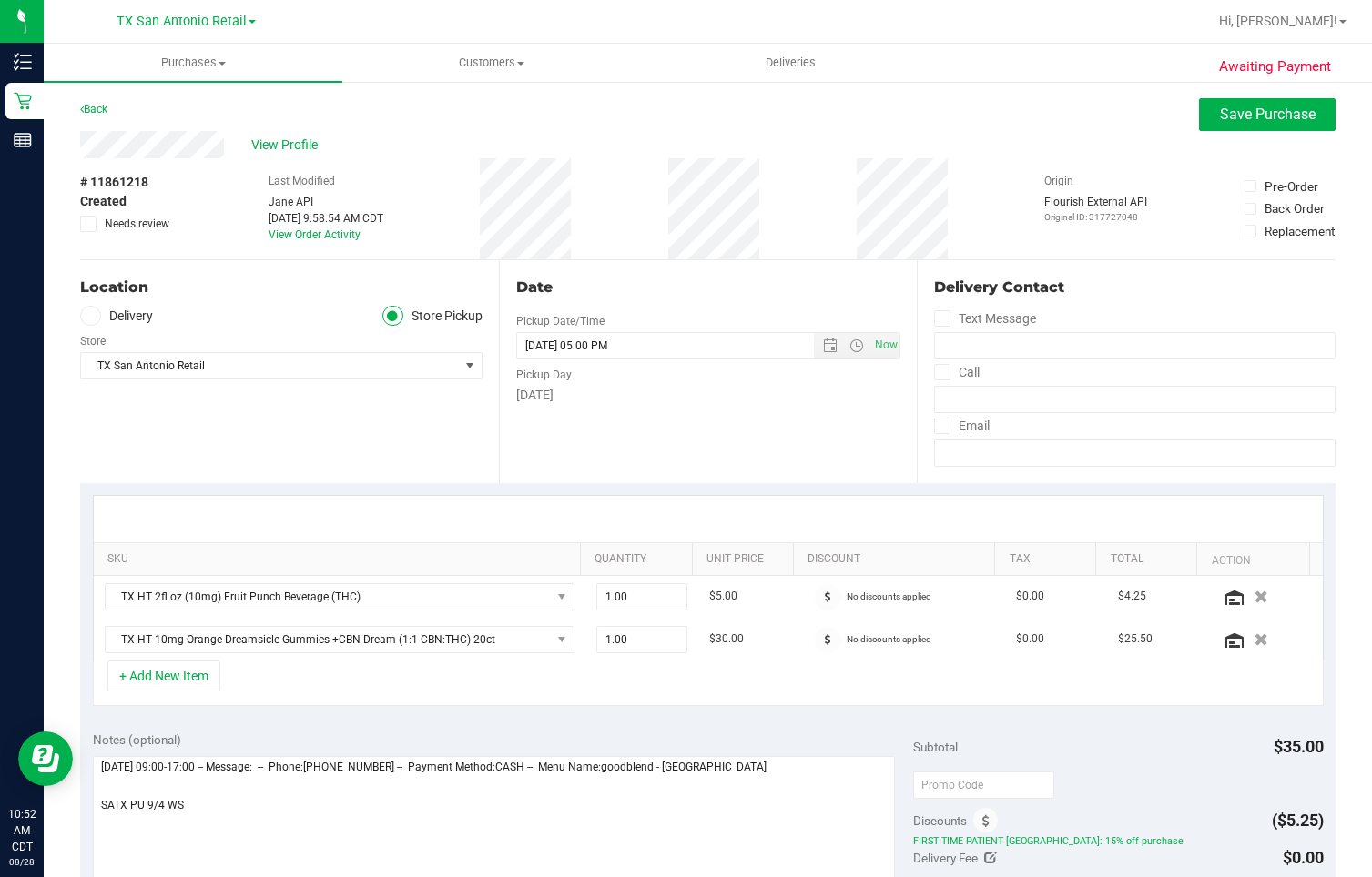
click at [102, 317] on label "Delivery" at bounding box center [116, 316] width 73 height 21
click at [0, 0] on input "Delivery" at bounding box center [0, 0] width 0 height 0
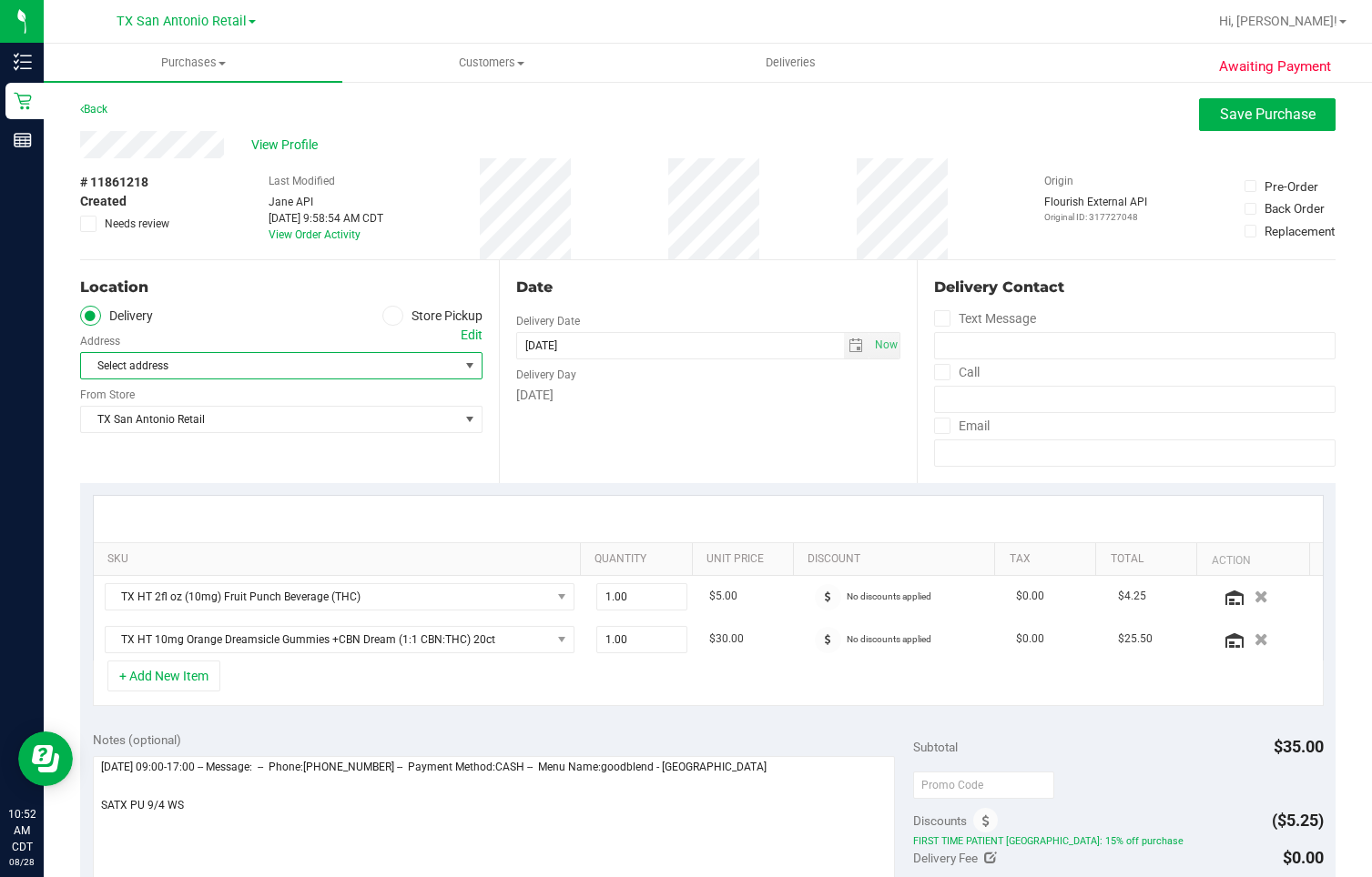
click at [391, 359] on span "Select address" at bounding box center [260, 365] width 359 height 25
click at [113, 361] on span "Select address" at bounding box center [260, 365] width 359 height 25
click at [112, 364] on span "Select address" at bounding box center [260, 365] width 359 height 25
click at [467, 334] on div "Edit" at bounding box center [471, 335] width 22 height 19
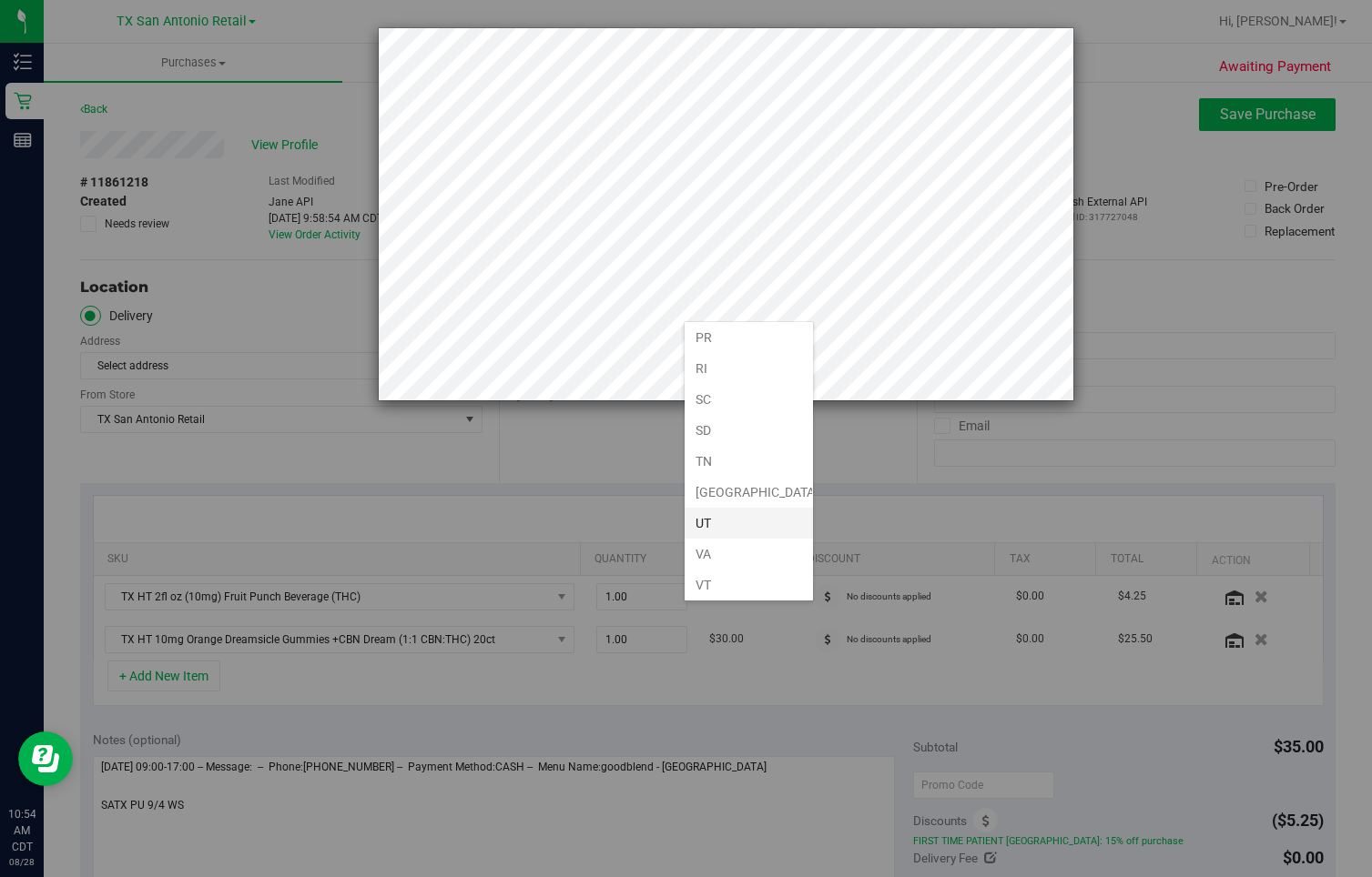
scroll to position [1336, 0]
click at [750, 368] on li "[GEOGRAPHIC_DATA]" at bounding box center [749, 365] width 128 height 31
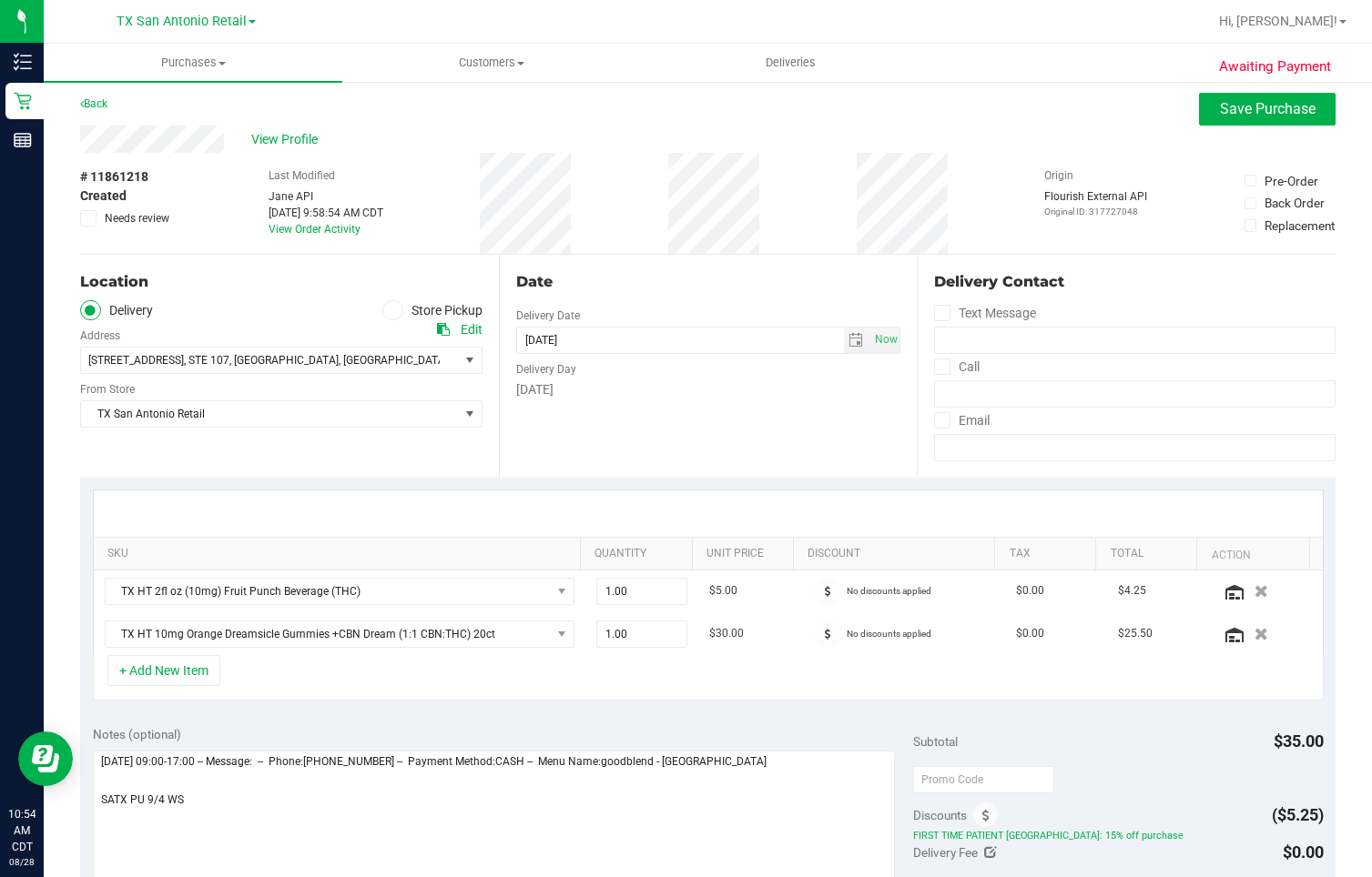
scroll to position [0, 0]
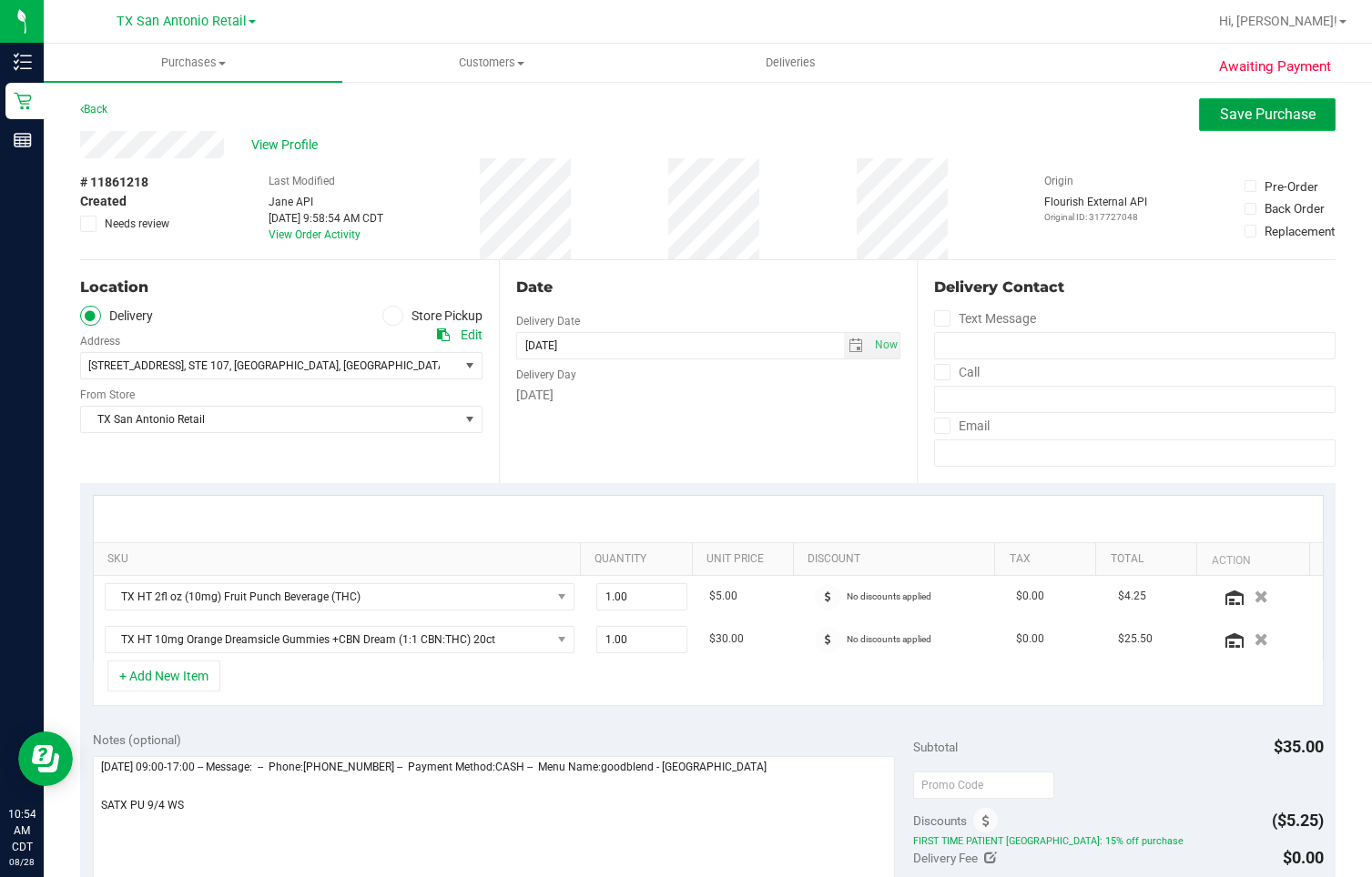
click at [1219, 104] on button "Save Purchase" at bounding box center [1267, 114] width 137 height 33
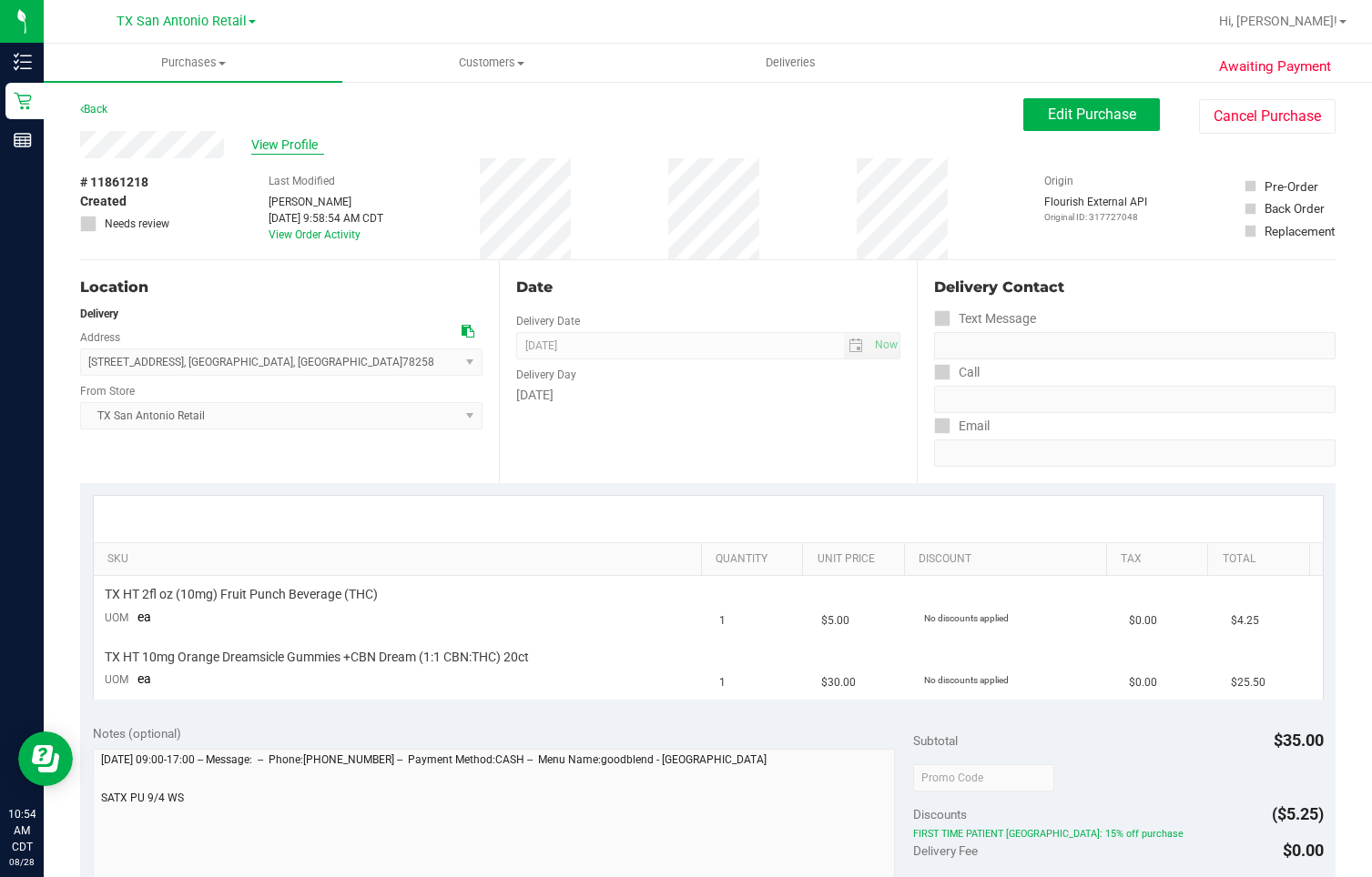
click at [287, 143] on span "View Profile" at bounding box center [288, 145] width 73 height 19
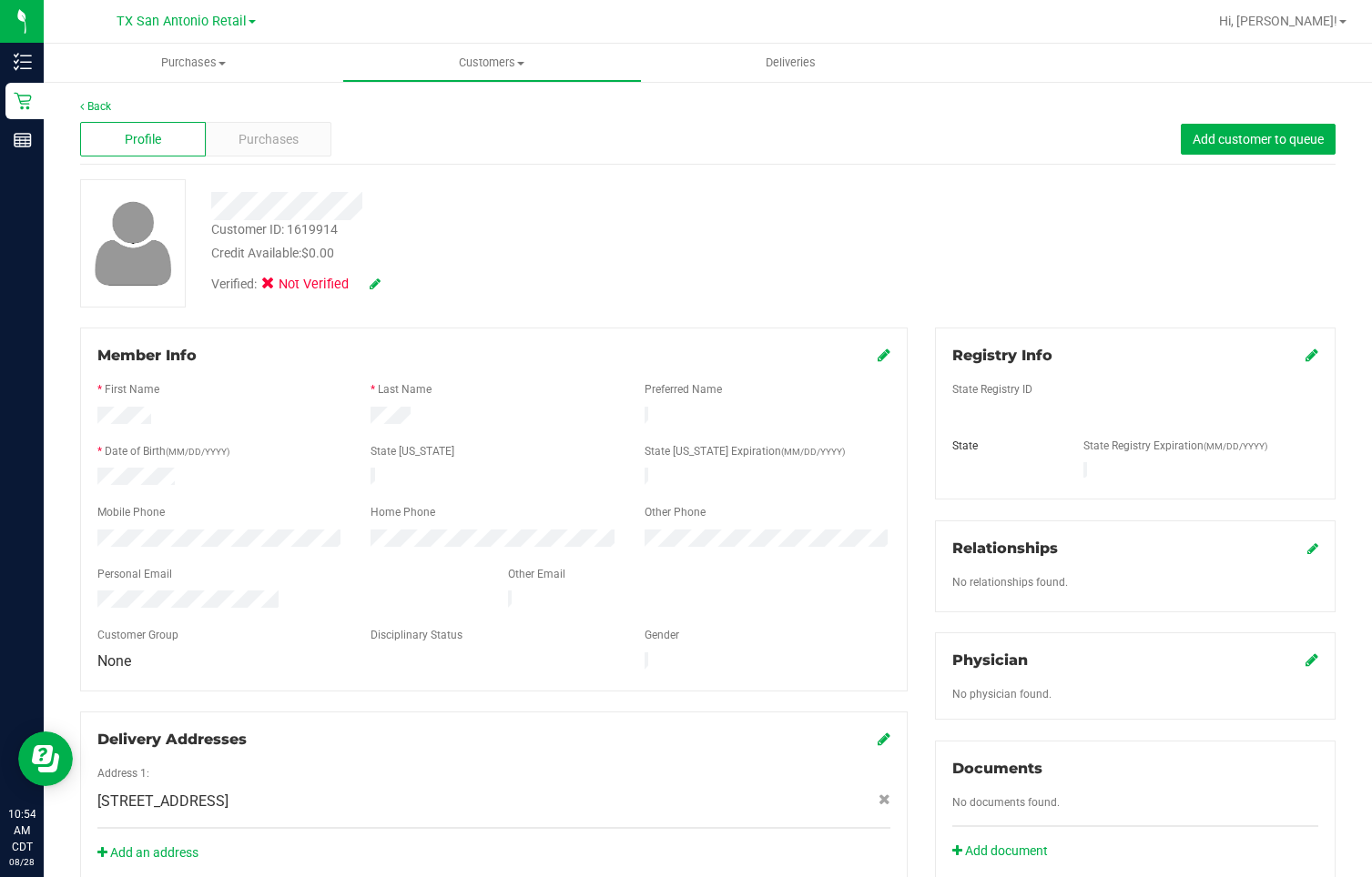
drag, startPoint x: 89, startPoint y: 587, endPoint x: 282, endPoint y: 596, distance: 193.2
click at [282, 587] on div at bounding box center [289, 601] width 410 height 22
click at [97, 517] on form "Member Info * First Name * Last Name Preferred Name * Date of Birth (MM/DD/YYYY…" at bounding box center [494, 510] width 793 height 330
click at [291, 133] on span "Purchases" at bounding box center [269, 140] width 60 height 19
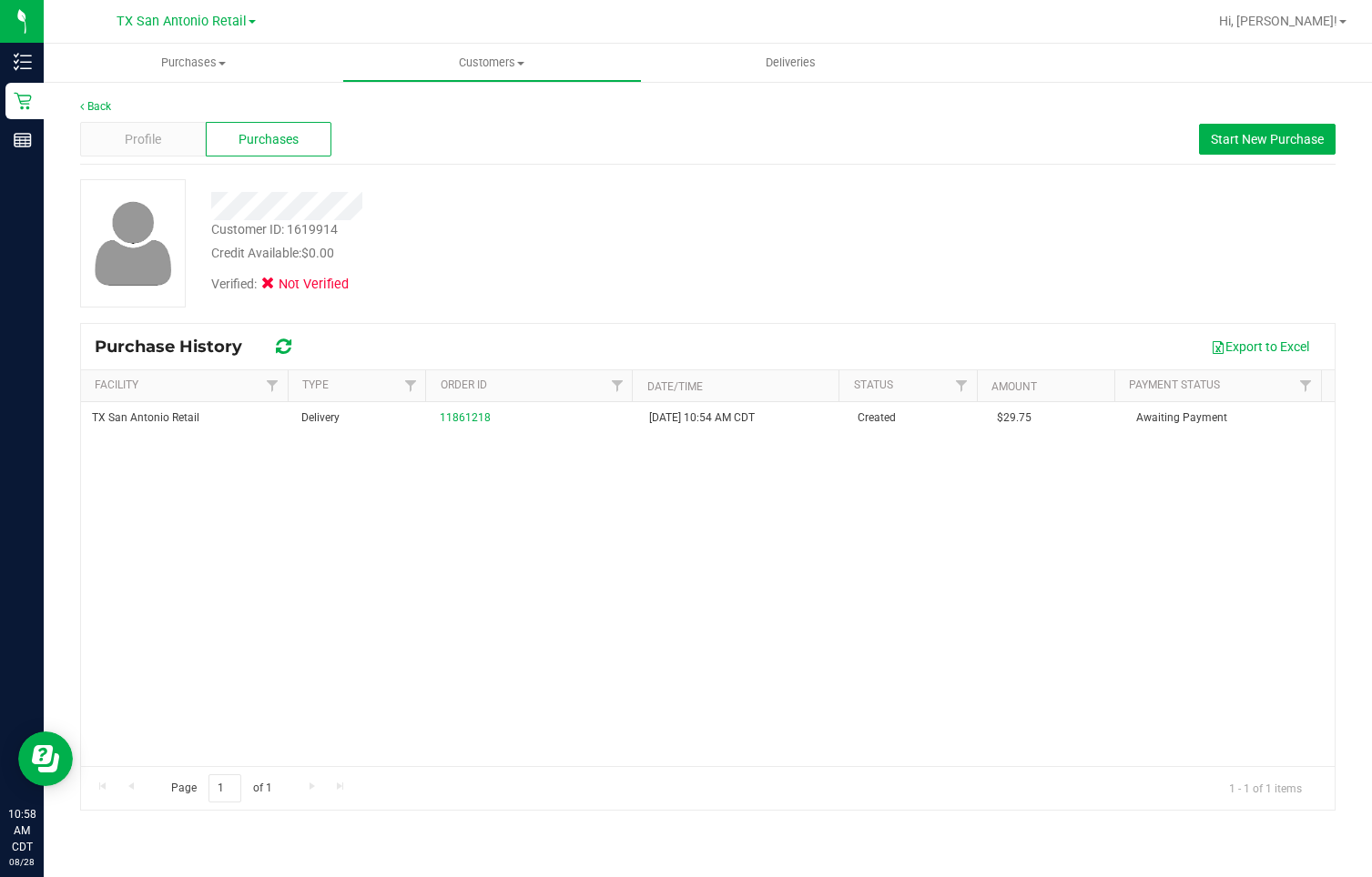
click at [634, 170] on div "Back Profile Purchases Start New Purchase Customer ID: 1619914 Credit Available…" at bounding box center [708, 454] width 1256 height 713
click at [153, 146] on span "Profile" at bounding box center [142, 140] width 37 height 19
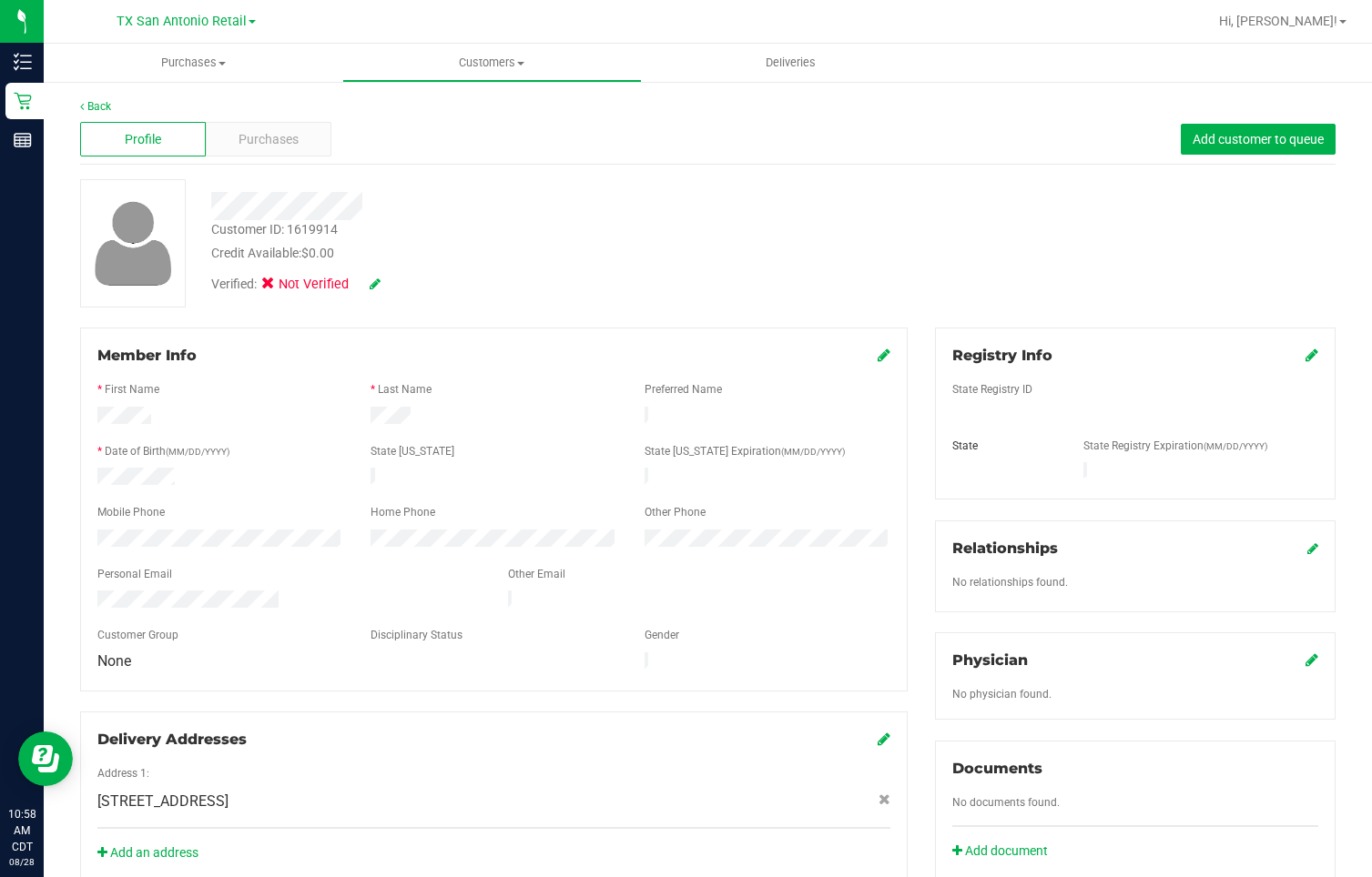
click at [377, 284] on icon at bounding box center [375, 284] width 11 height 13
click at [273, 287] on icon at bounding box center [274, 287] width 12 height 0
click at [0, 0] on input "Medical" at bounding box center [0, 0] width 0 height 0
click at [399, 284] on icon at bounding box center [400, 285] width 15 height 13
click at [1305, 355] on icon at bounding box center [1312, 355] width 13 height 15
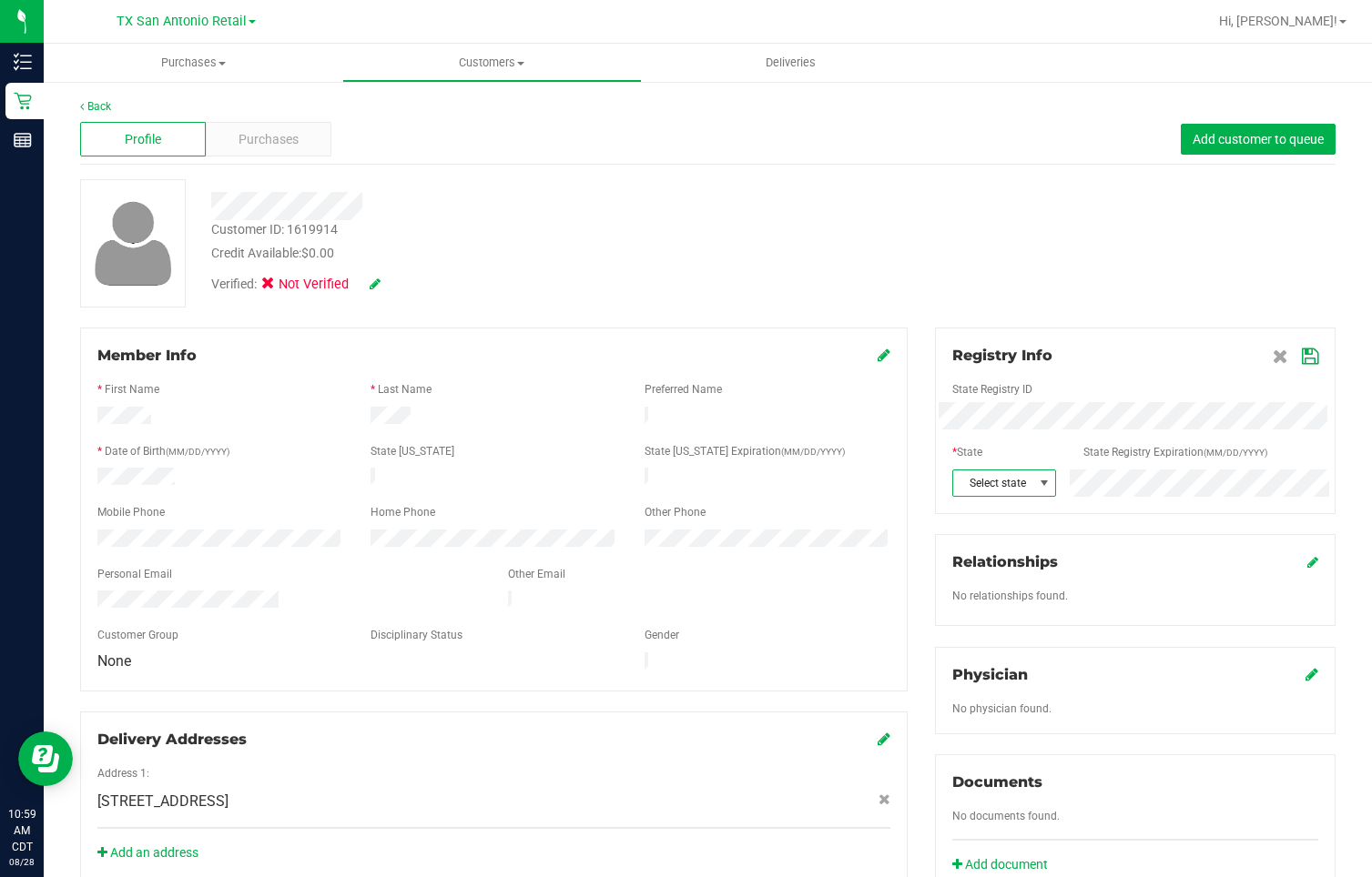
click at [1013, 483] on span "Select state" at bounding box center [992, 483] width 80 height 25
click at [1001, 535] on li "[GEOGRAPHIC_DATA]" at bounding box center [993, 541] width 100 height 31
click at [1302, 360] on icon at bounding box center [1309, 357] width 16 height 15
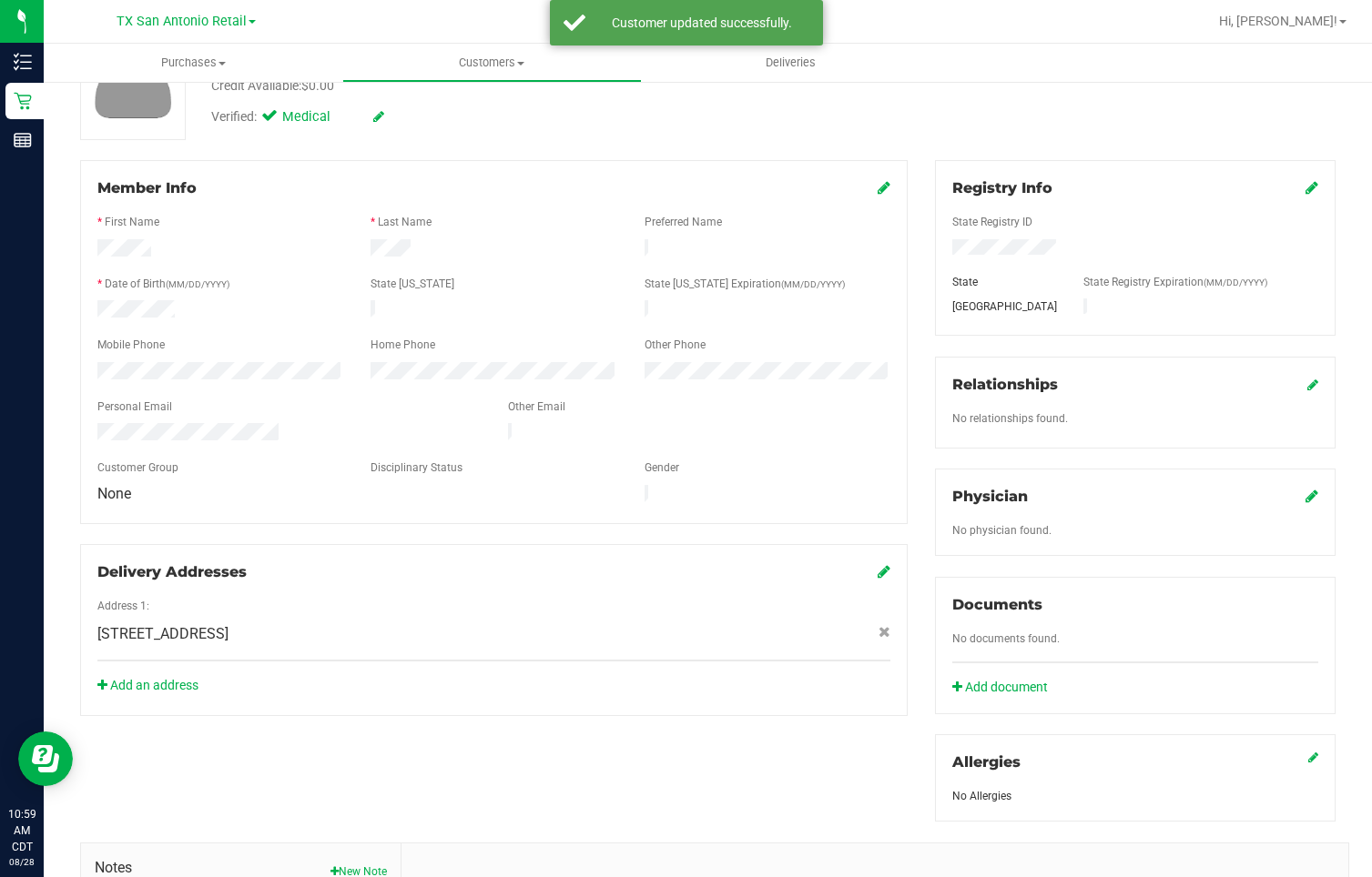
scroll to position [273, 0]
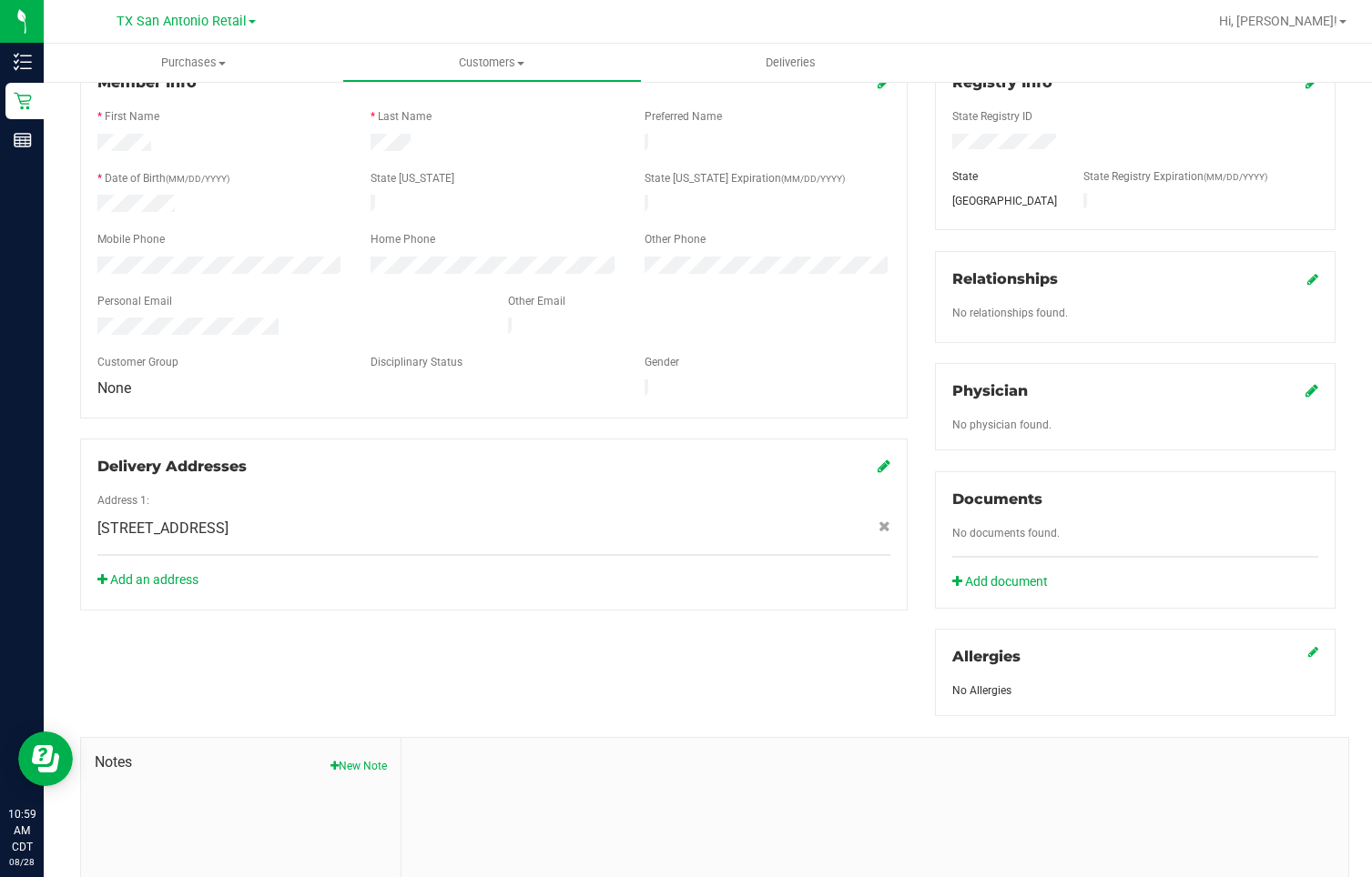
click at [1305, 390] on icon at bounding box center [1312, 391] width 13 height 15
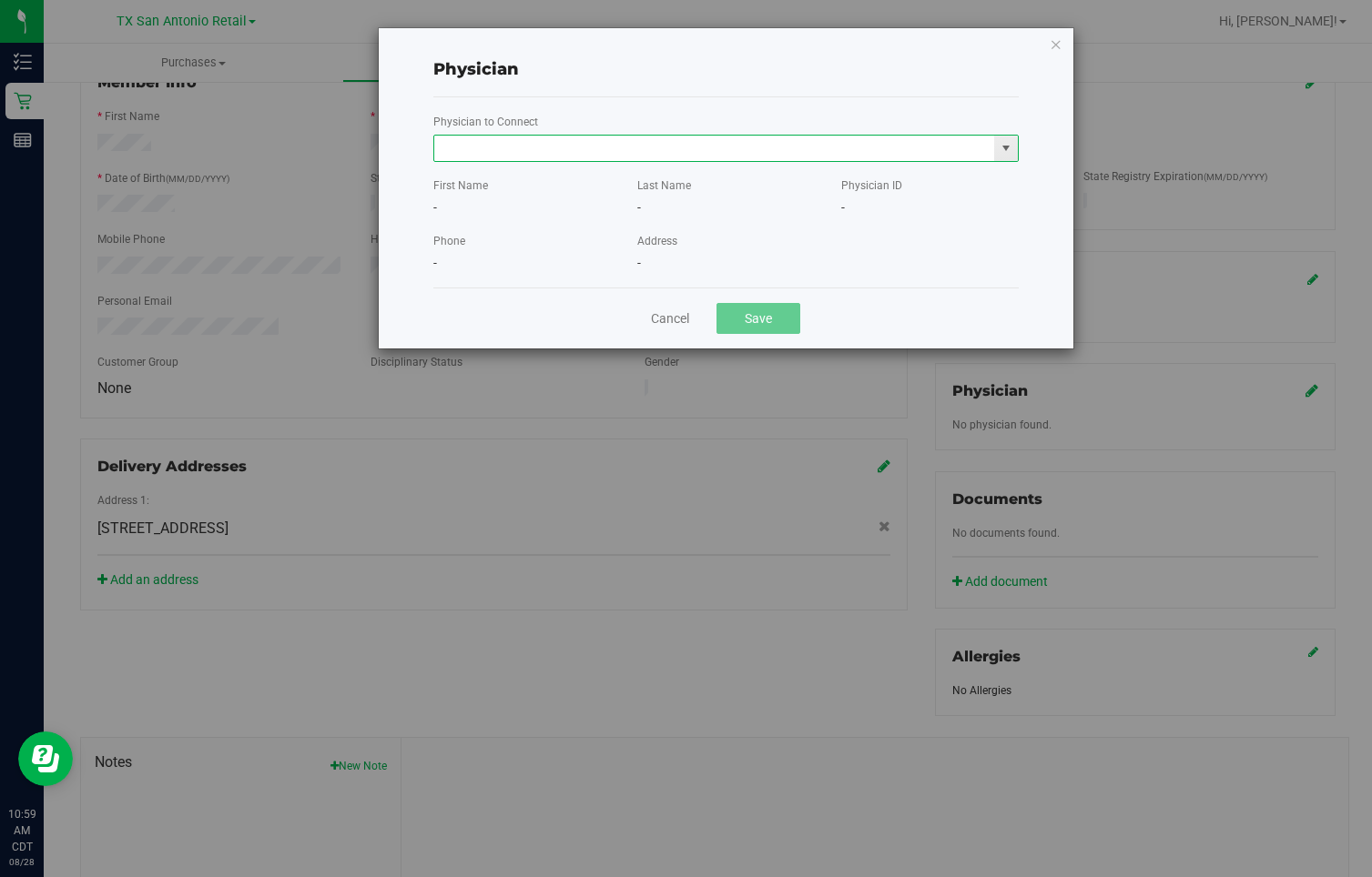
click at [567, 153] on input "text" at bounding box center [714, 148] width 560 height 25
paste input "[PERSON_NAME]"
click at [749, 180] on li "[PERSON_NAME]" at bounding box center [725, 179] width 584 height 27
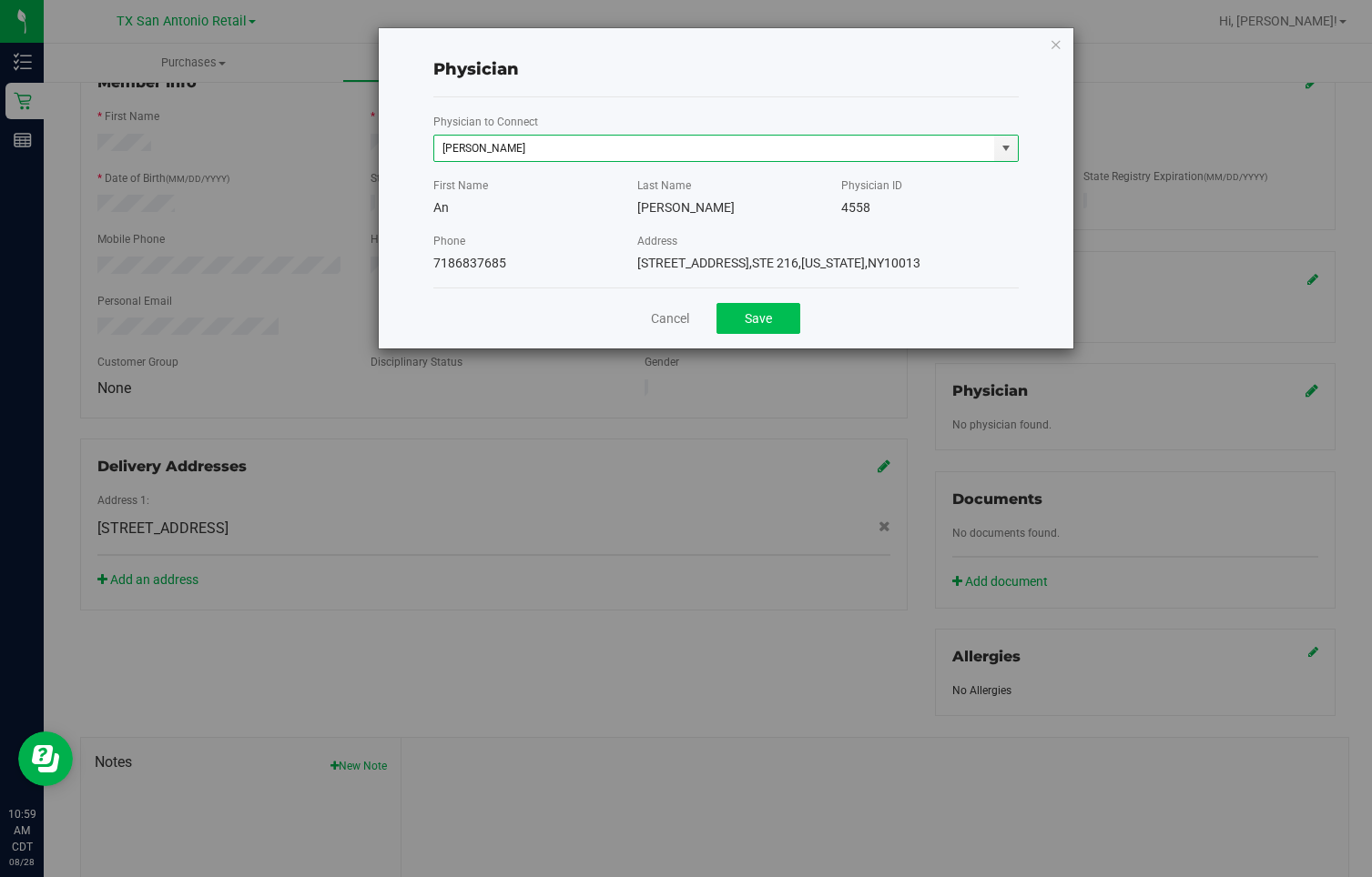
type input "[PERSON_NAME]"
click at [766, 319] on button "Save" at bounding box center [758, 318] width 83 height 31
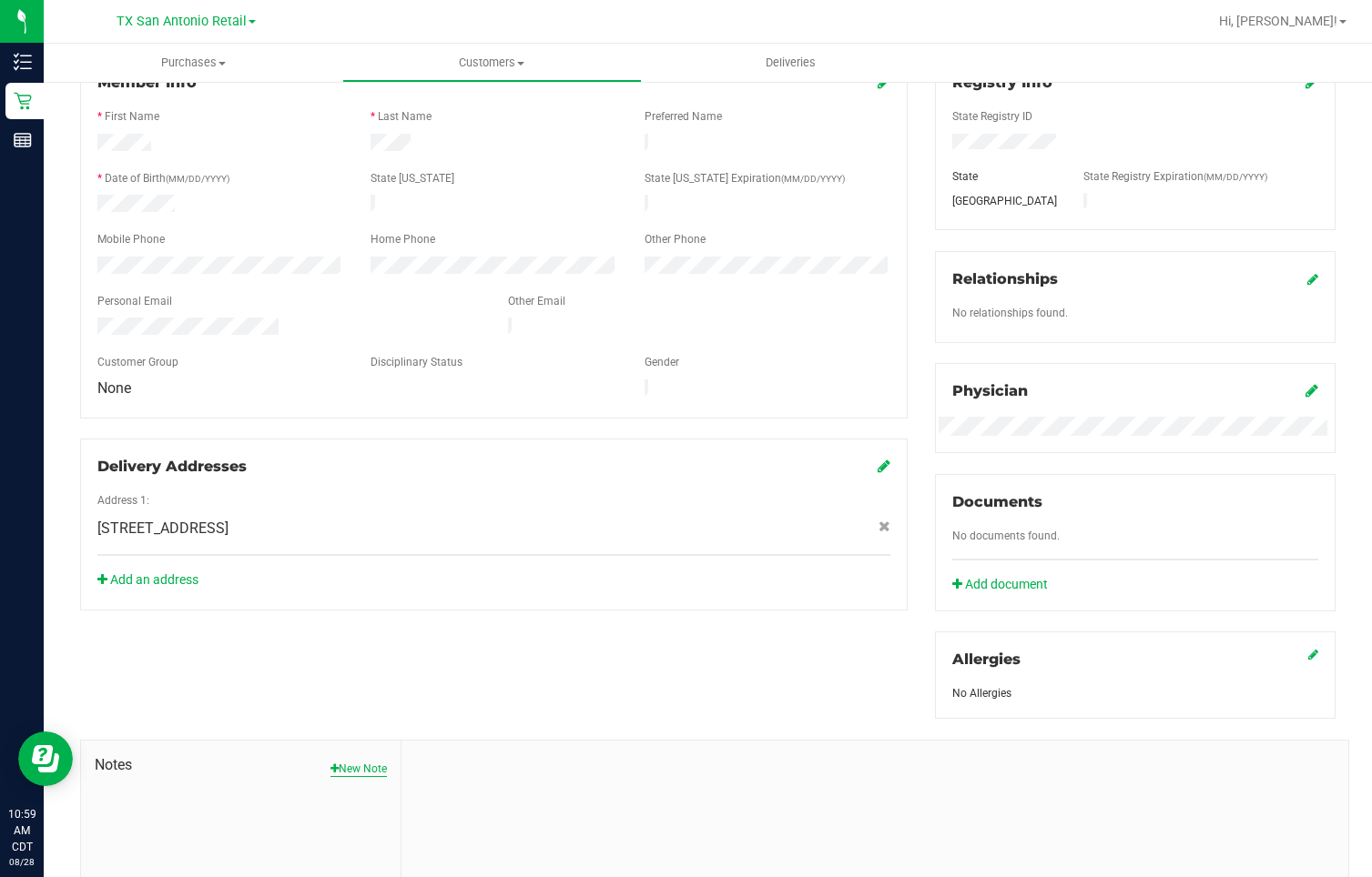
click at [343, 587] on button "New Note" at bounding box center [359, 768] width 56 height 16
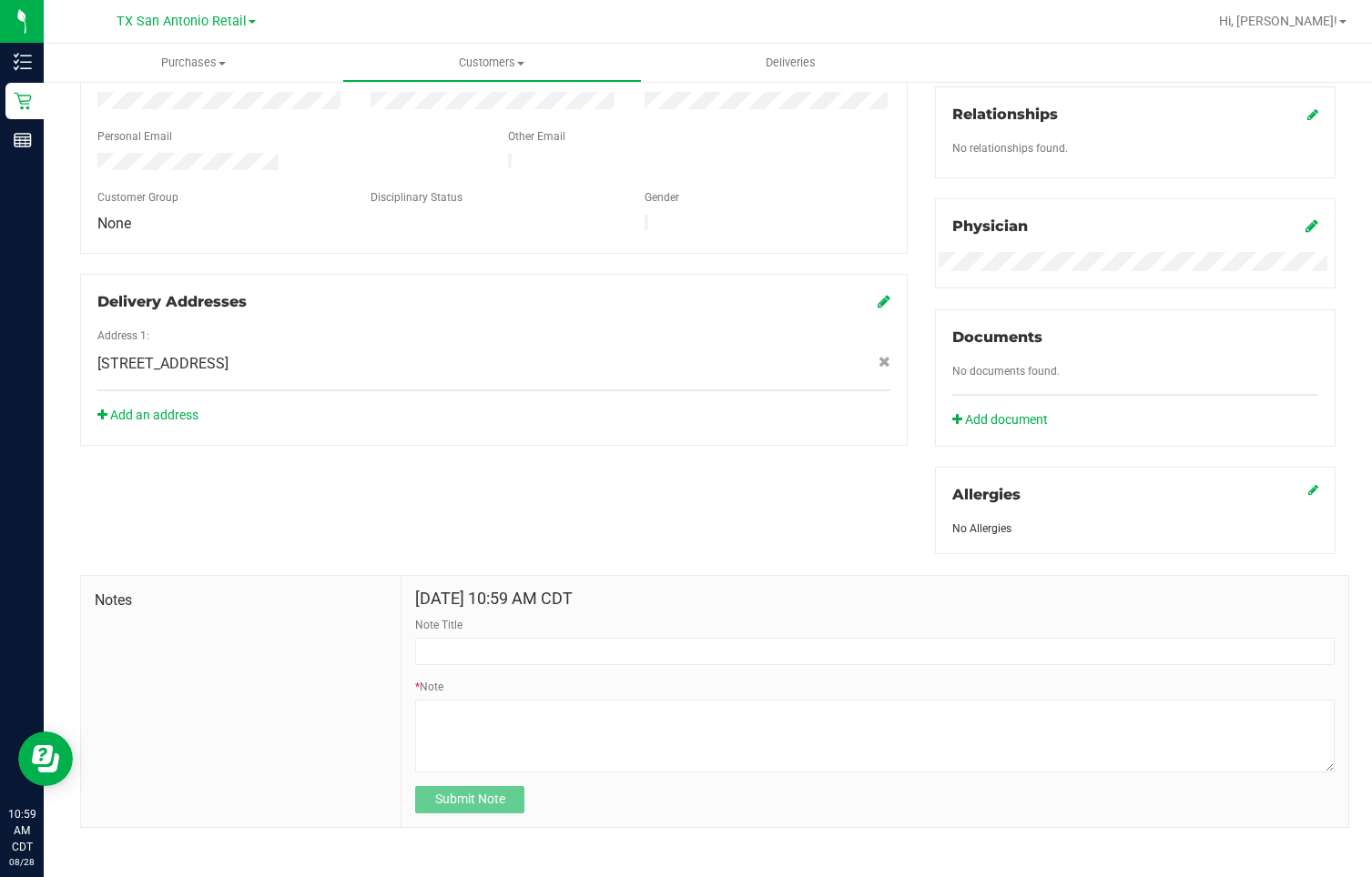
scroll to position [446, 0]
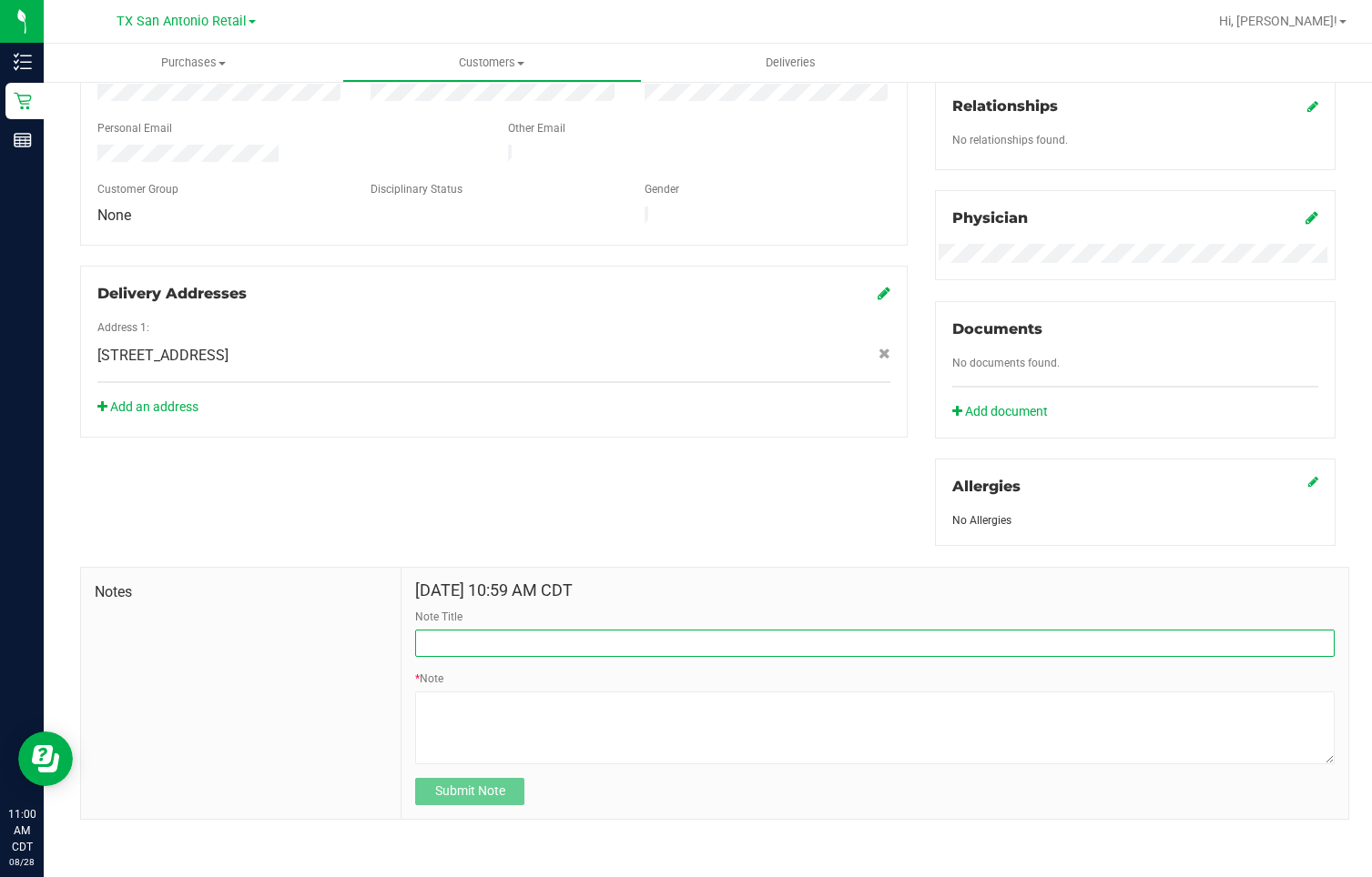
click at [601, 587] on input "Note Title" at bounding box center [874, 643] width 919 height 27
type input "K"
type input "[PERSON_NAME] INFO"
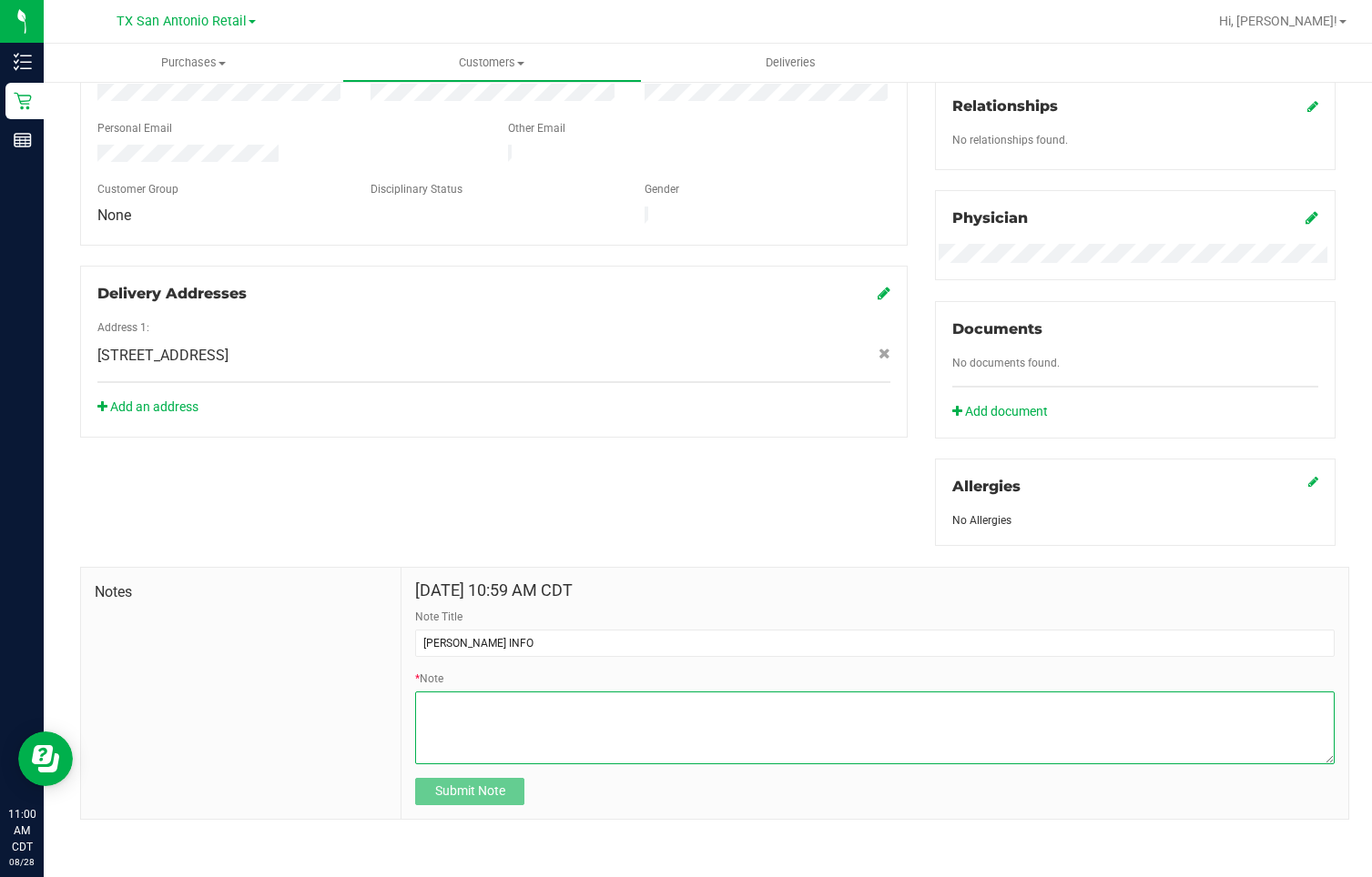
click at [438, 587] on textarea "* Note" at bounding box center [874, 728] width 919 height 73
paste textarea "[PERSON_NAME] Address: [STREET_ADDRESS] Phone Number: [PHONE_NUMBER] DOB: [DEMO…"
type textarea "[PERSON_NAME] Address: [STREET_ADDRESS] Phone Number: [PHONE_NUMBER] DOB: [DEMO…"
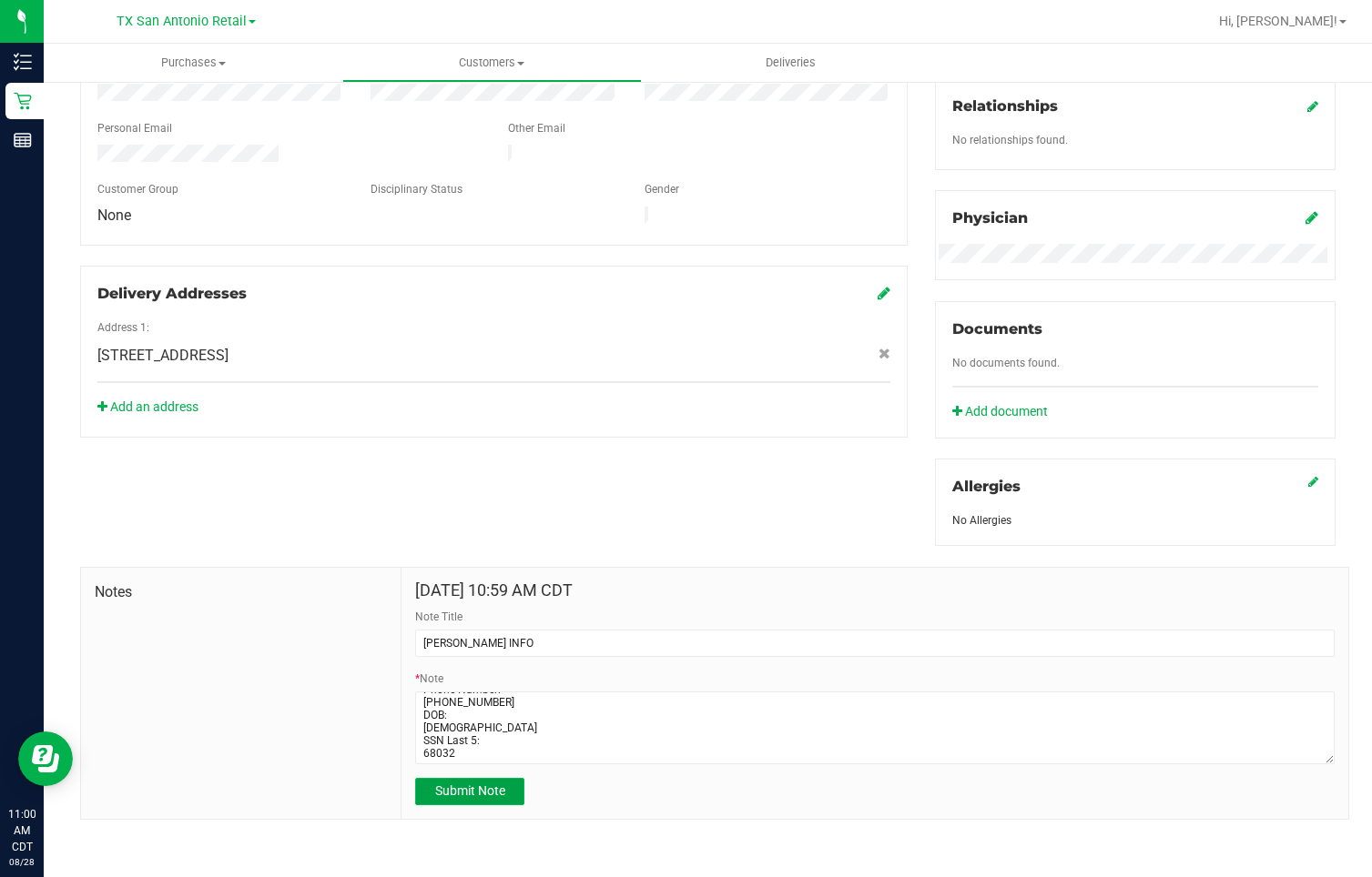
click at [479, 587] on span "Submit Note" at bounding box center [470, 791] width 70 height 15
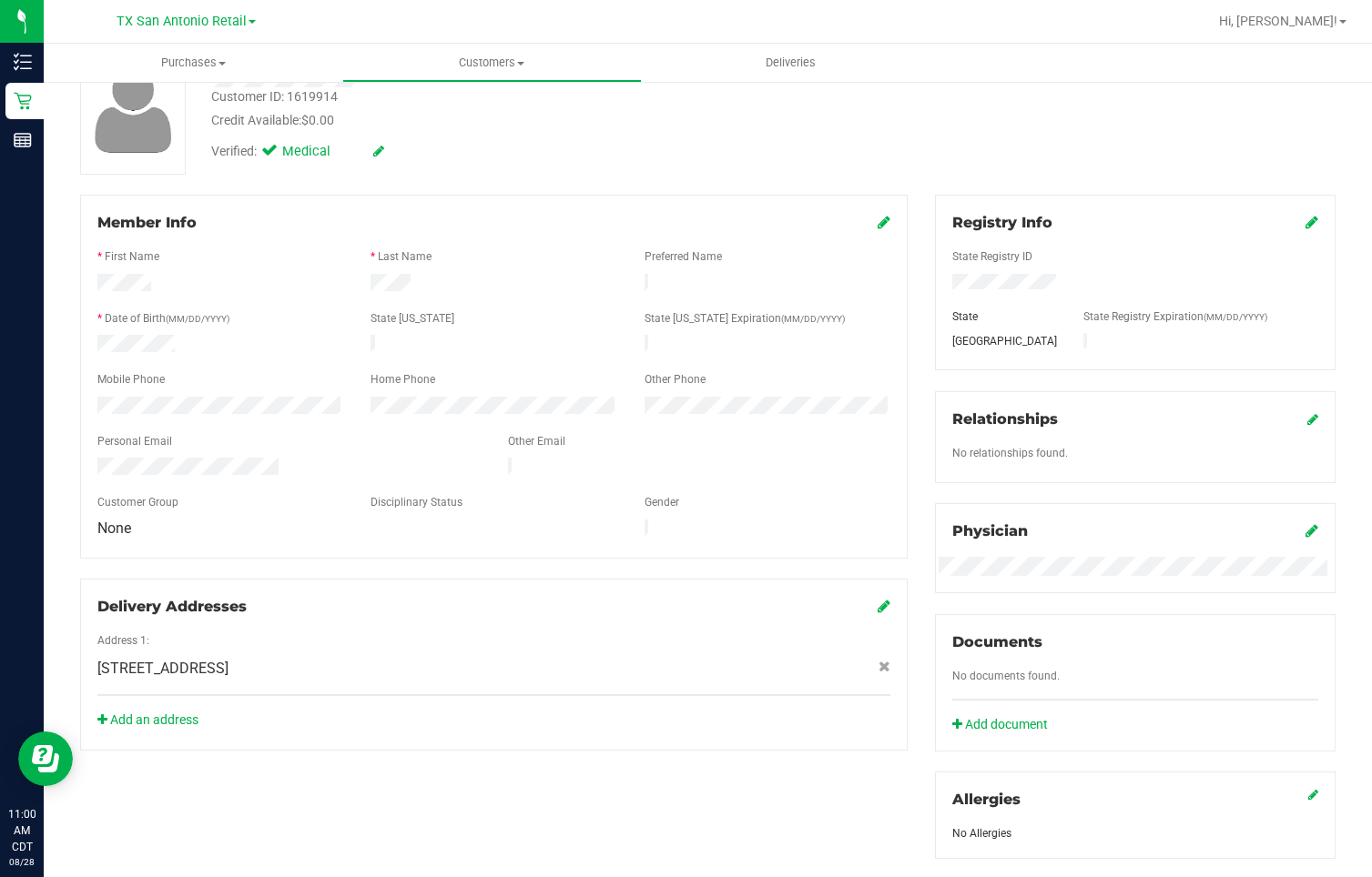
scroll to position [0, 0]
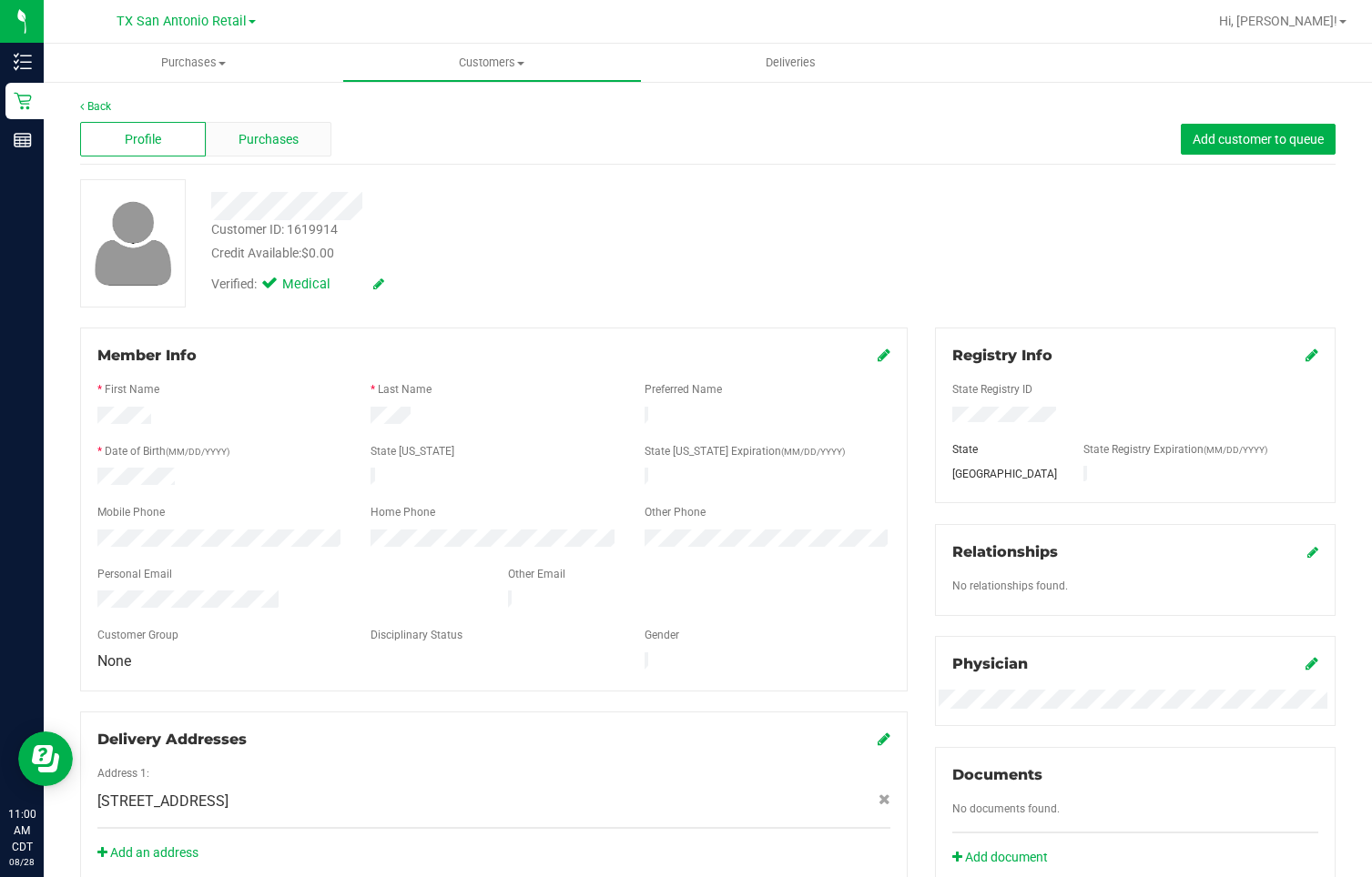
click at [255, 140] on span "Purchases" at bounding box center [269, 140] width 60 height 19
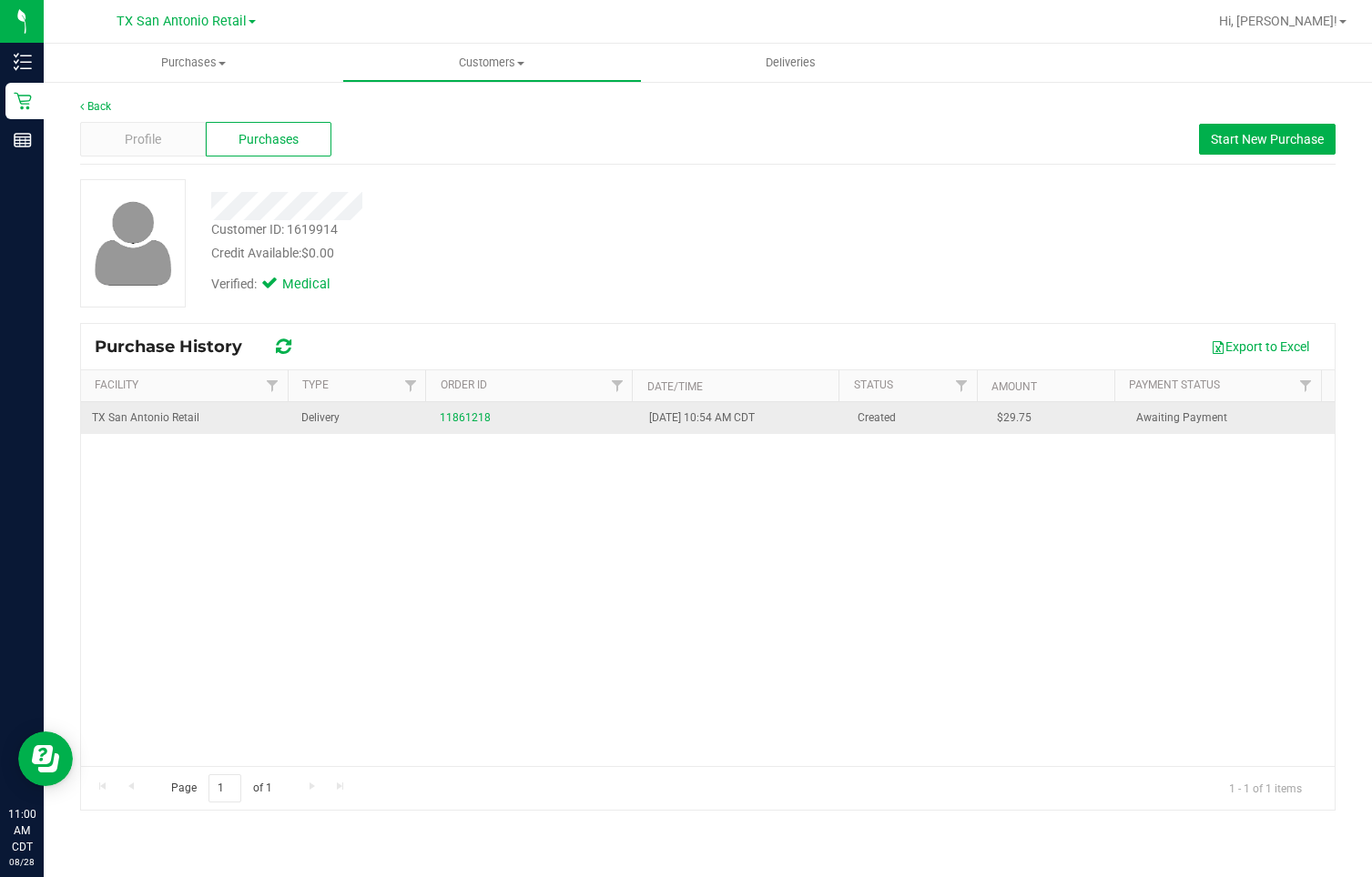
click at [440, 426] on div "11861218" at bounding box center [533, 418] width 187 height 17
click at [446, 418] on link "11861218" at bounding box center [465, 418] width 51 height 13
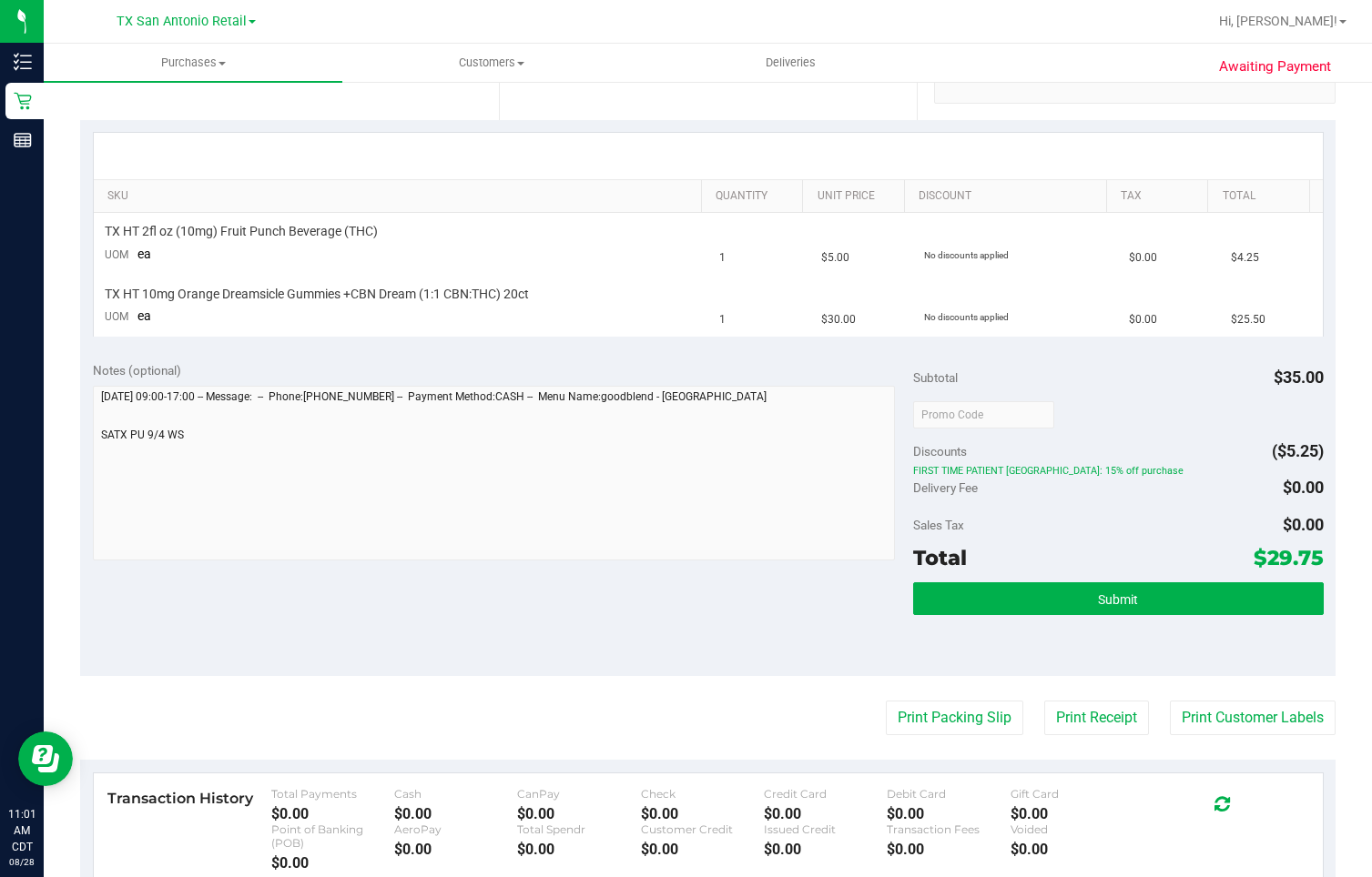
scroll to position [364, 0]
click at [1098, 587] on span "Submit" at bounding box center [1118, 599] width 40 height 15
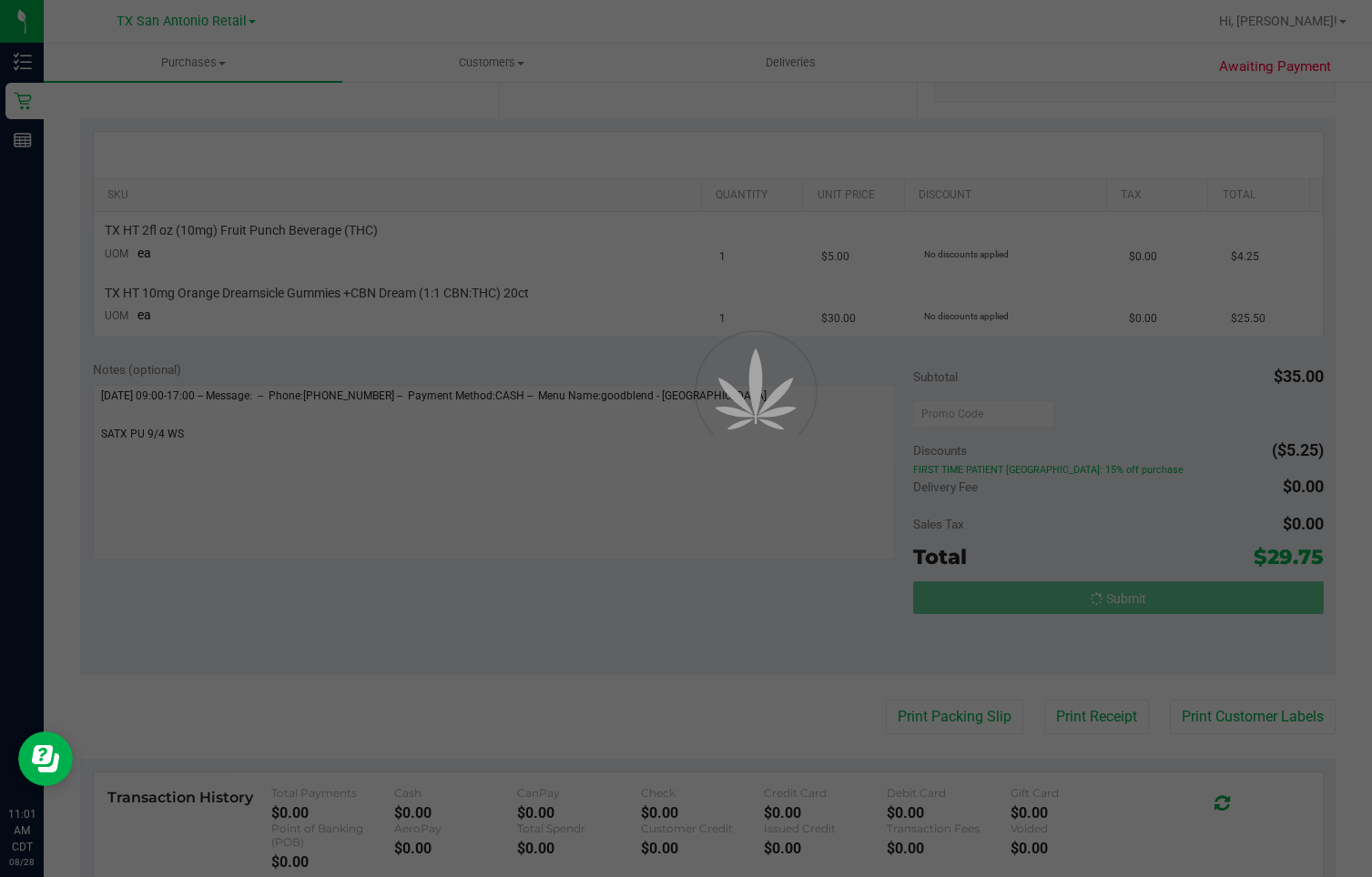
scroll to position [0, 0]
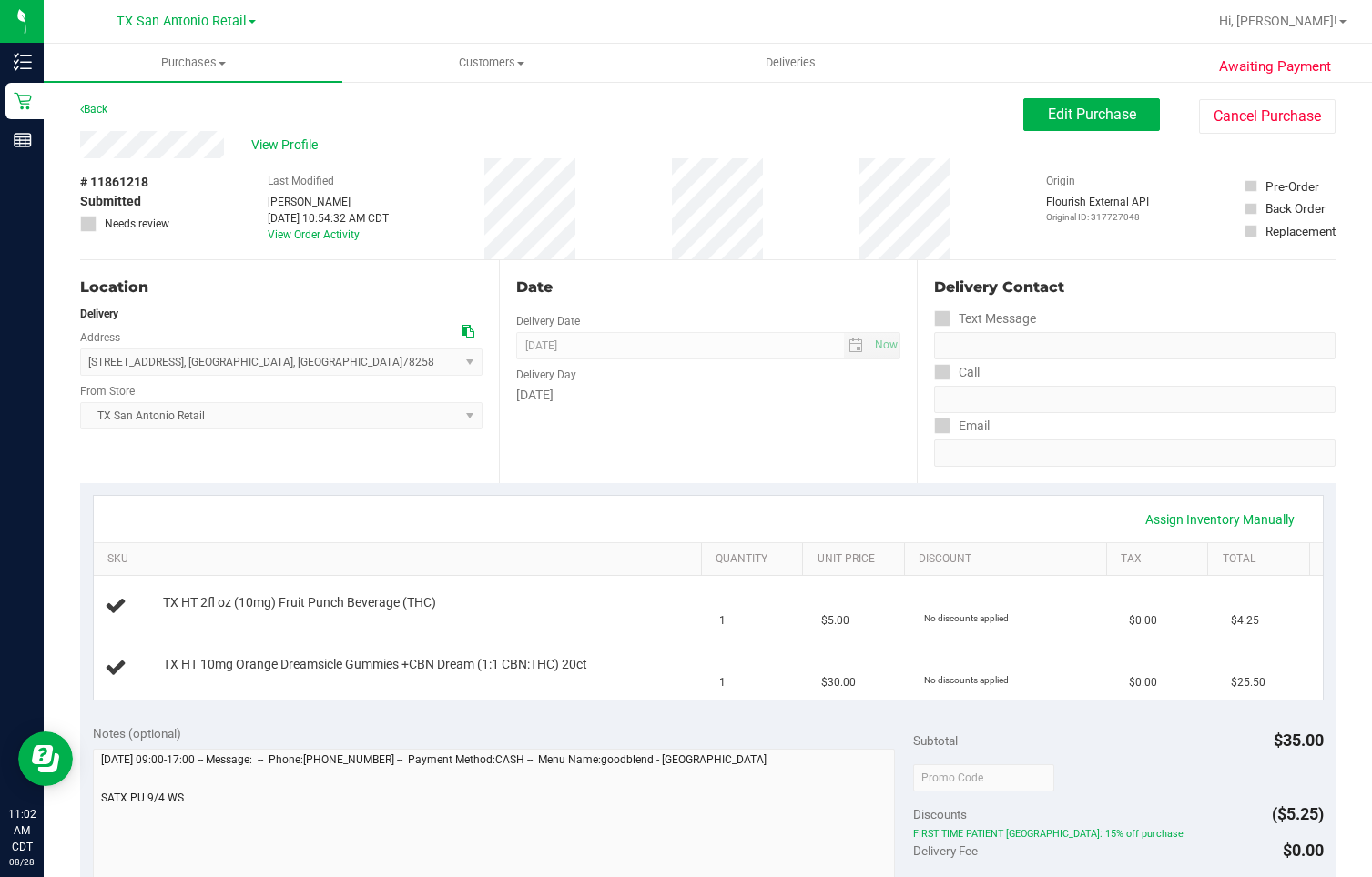
click at [398, 117] on div "Back Edit Purchase Cancel Purchase" at bounding box center [708, 114] width 1256 height 33
click at [179, 63] on span "Purchases" at bounding box center [193, 62] width 299 height 16
click at [157, 107] on span "Summary of purchases" at bounding box center [137, 110] width 186 height 16
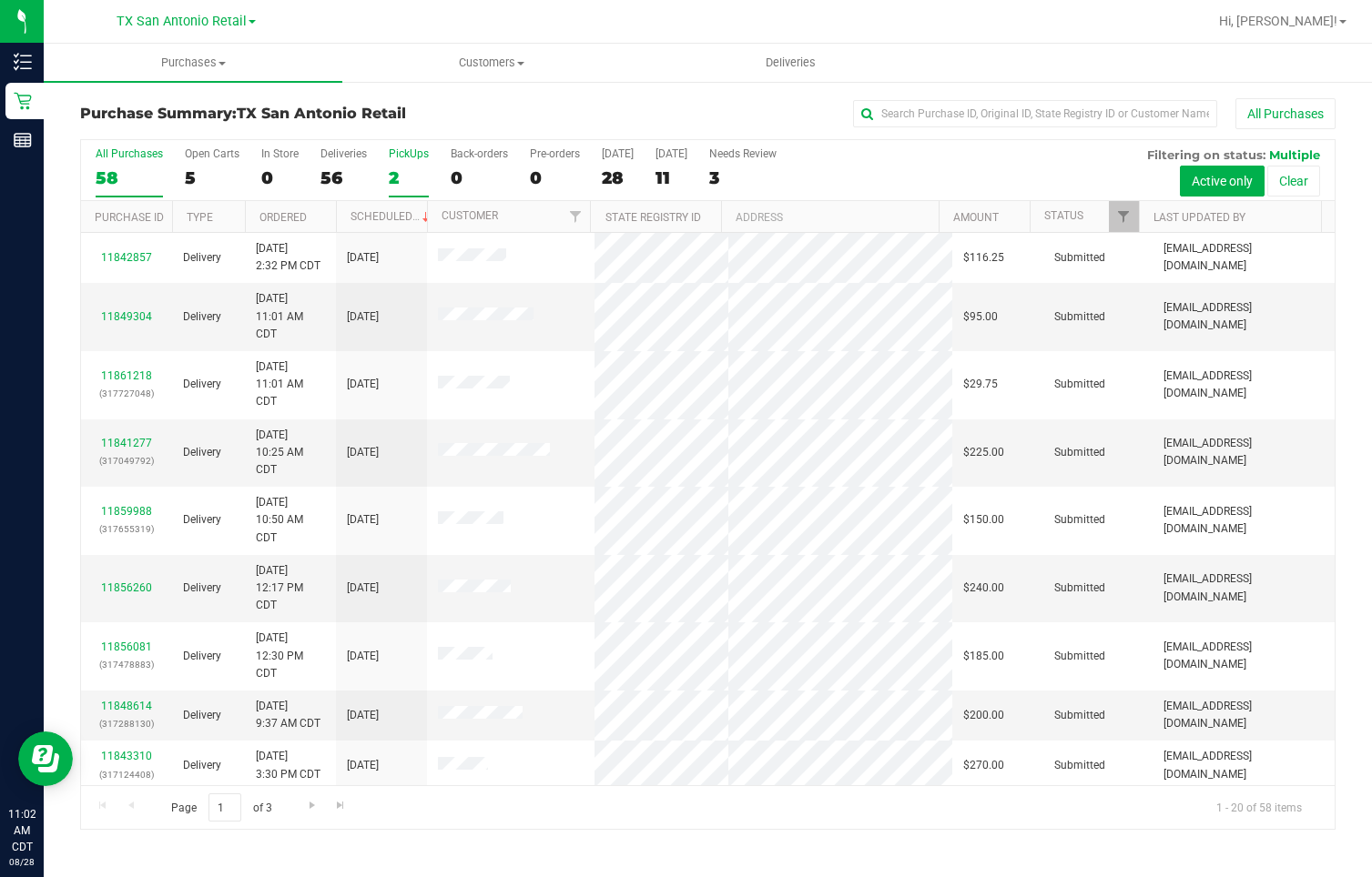
click at [389, 186] on div "2" at bounding box center [409, 178] width 40 height 21
click at [0, 0] on input "PickUps 2" at bounding box center [0, 0] width 0 height 0
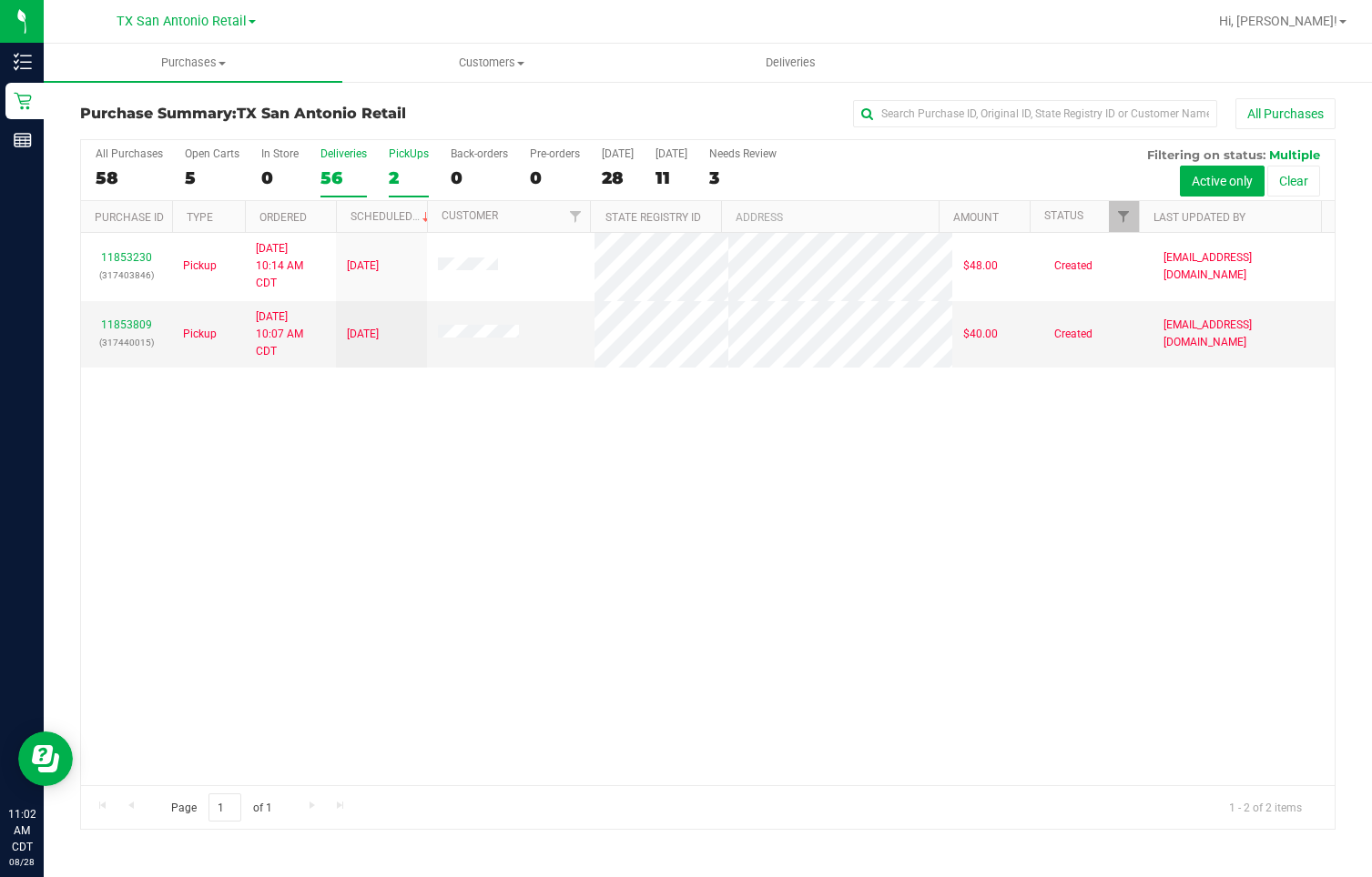
click at [335, 172] on div "56" at bounding box center [344, 178] width 47 height 21
click at [0, 0] on input "Deliveries 56" at bounding box center [0, 0] width 0 height 0
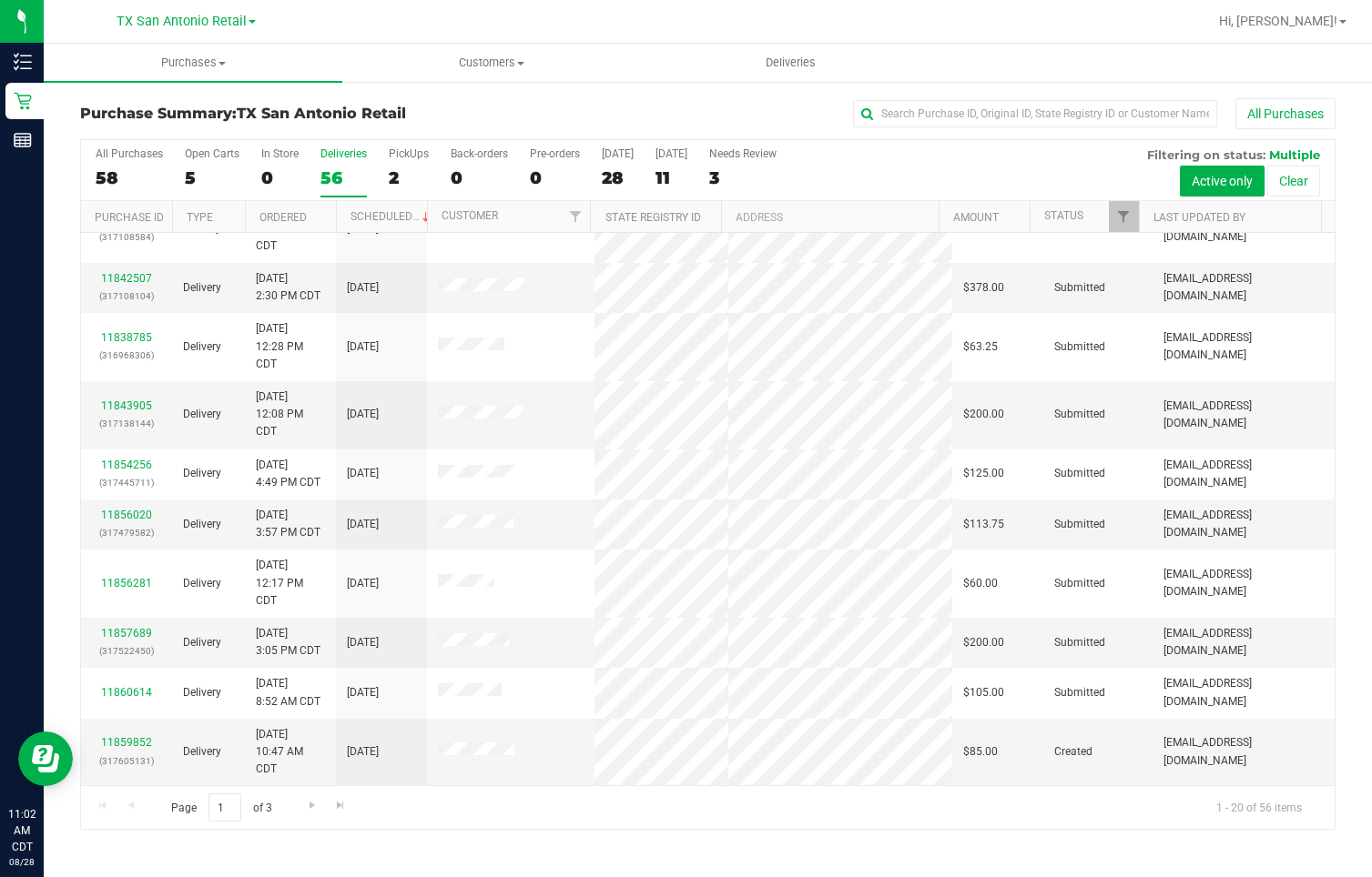
scroll to position [683, 0]
click at [1128, 222] on span "Filter" at bounding box center [1124, 216] width 15 height 15
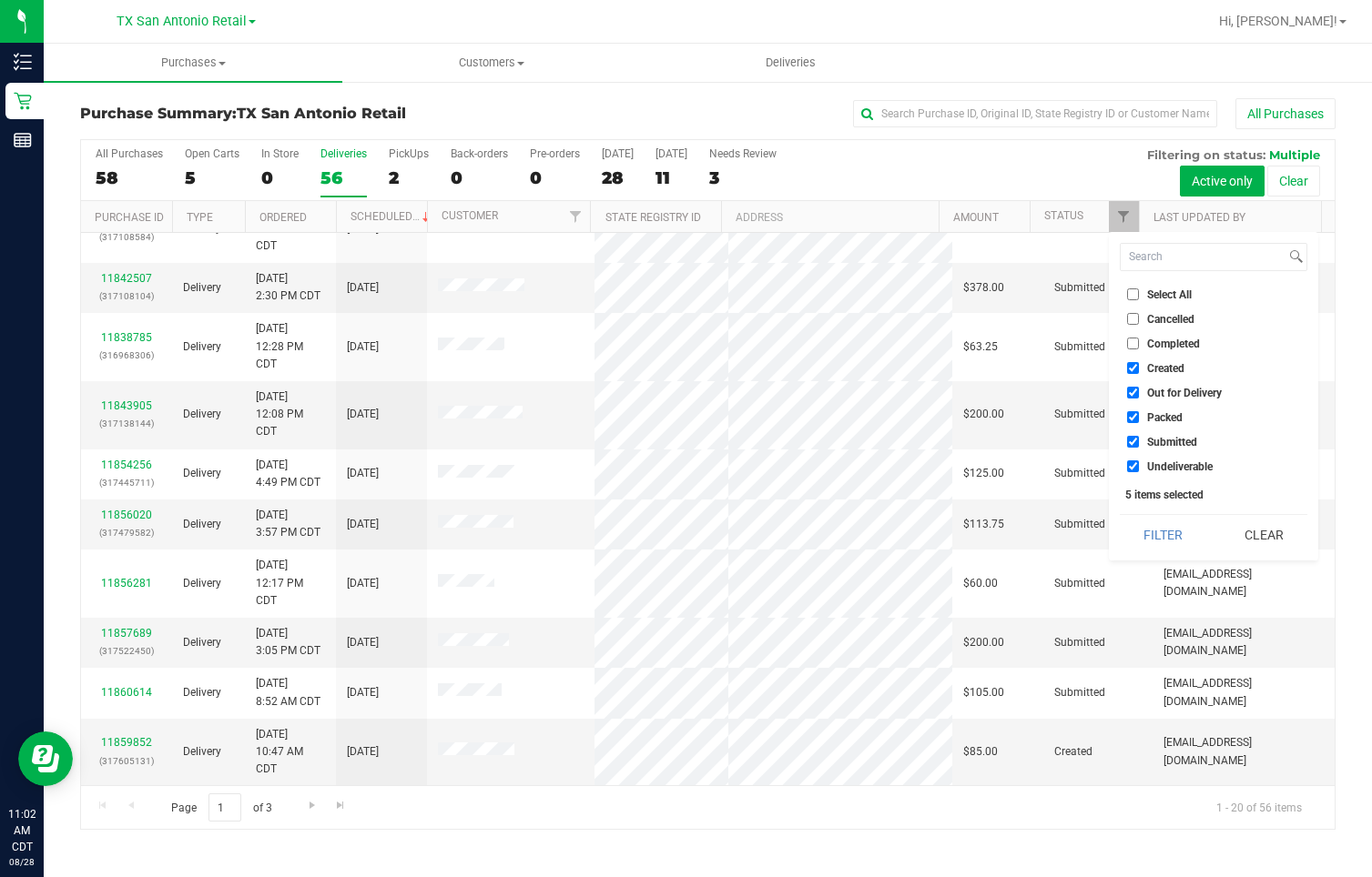
click at [1138, 391] on input "Out for Delivery" at bounding box center [1133, 393] width 12 height 12
checkbox input "false"
drag, startPoint x: 1139, startPoint y: 415, endPoint x: 1136, endPoint y: 426, distance: 11.4
click at [1138, 415] on label "Packed" at bounding box center [1155, 417] width 55 height 12
click at [1138, 415] on input "Packed" at bounding box center [1133, 417] width 12 height 12
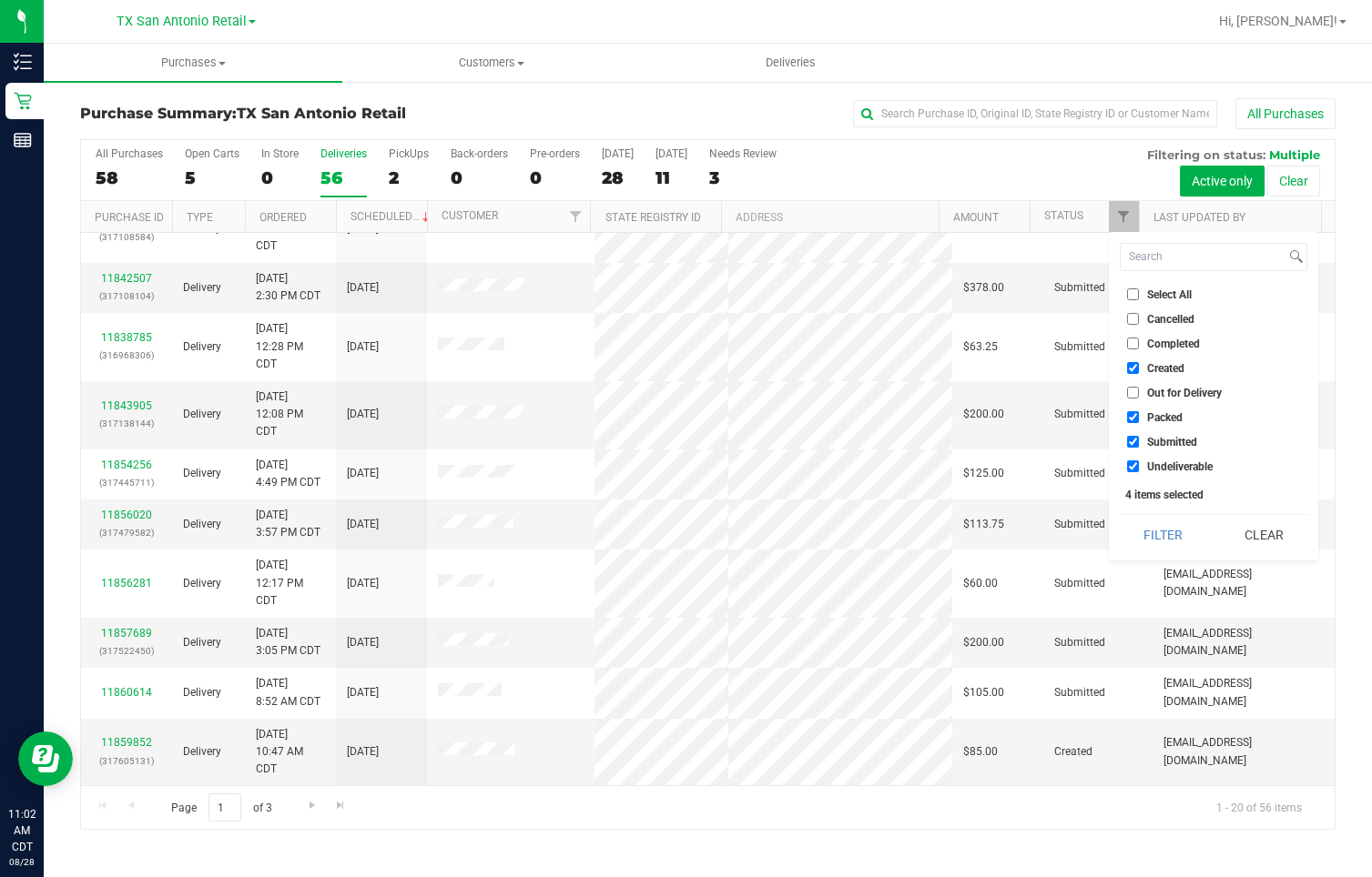
checkbox input "false"
click at [1133, 437] on input "Submitted" at bounding box center [1133, 441] width 12 height 12
checkbox input "false"
click at [1128, 463] on input "Undeliverable" at bounding box center [1133, 467] width 12 height 12
checkbox input "false"
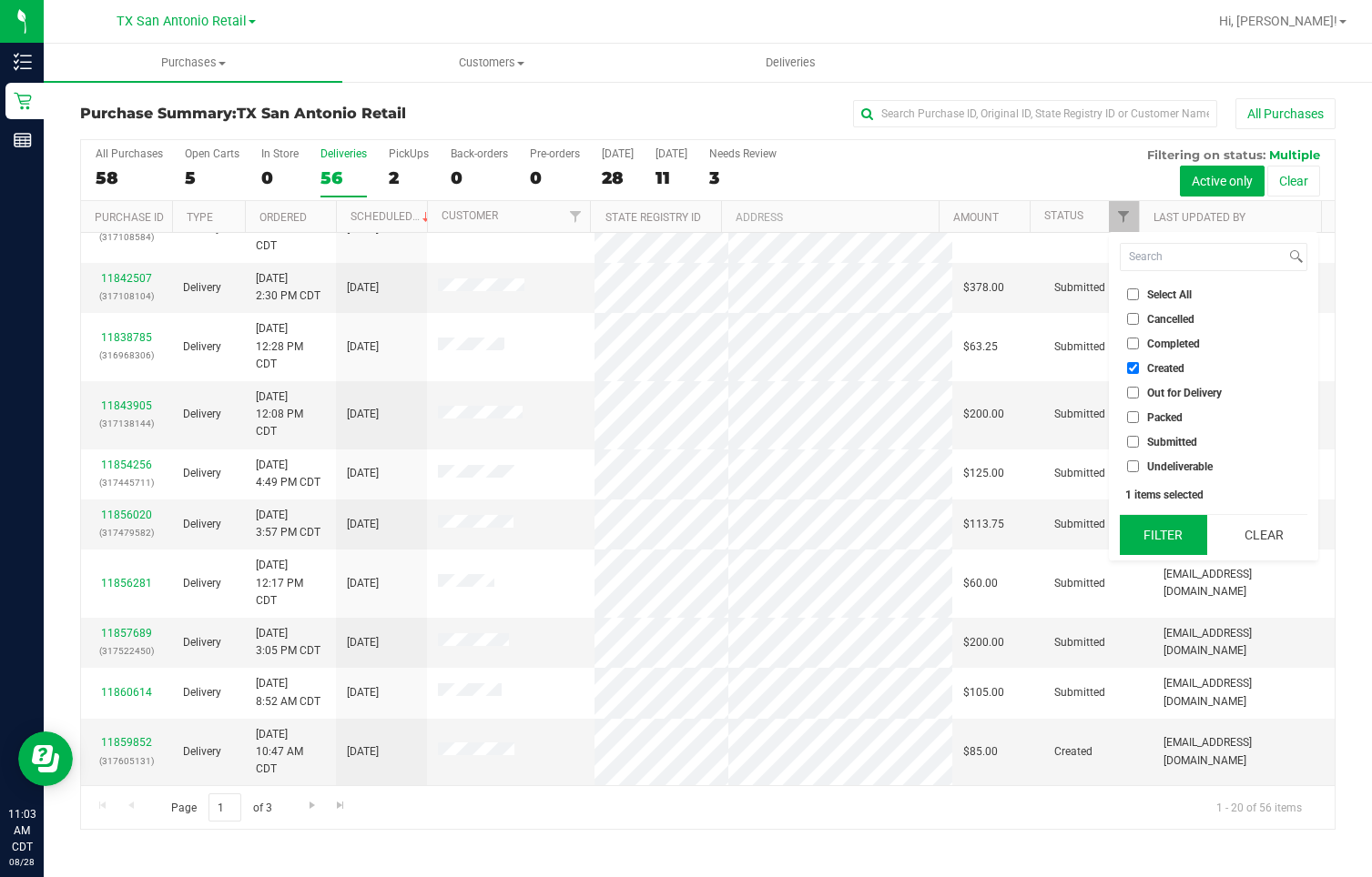
click at [1157, 535] on button "Filter" at bounding box center [1163, 535] width 87 height 40
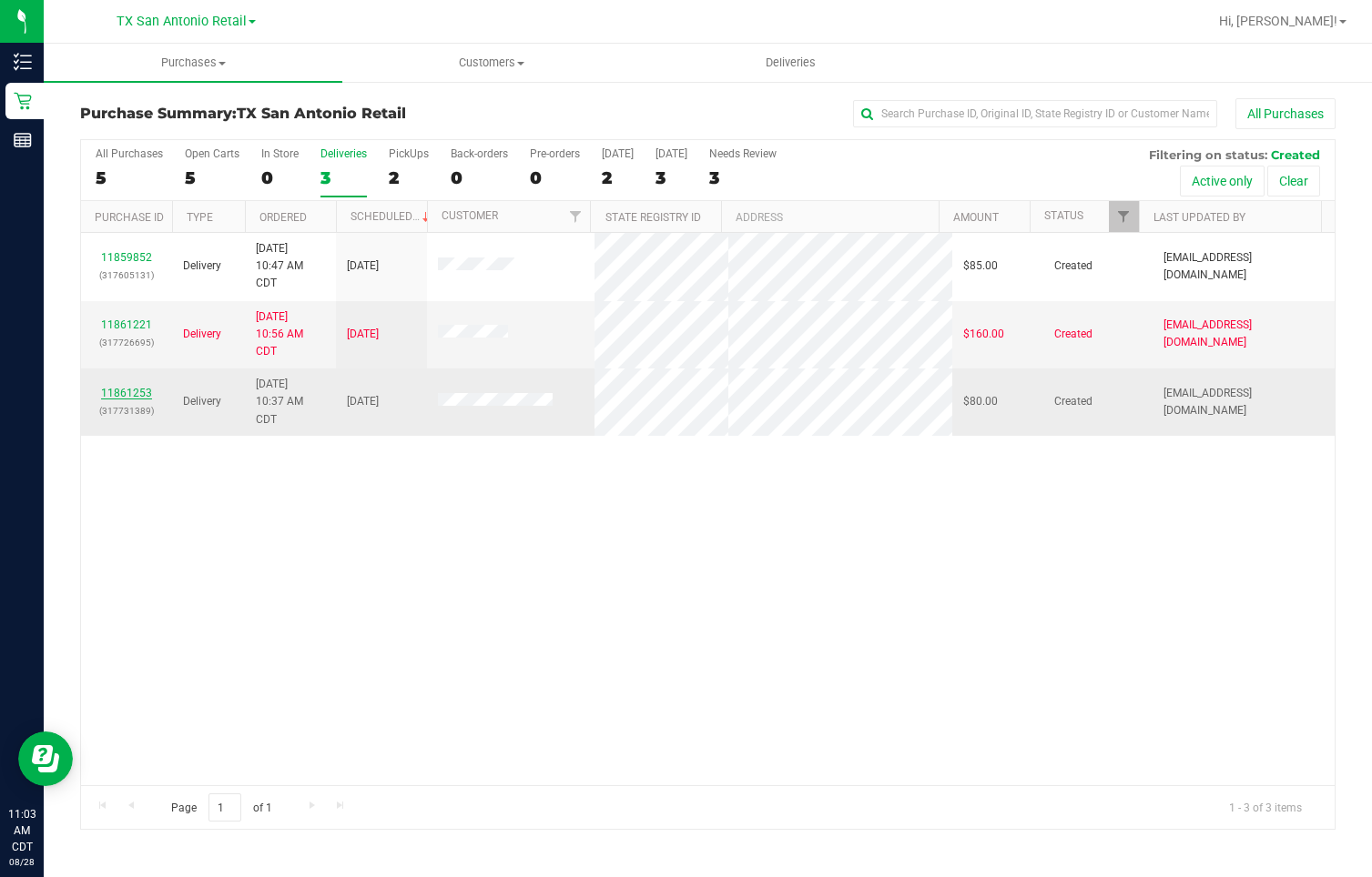
click at [120, 393] on link "11861253" at bounding box center [127, 394] width 51 height 13
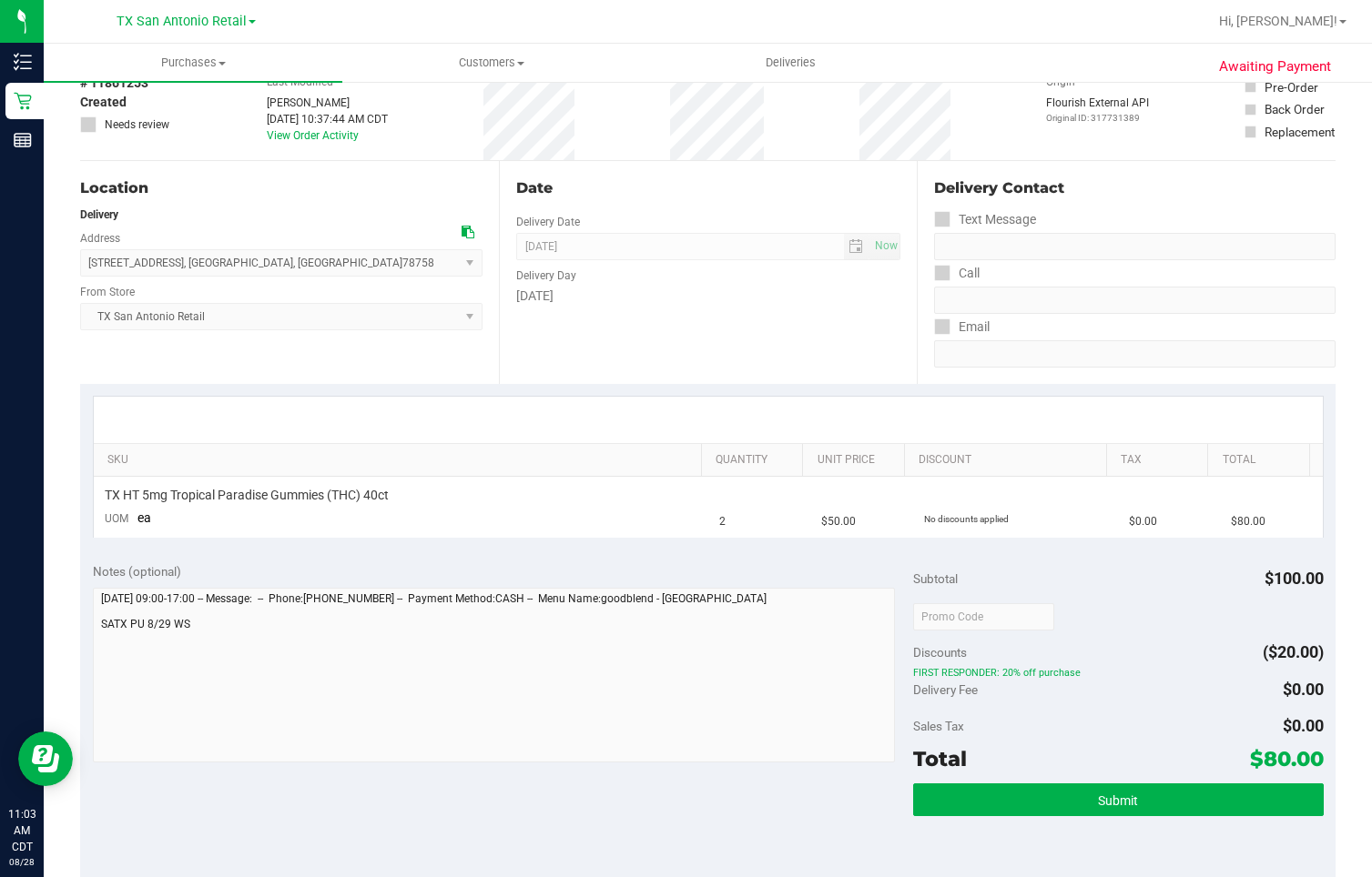
scroll to position [273, 0]
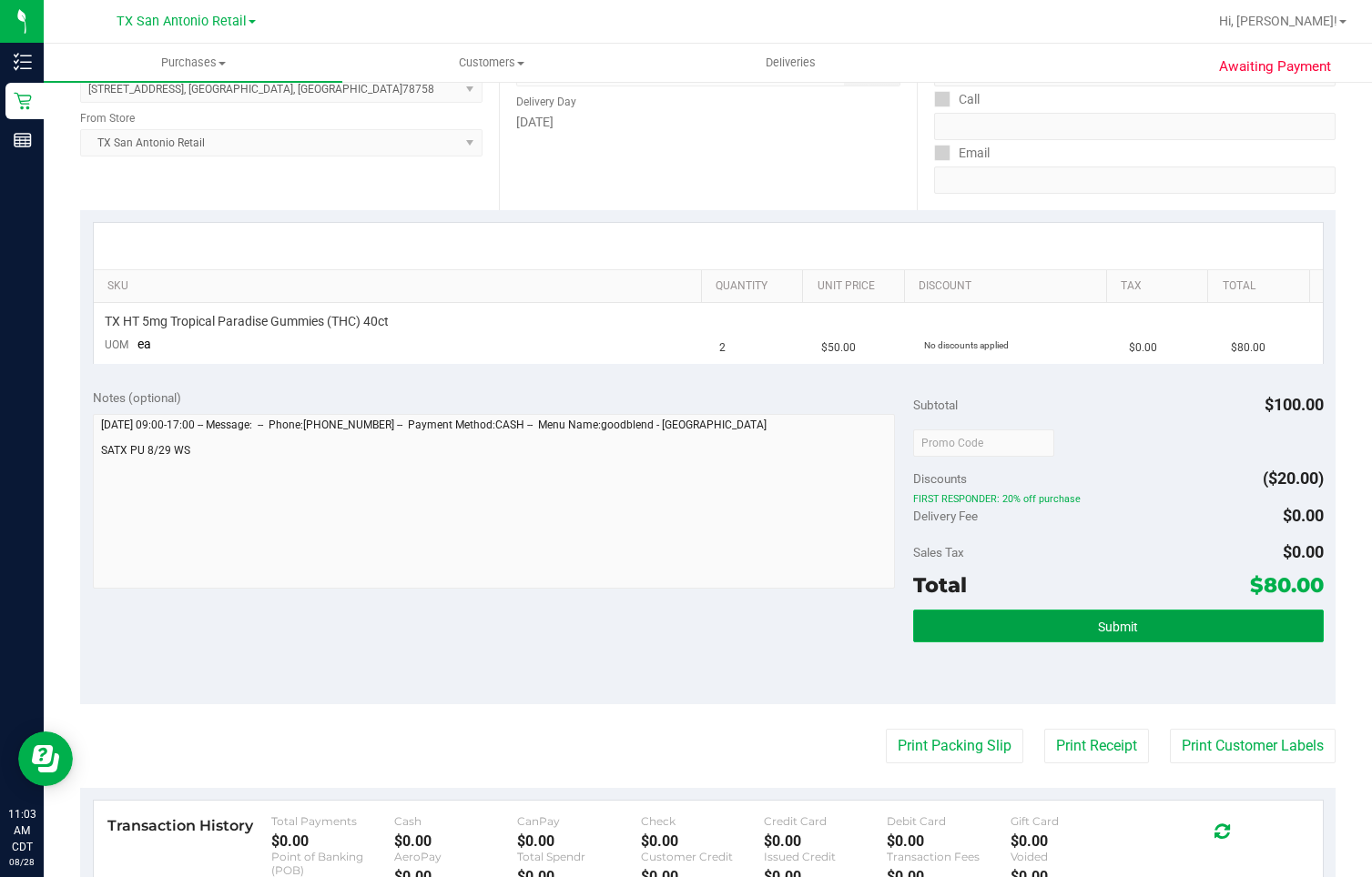
click at [1118, 587] on span "Submit" at bounding box center [1118, 628] width 40 height 15
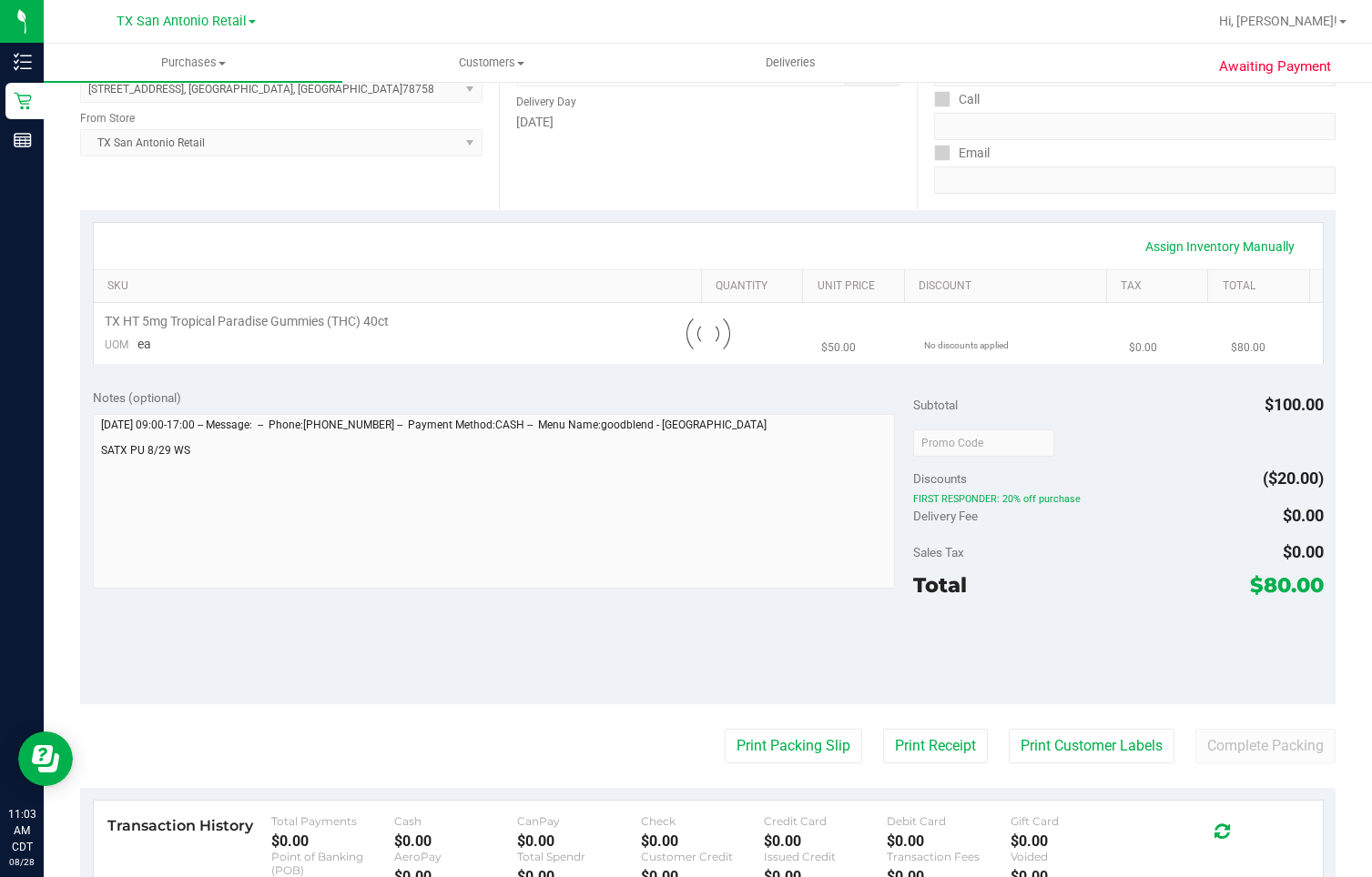
scroll to position [0, 0]
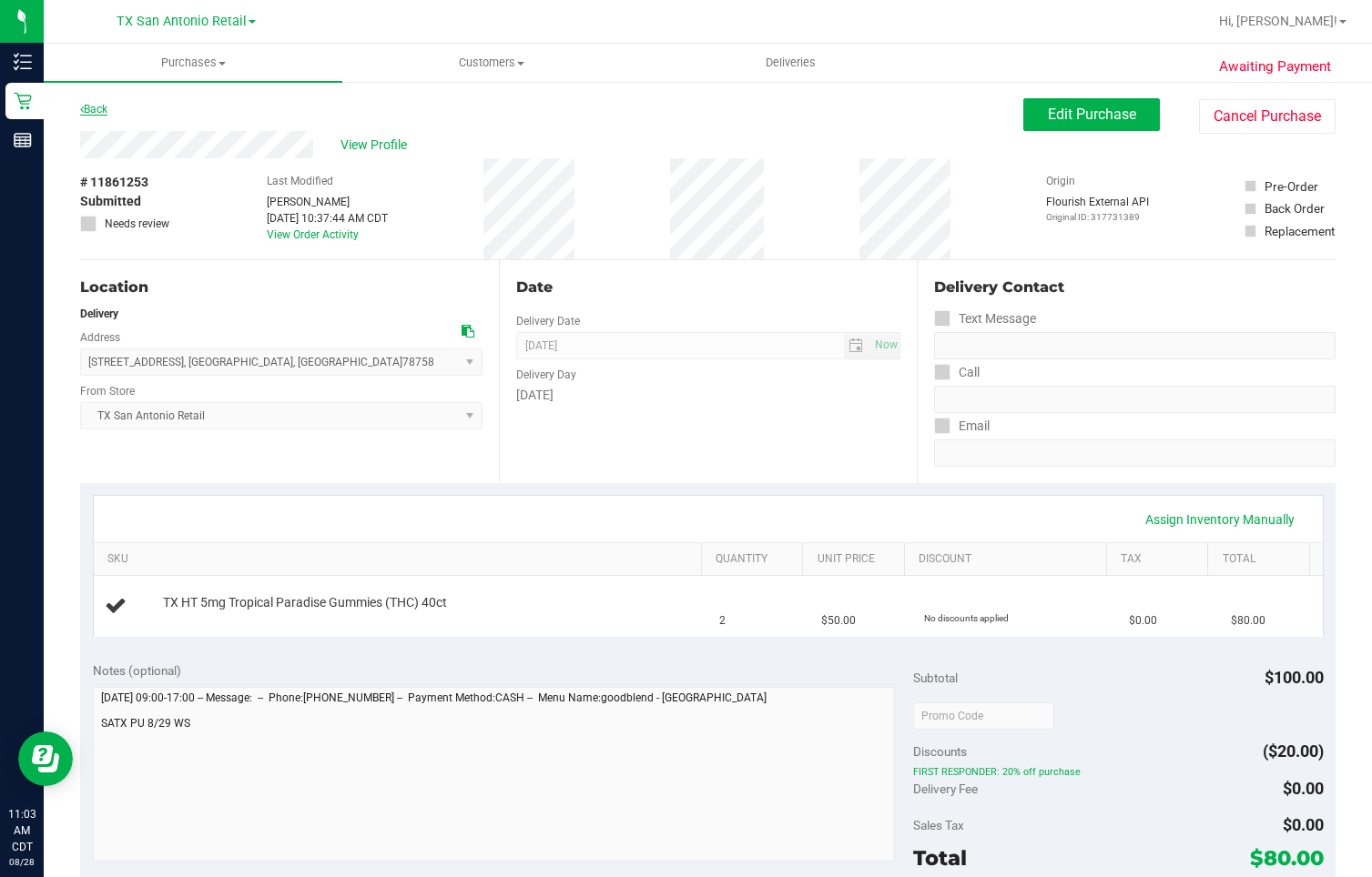
click at [97, 108] on link "Back" at bounding box center [93, 110] width 27 height 13
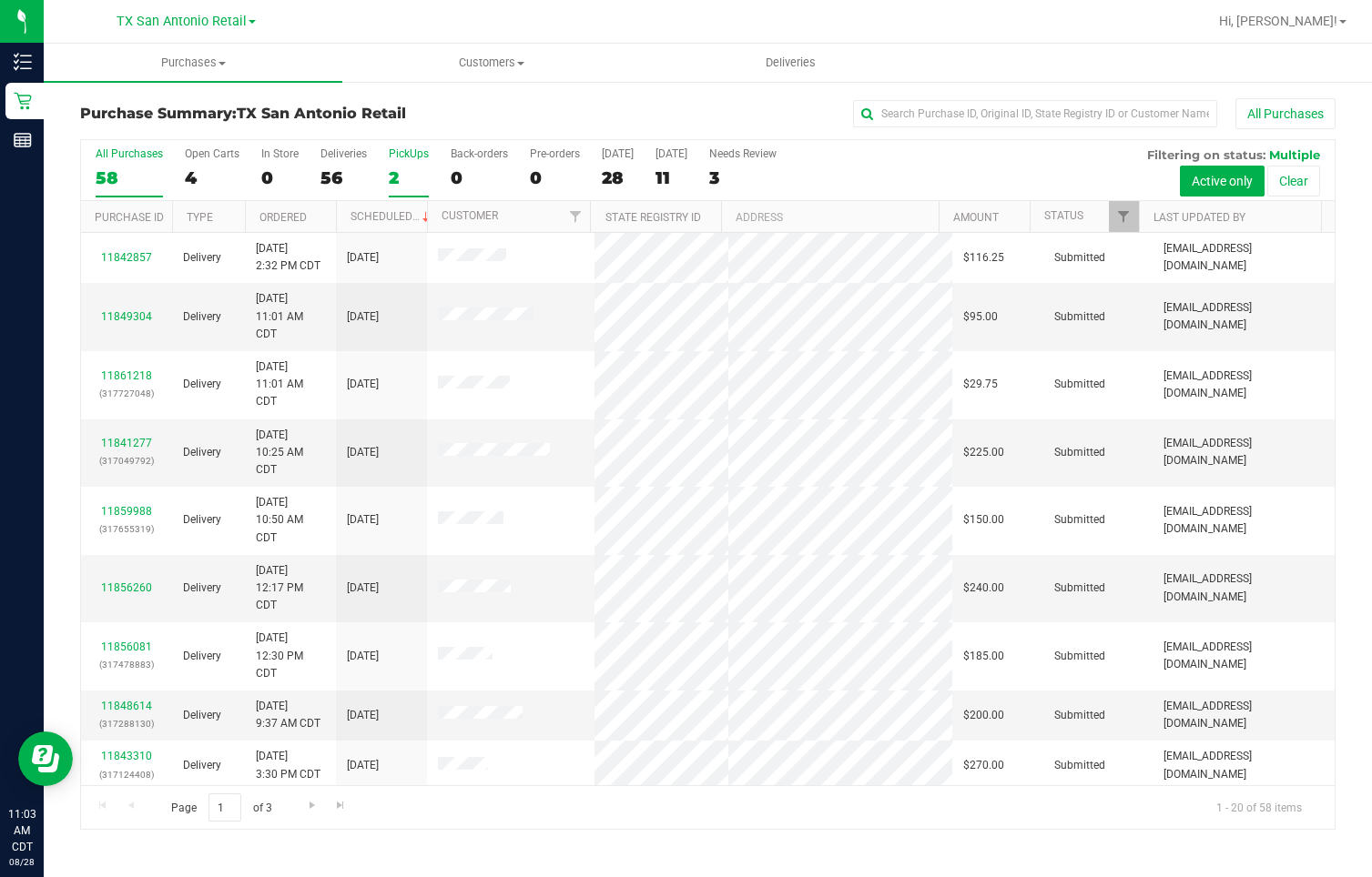
click at [410, 184] on div "2" at bounding box center [409, 178] width 40 height 21
click at [0, 0] on input "PickUps 2" at bounding box center [0, 0] width 0 height 0
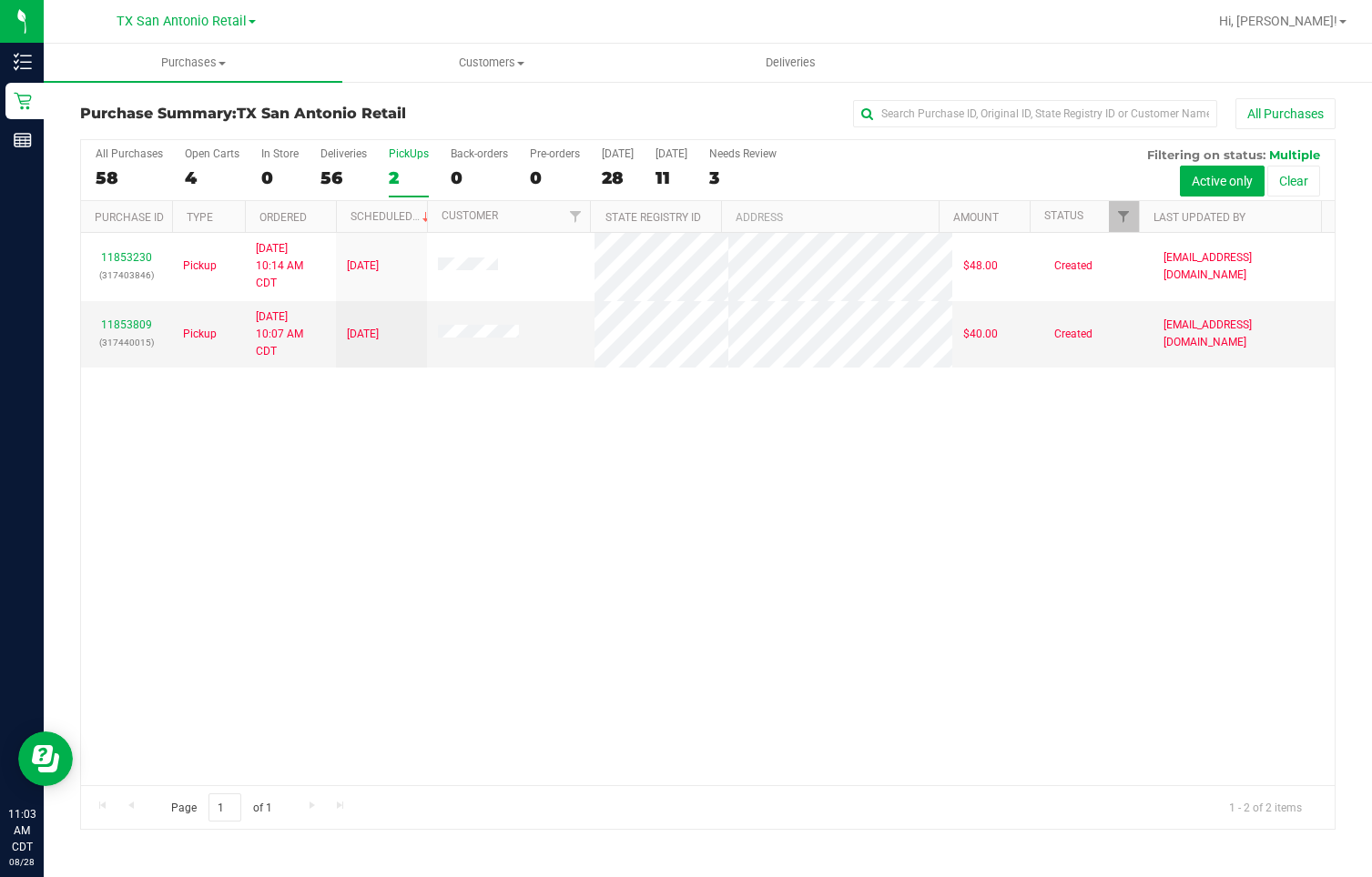
click at [317, 188] on div "All Purchases 58 Open Carts 4 In Store 0 Deliveries 56 PickUps 2 Back-orders 0 …" at bounding box center [708, 171] width 1254 height 61
click at [342, 182] on div "56" at bounding box center [344, 178] width 47 height 21
click at [0, 0] on input "Deliveries 56" at bounding box center [0, 0] width 0 height 0
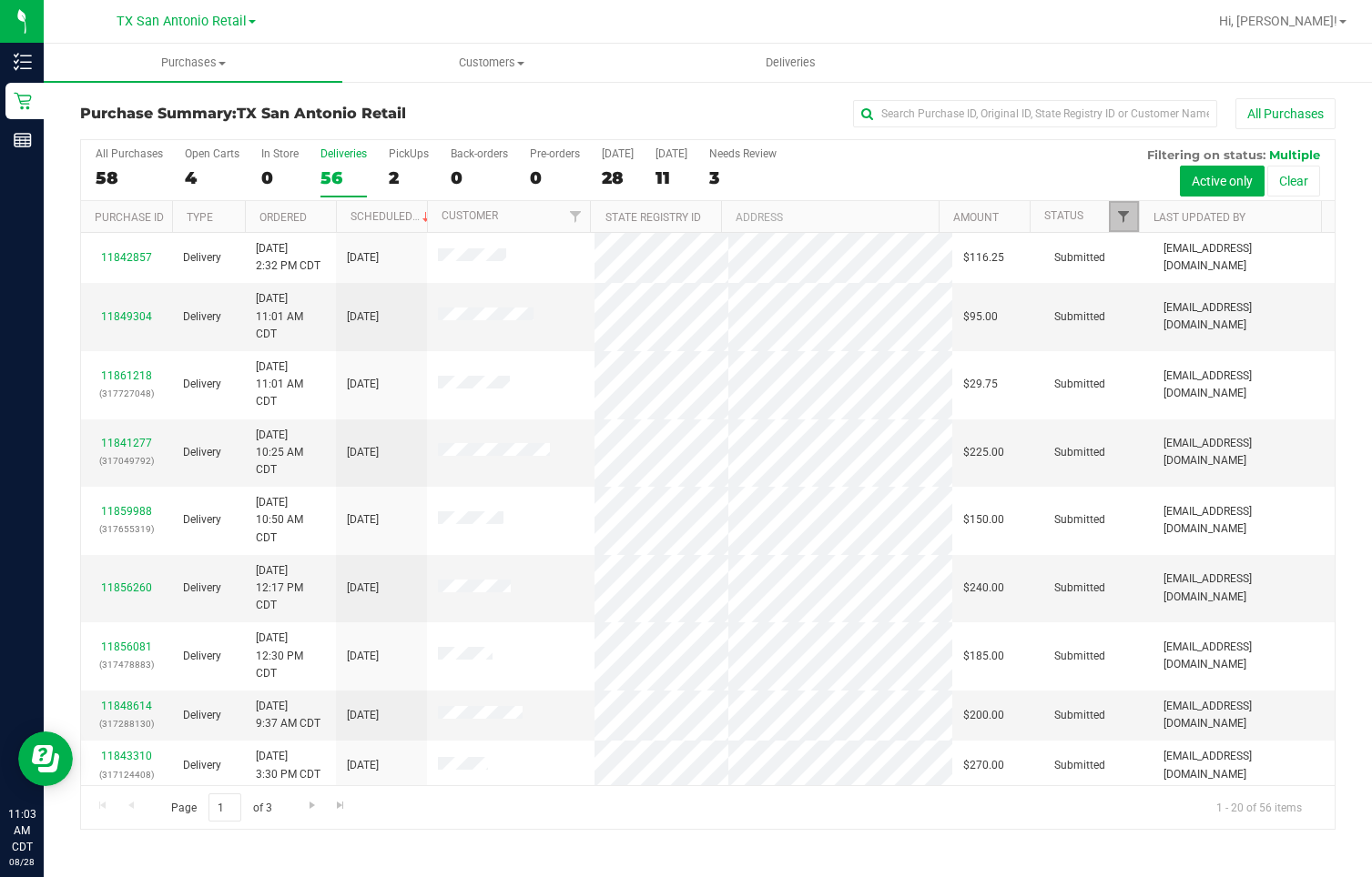
click at [1130, 216] on span "Filter" at bounding box center [1124, 216] width 15 height 15
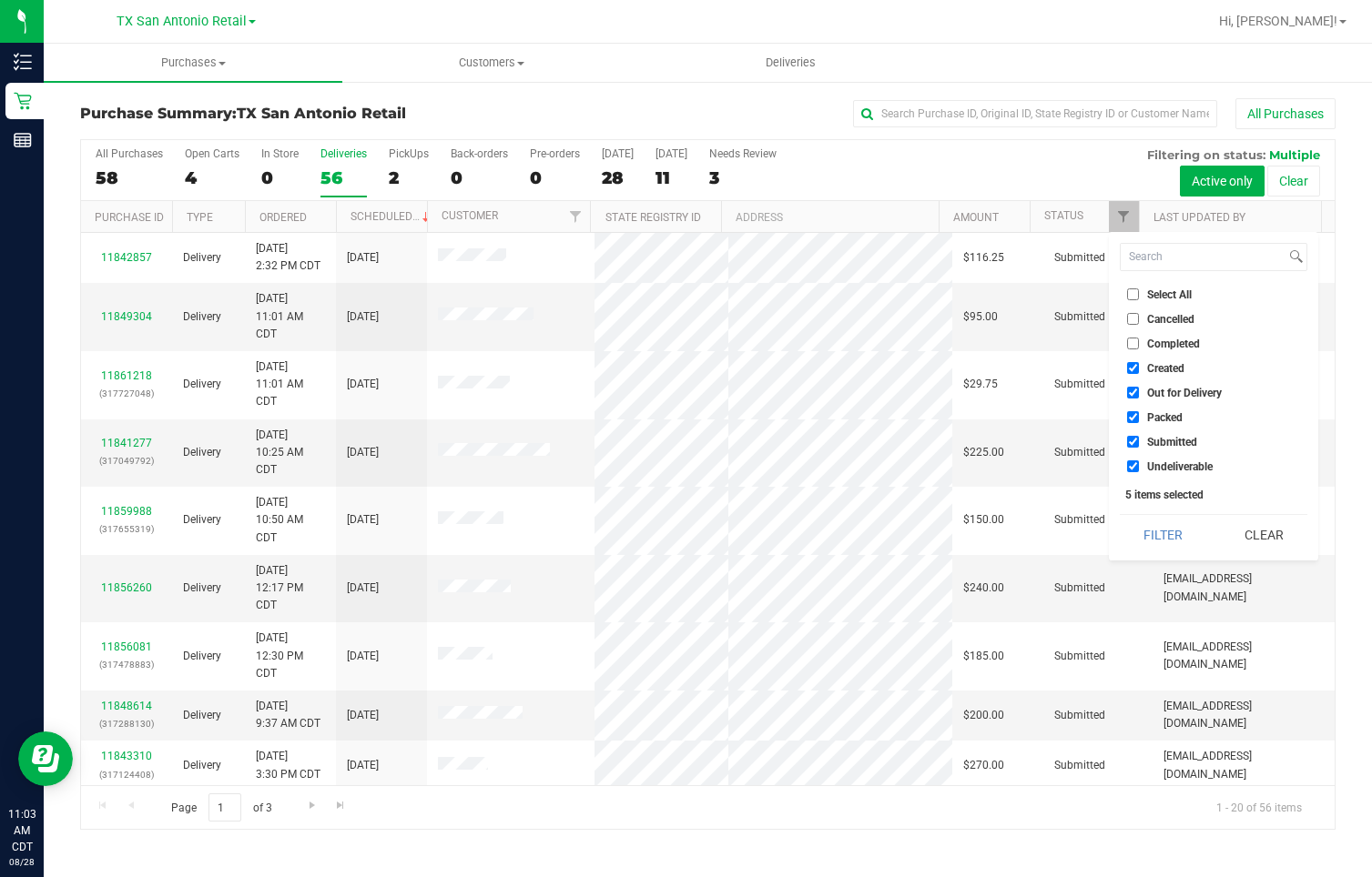
click at [1155, 384] on li "Out for Delivery" at bounding box center [1214, 393] width 187 height 19
click at [1149, 392] on span "Out for Delivery" at bounding box center [1185, 394] width 75 height 11
click at [1139, 392] on input "Out for Delivery" at bounding box center [1133, 393] width 12 height 12
checkbox input "false"
click at [1150, 418] on span "Packed" at bounding box center [1165, 418] width 36 height 11
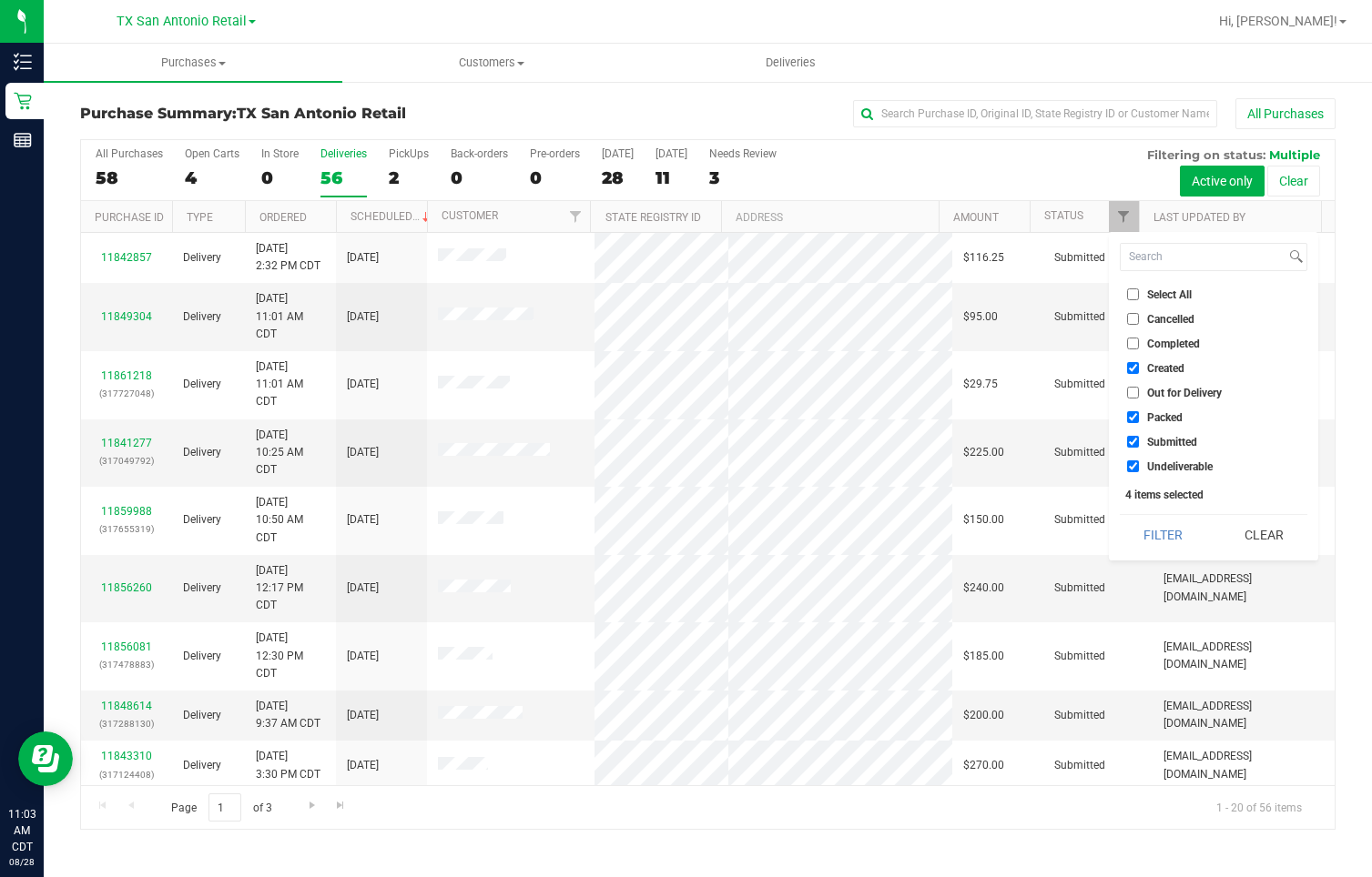
click at [1139, 418] on input "Packed" at bounding box center [1133, 417] width 12 height 12
checkbox input "false"
click at [1148, 440] on span "Submitted" at bounding box center [1171, 442] width 50 height 11
click at [1139, 440] on input "Submitted" at bounding box center [1133, 441] width 12 height 12
checkbox input "false"
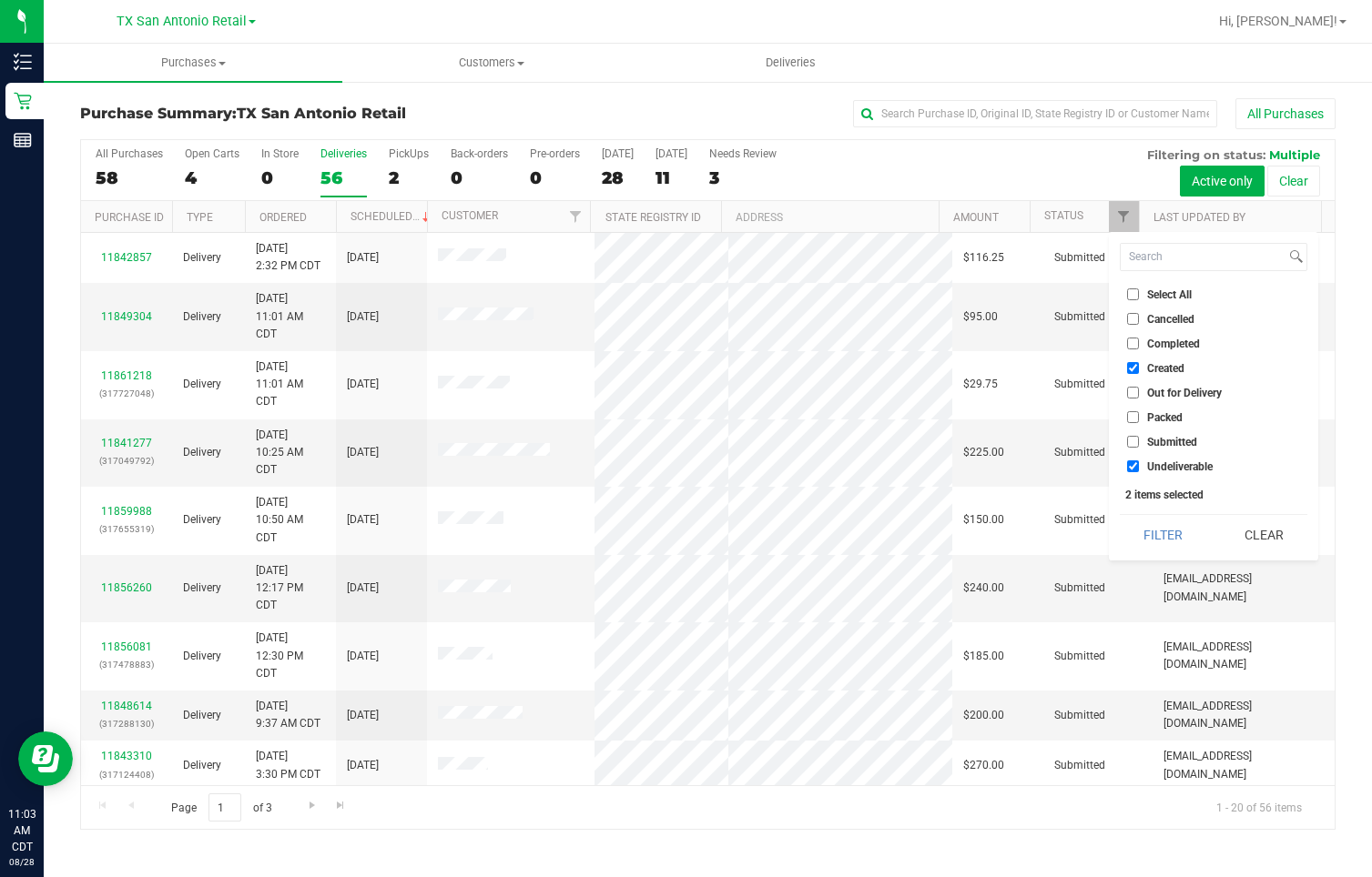
click at [1149, 456] on ul "Select All Cancelled Completed Created Out for Delivery Packed Submitted Undeli…" at bounding box center [1214, 380] width 187 height 191
click at [1148, 465] on span "Undeliverable" at bounding box center [1180, 468] width 66 height 11
click at [1139, 465] on input "Undeliverable" at bounding box center [1133, 467] width 12 height 12
checkbox input "false"
click at [1154, 537] on button "Filter" at bounding box center [1163, 535] width 87 height 40
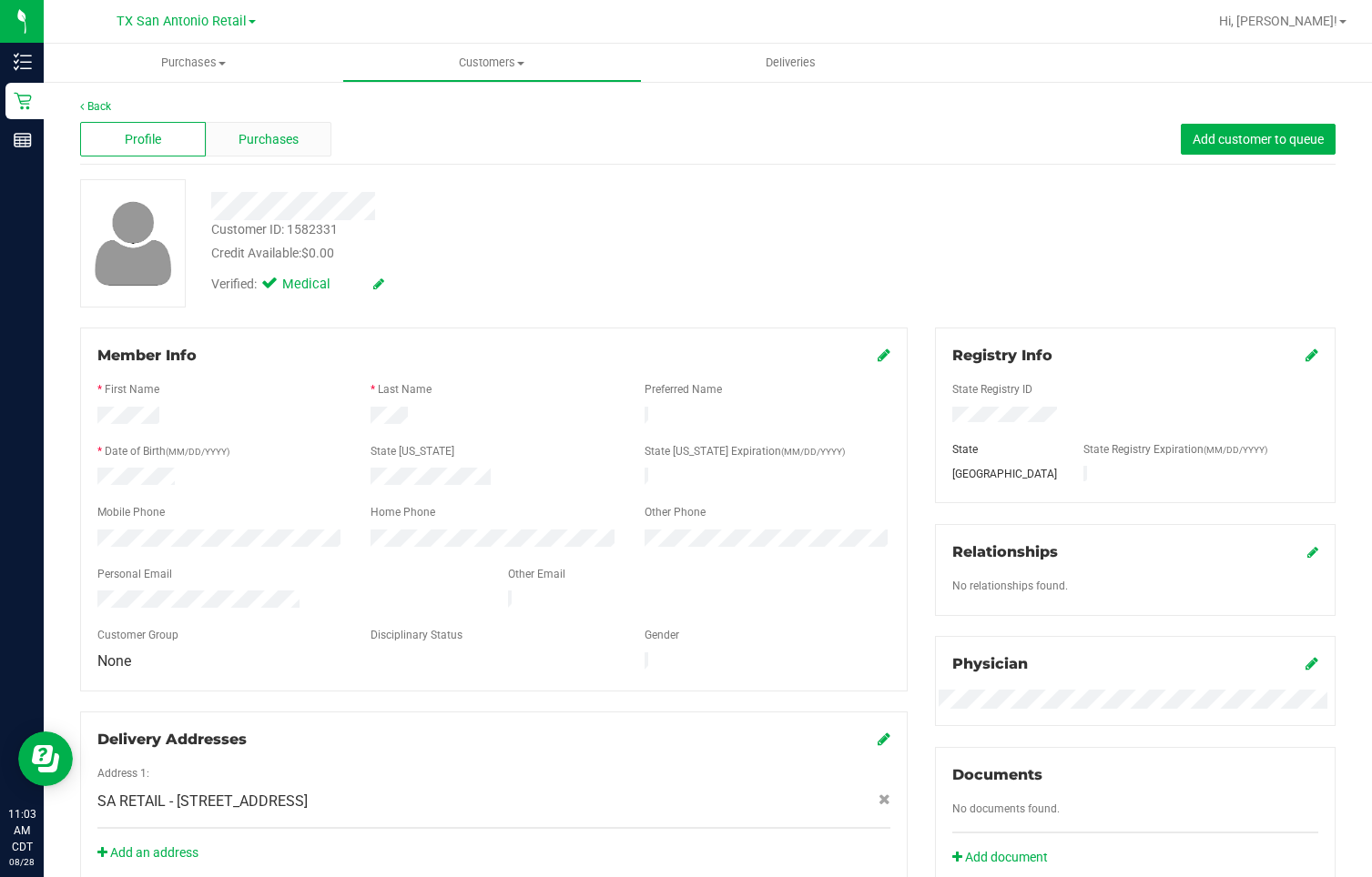
click at [274, 132] on span "Purchases" at bounding box center [269, 140] width 60 height 19
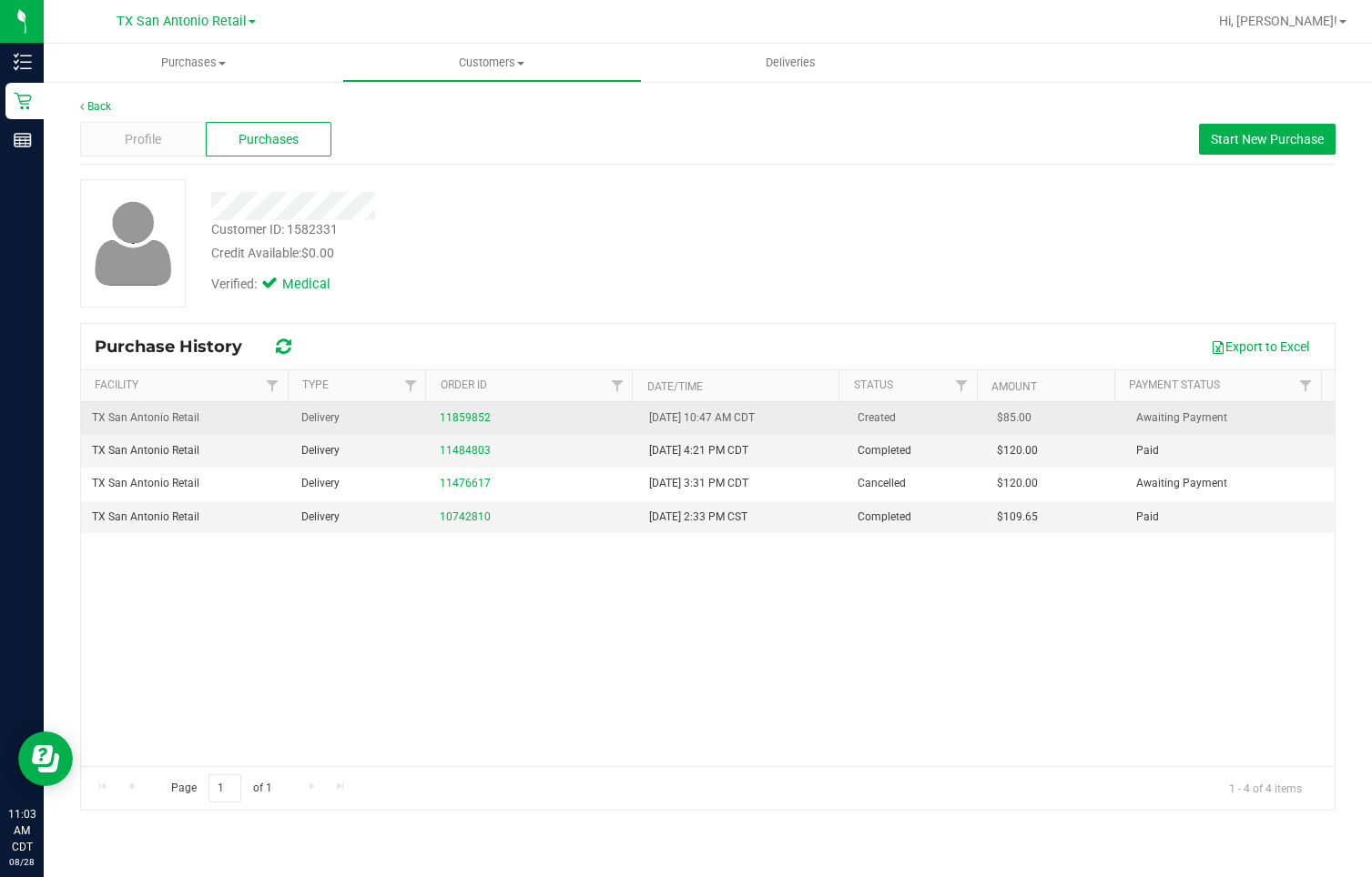
click at [471, 424] on div "11859852" at bounding box center [533, 418] width 187 height 17
click at [479, 416] on link "11859852" at bounding box center [465, 418] width 51 height 13
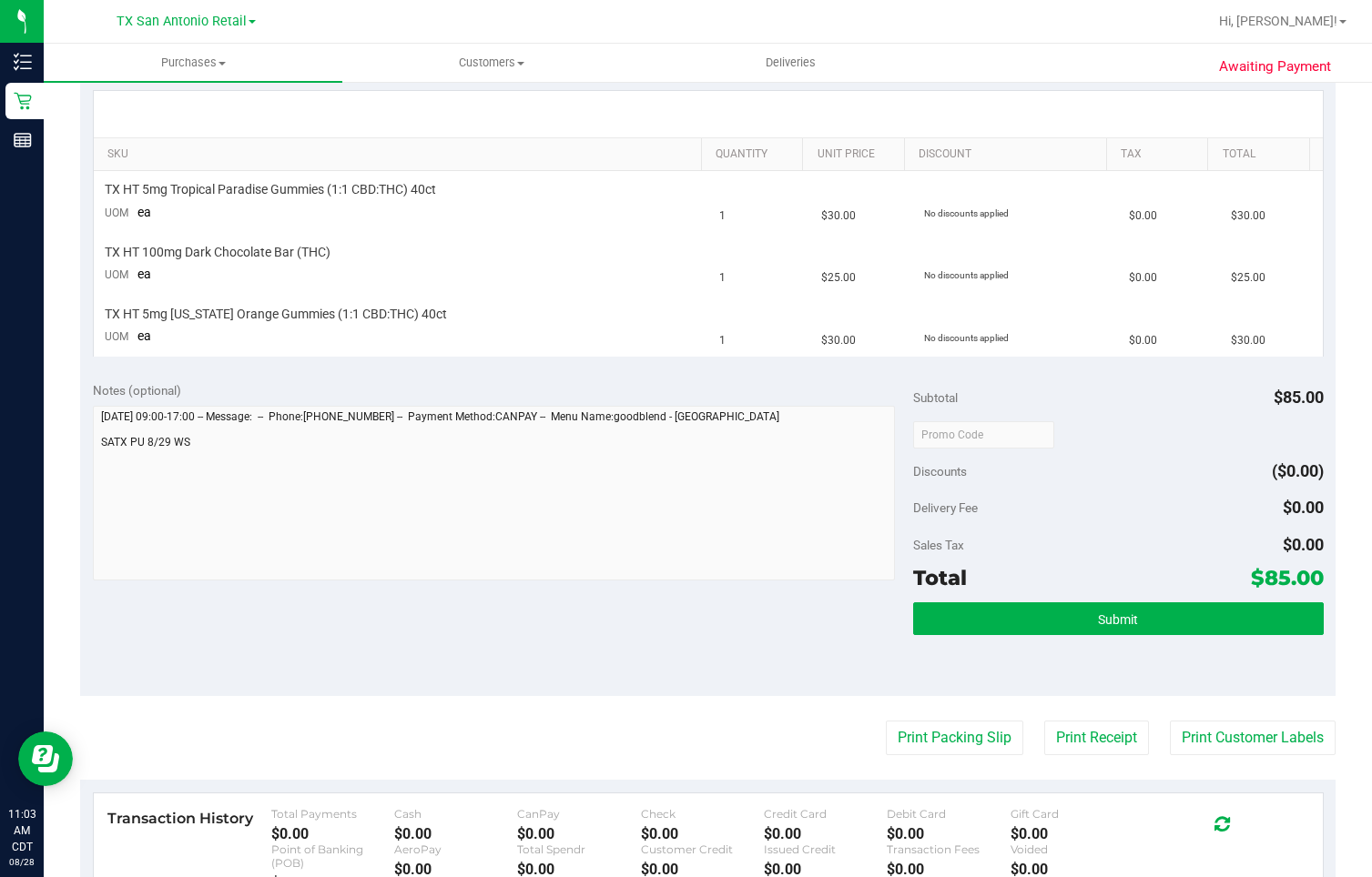
scroll to position [455, 0]
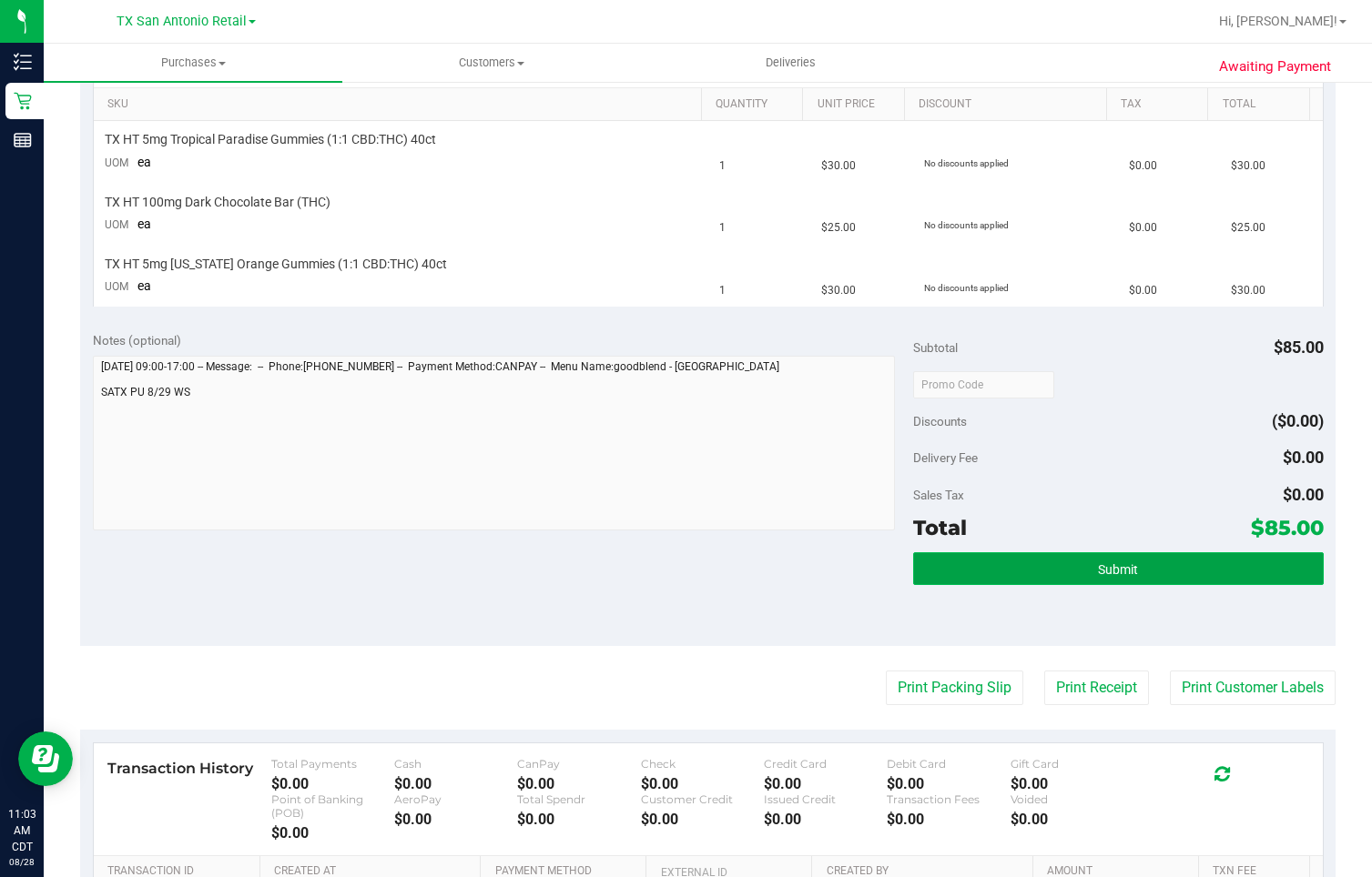
click at [1051, 567] on button "Submit" at bounding box center [1118, 569] width 410 height 33
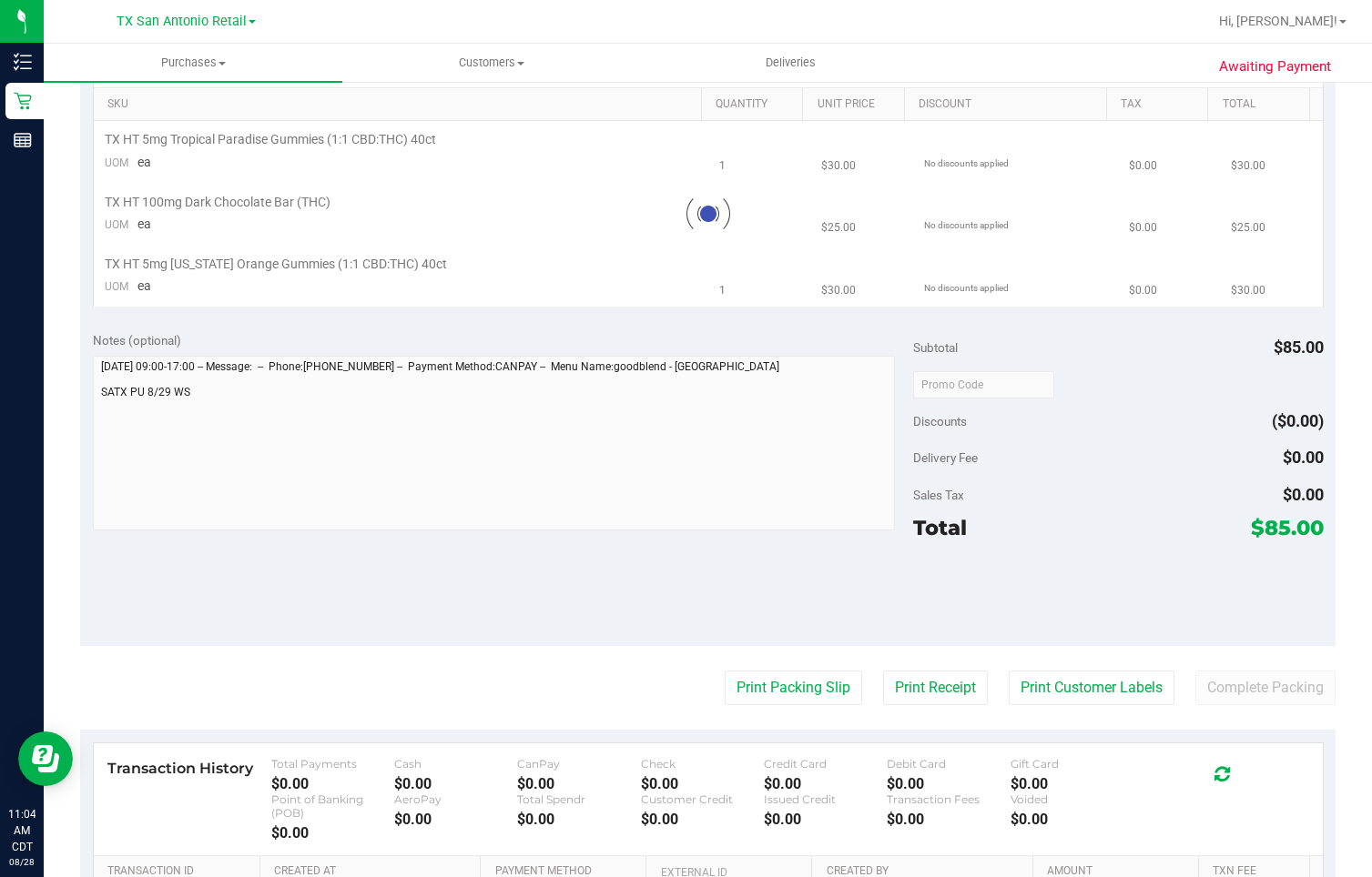
scroll to position [0, 0]
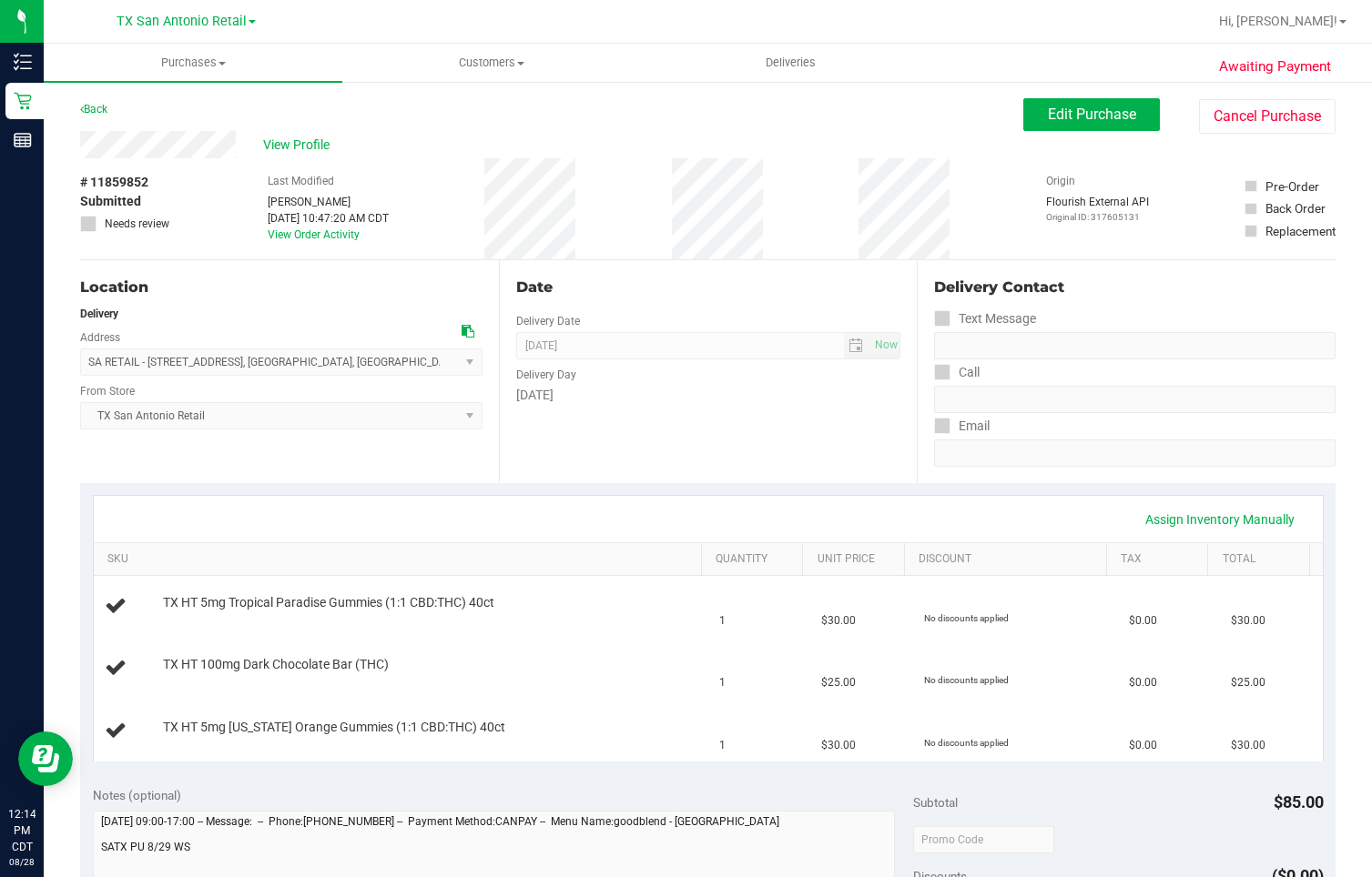
click at [772, 28] on div at bounding box center [767, 22] width 881 height 36
